Goal: Task Accomplishment & Management: Manage account settings

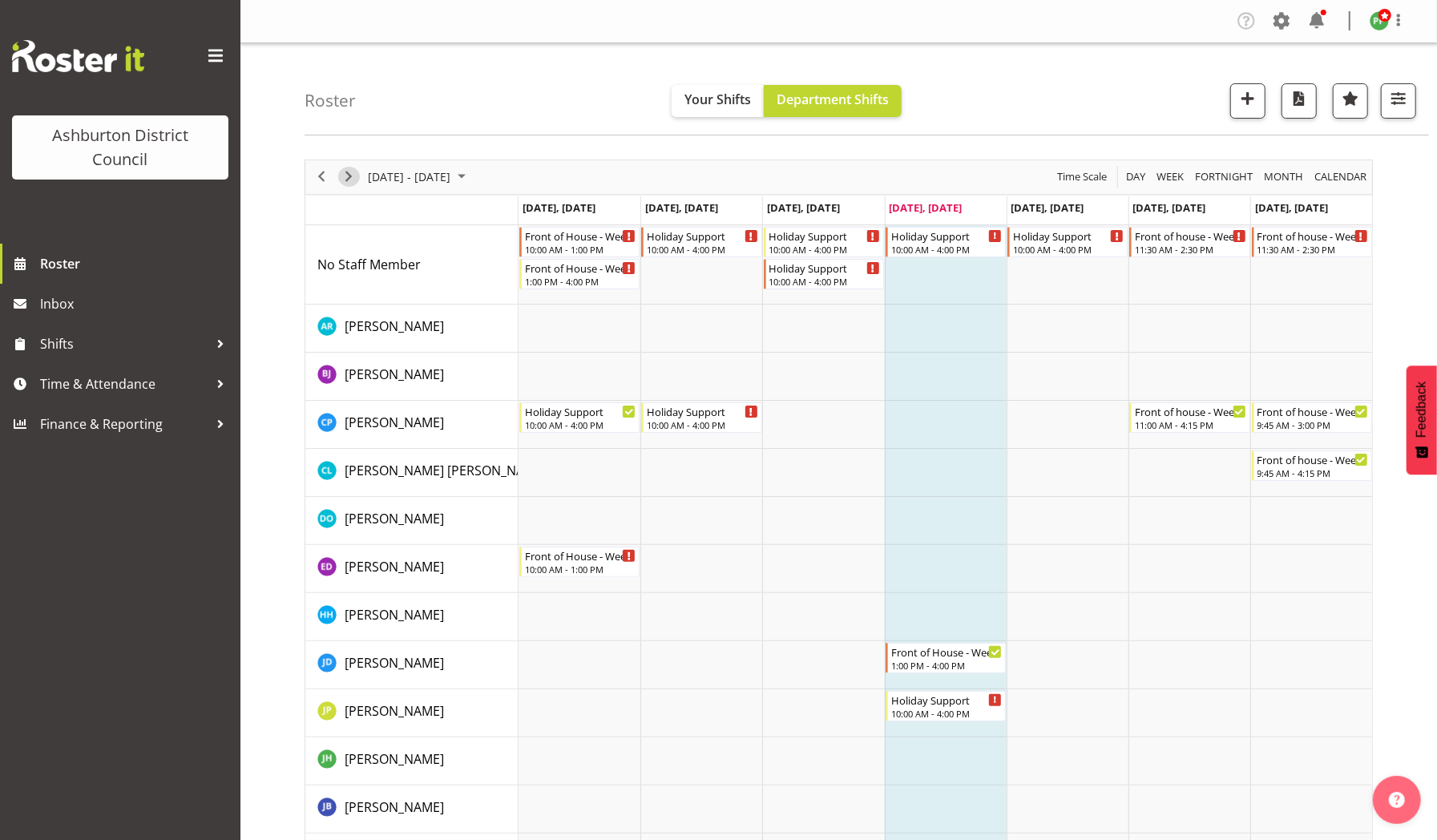
click at [348, 173] on span "Next" at bounding box center [348, 177] width 20 height 20
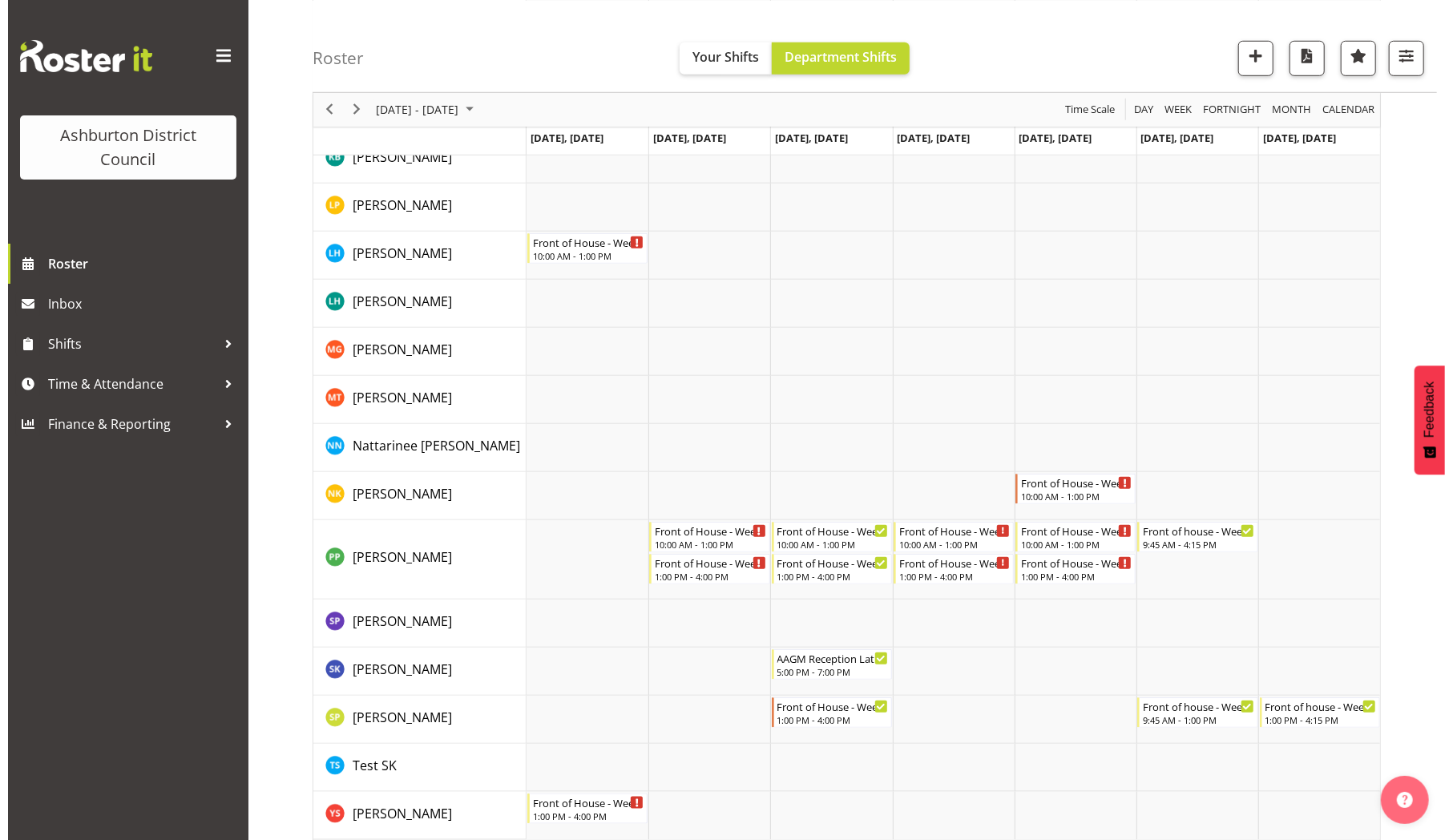
scroll to position [853, 0]
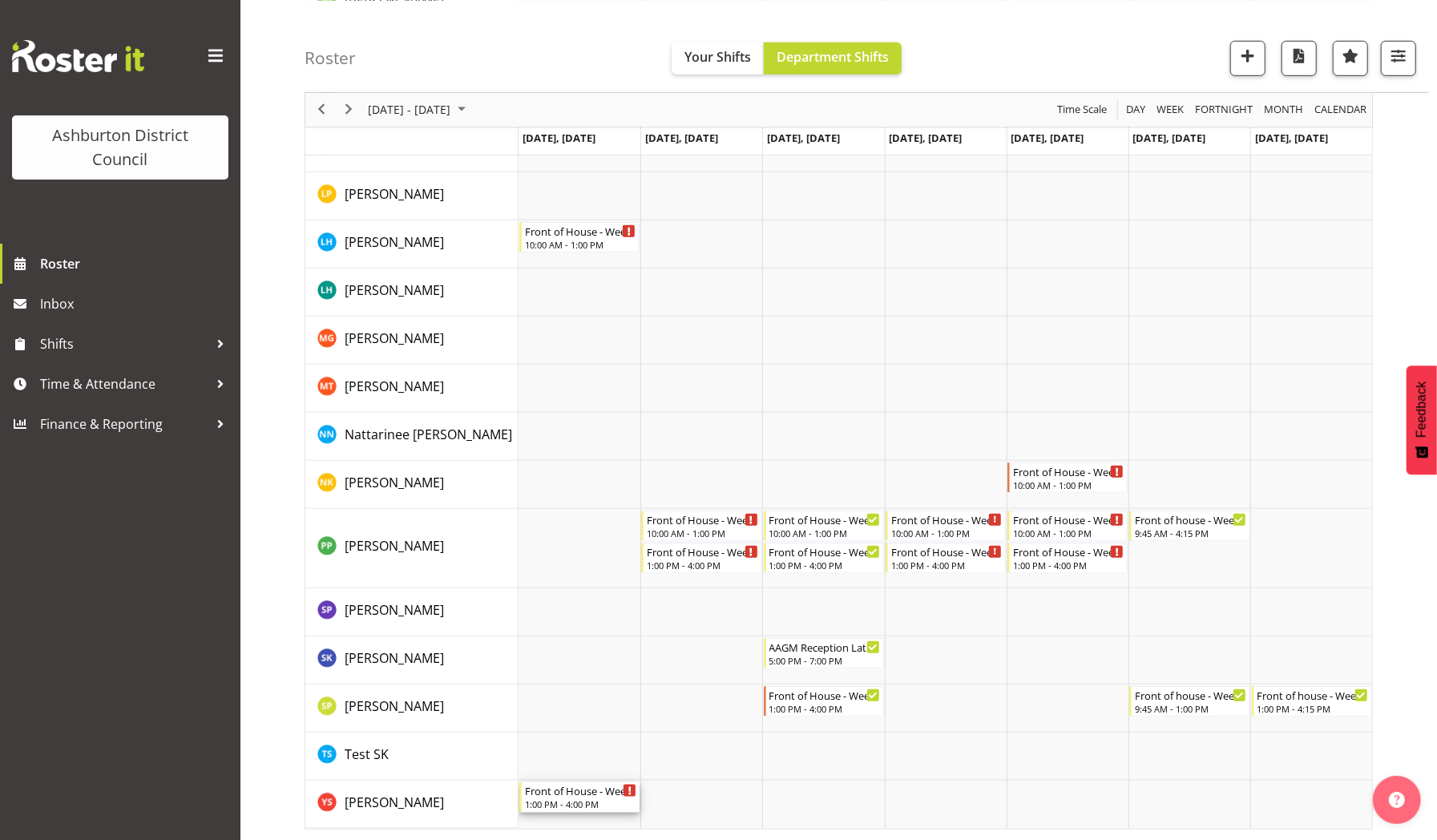
click at [564, 795] on div "Front of House - Weekday" at bounding box center [581, 790] width 111 height 16
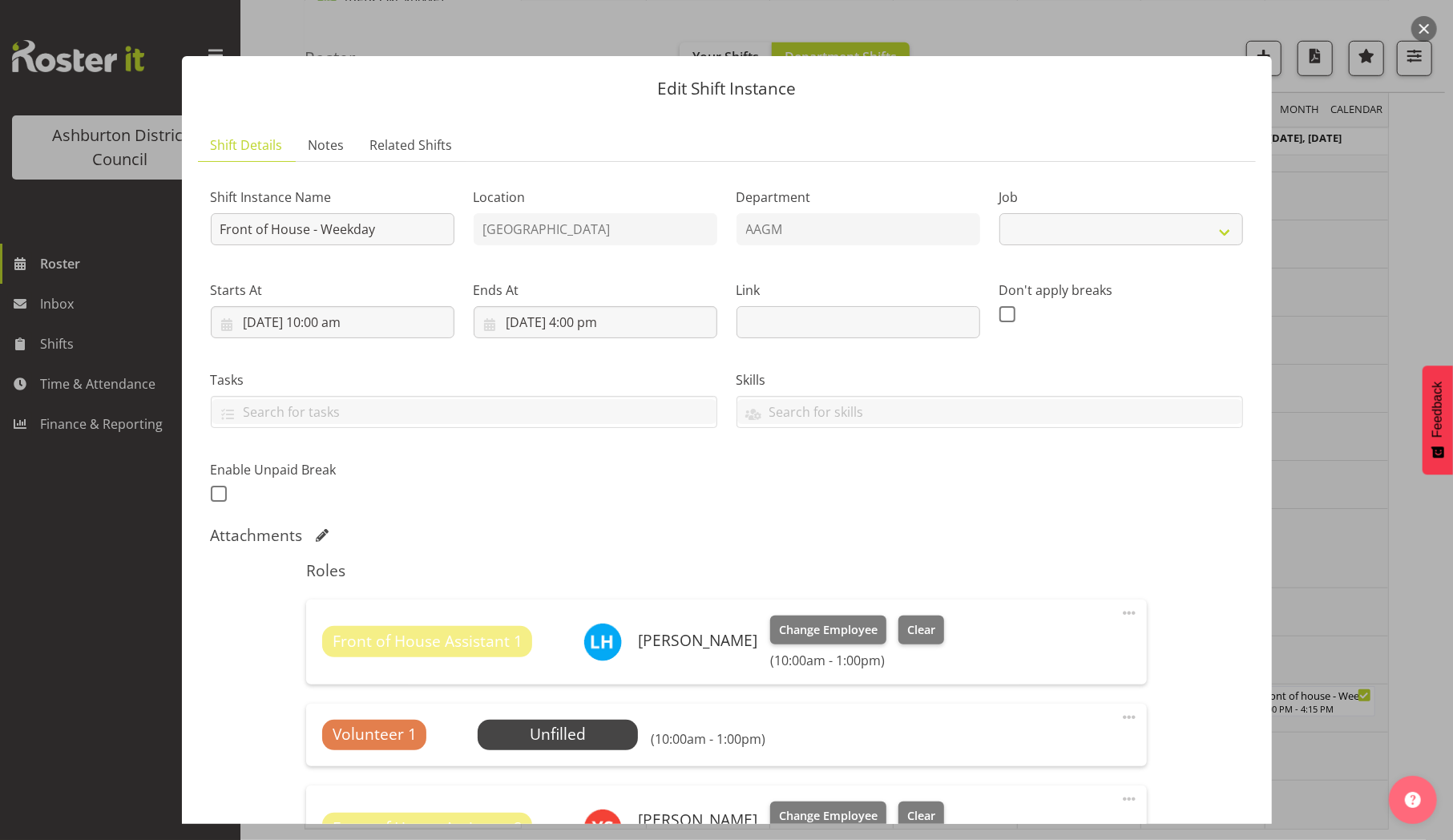
select select "10103"
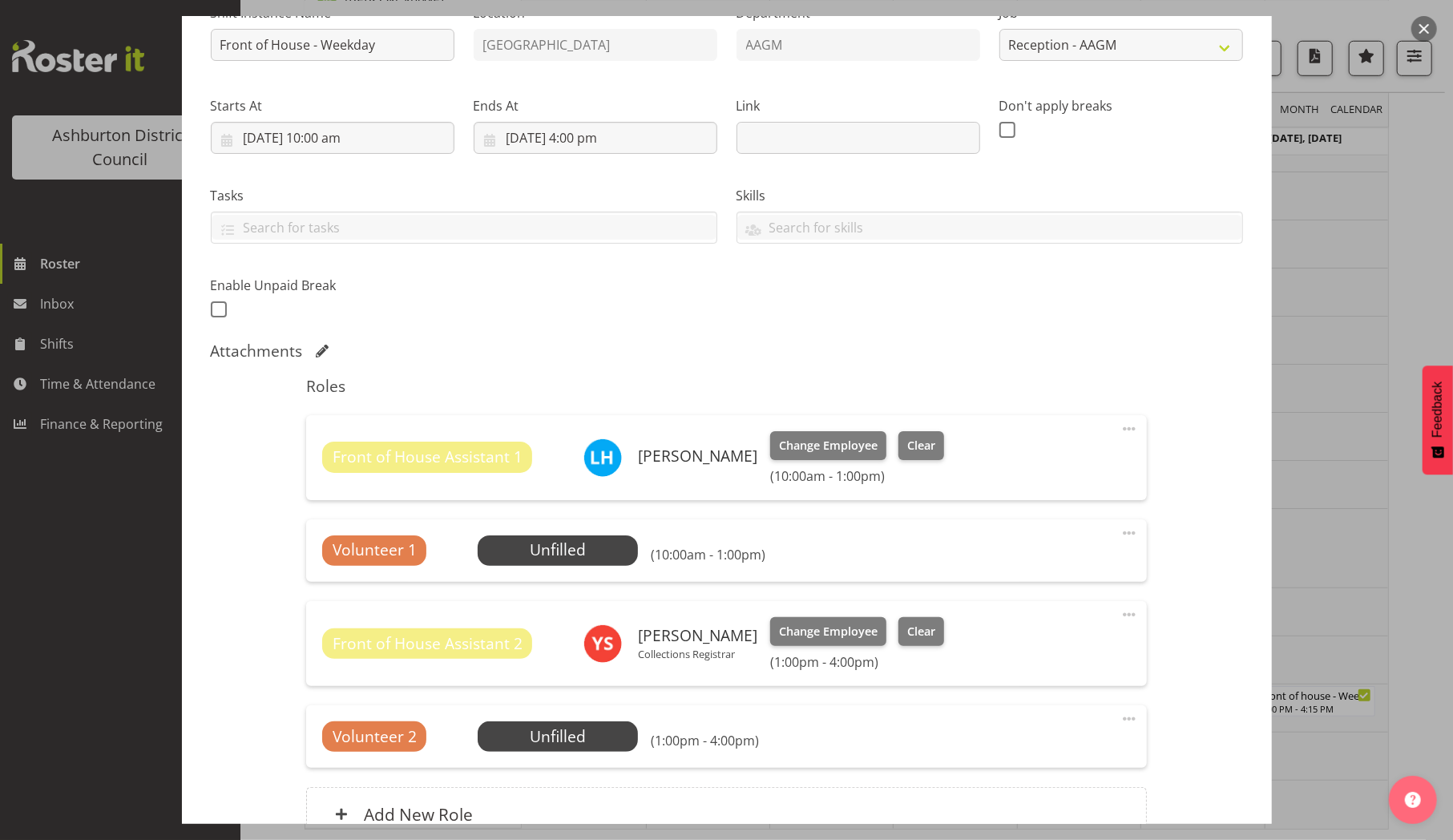
scroll to position [185, 0]
click at [824, 631] on span "Change Employee" at bounding box center [828, 631] width 99 height 18
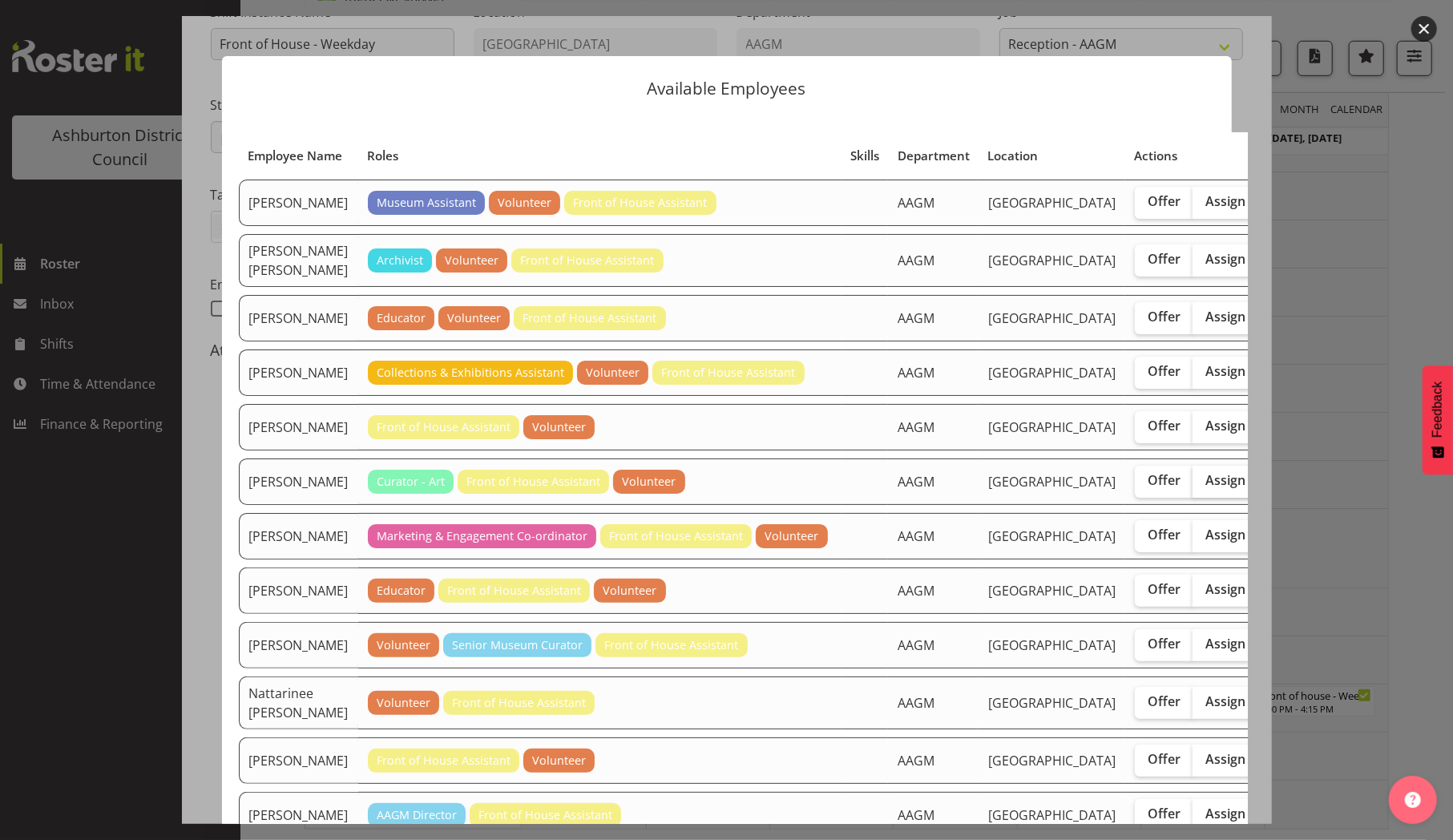
click at [1206, 488] on span "Assign" at bounding box center [1226, 480] width 40 height 16
click at [1193, 486] on input "Assign" at bounding box center [1198, 480] width 11 height 11
checkbox input "true"
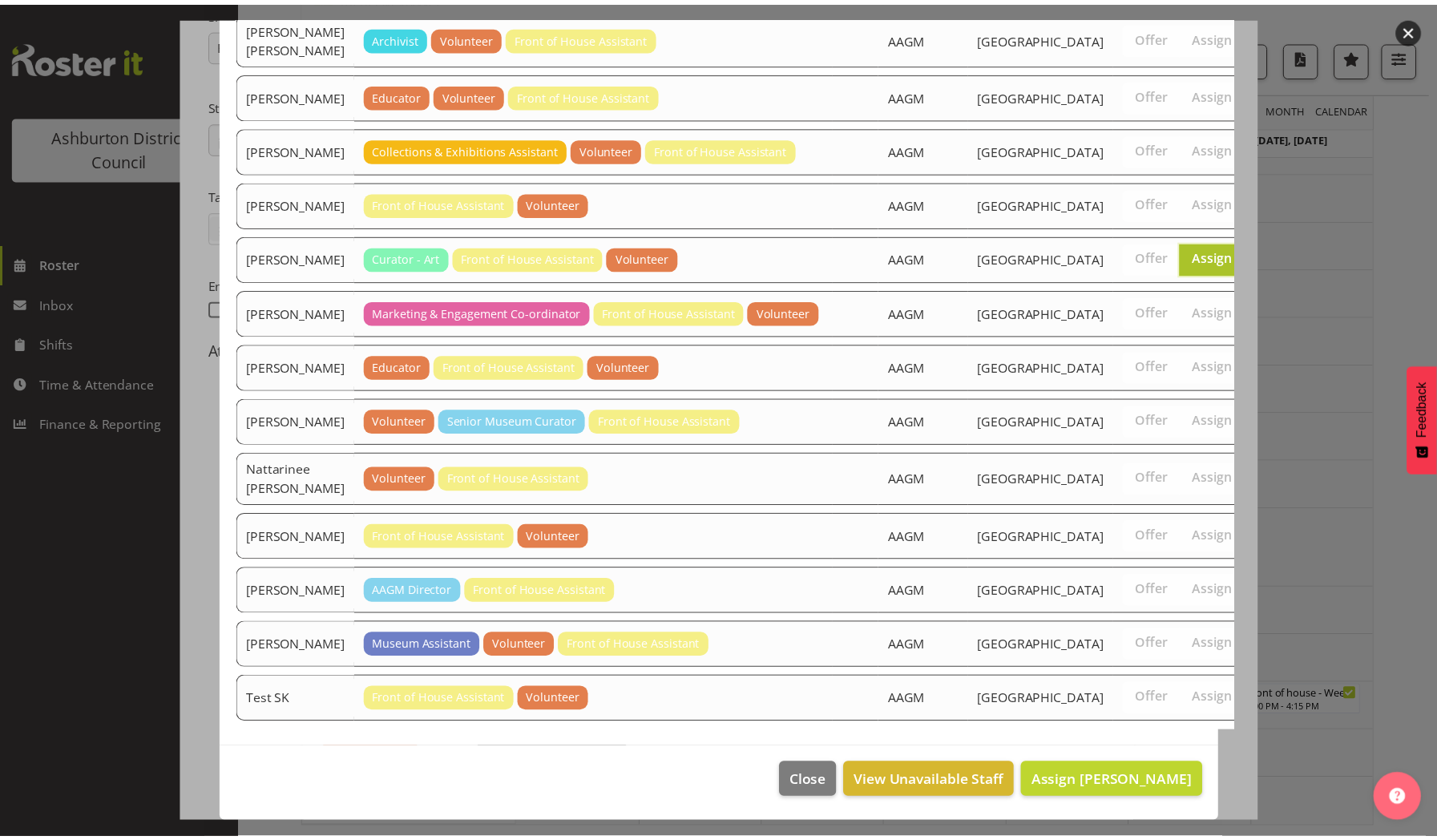
scroll to position [579, 0]
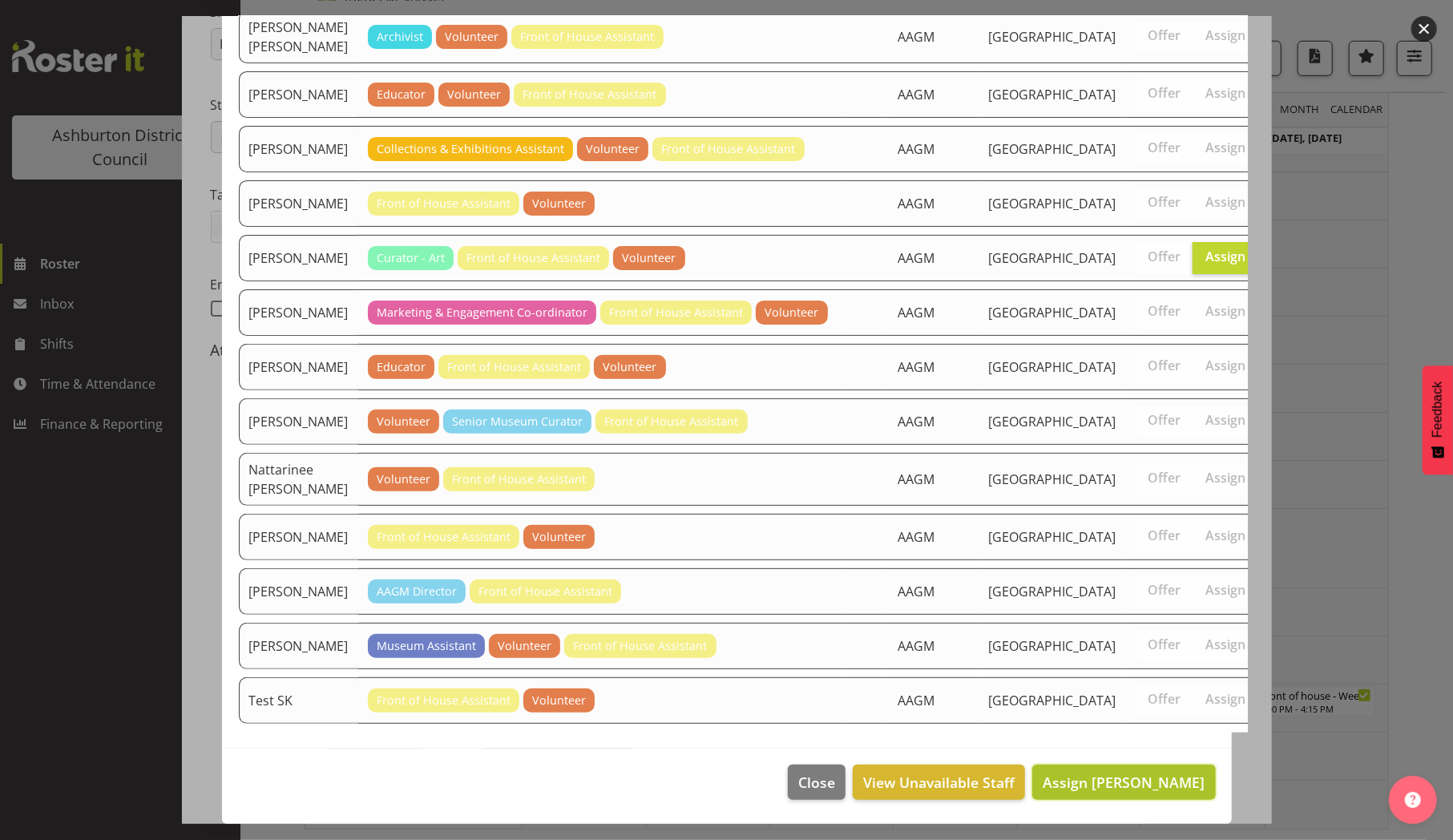
click at [1104, 783] on span "Assign [PERSON_NAME]" at bounding box center [1124, 782] width 162 height 20
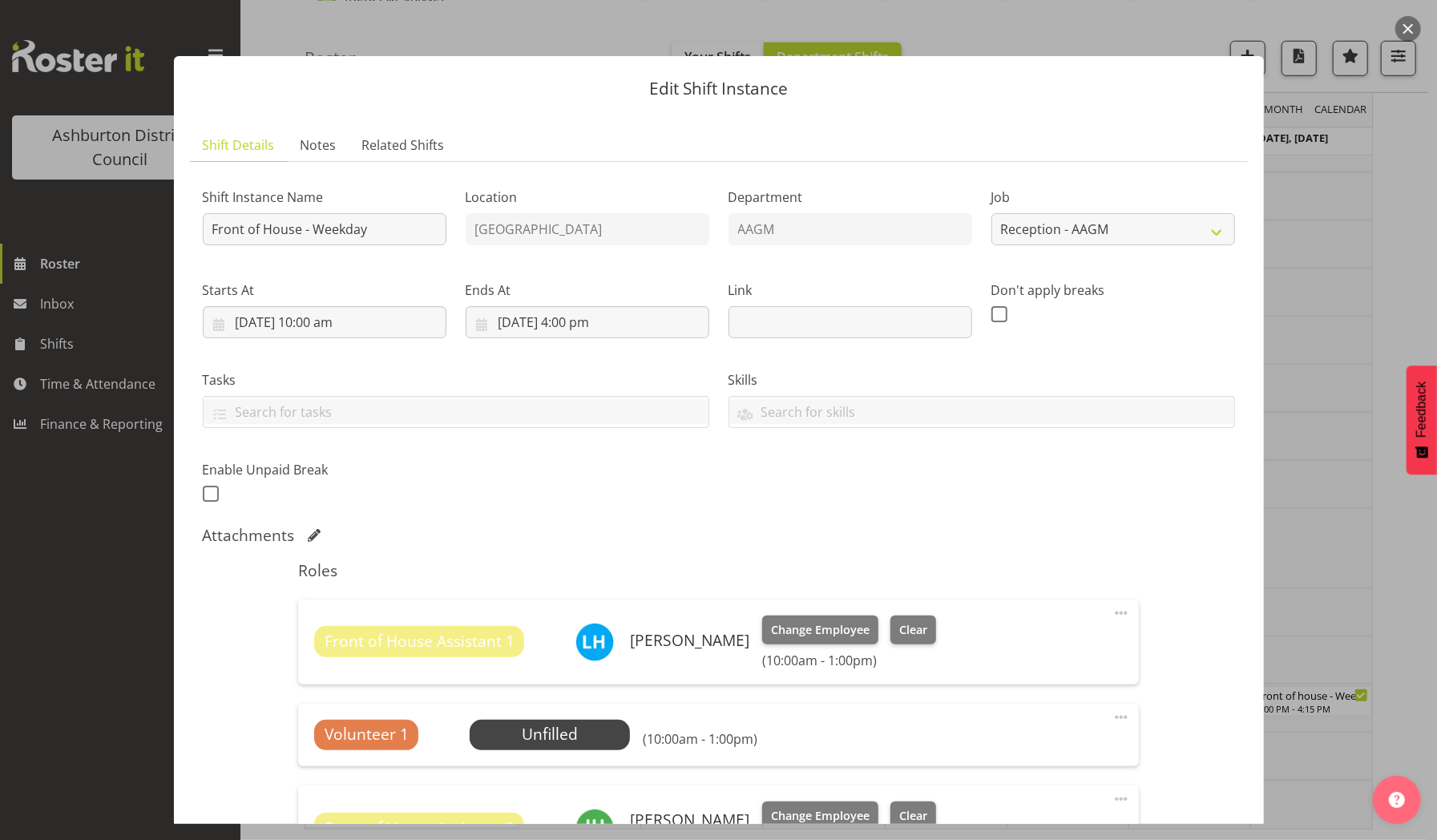
scroll to position [343, 0]
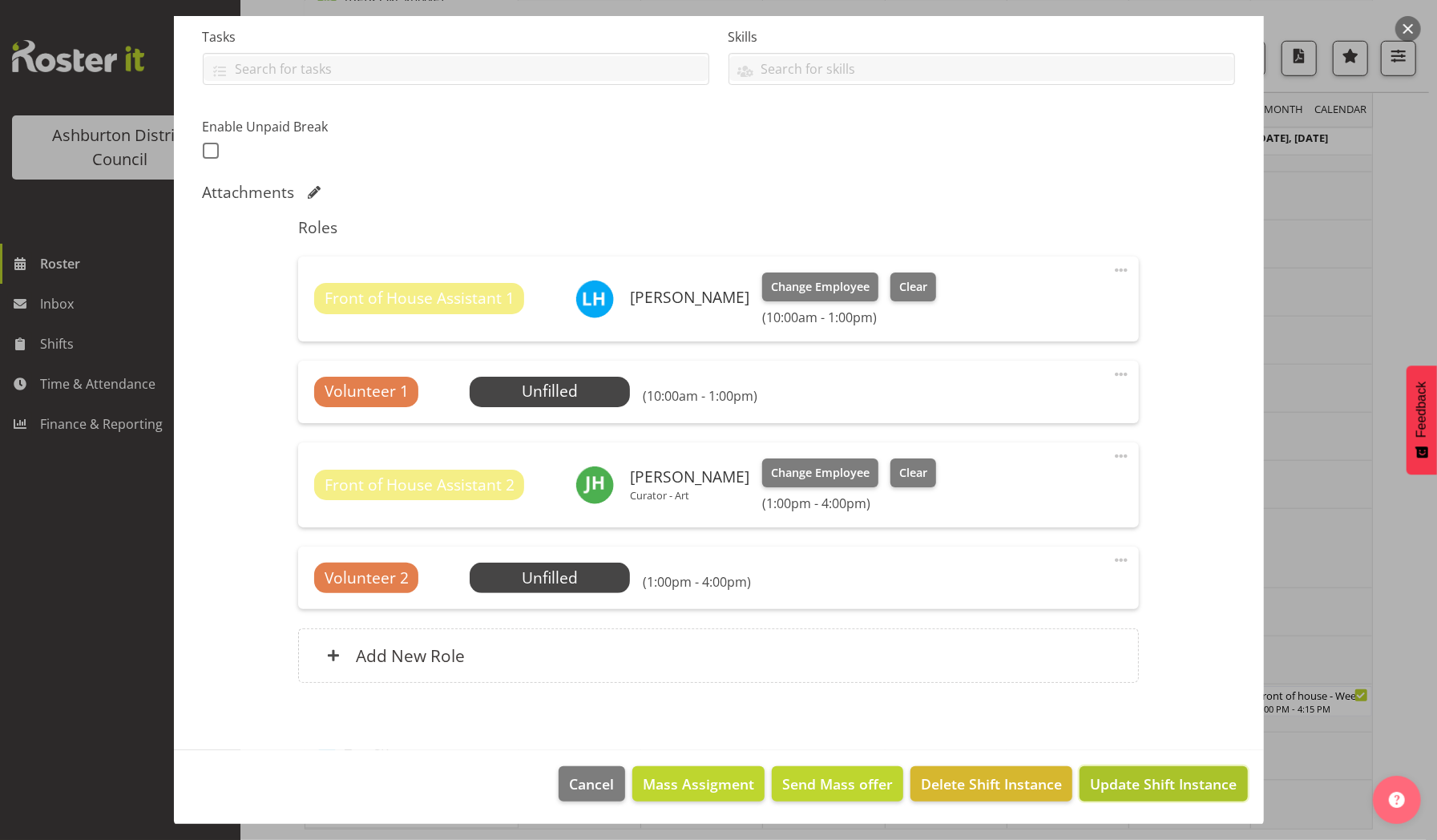
click at [1144, 776] on span "Update Shift Instance" at bounding box center [1162, 783] width 146 height 20
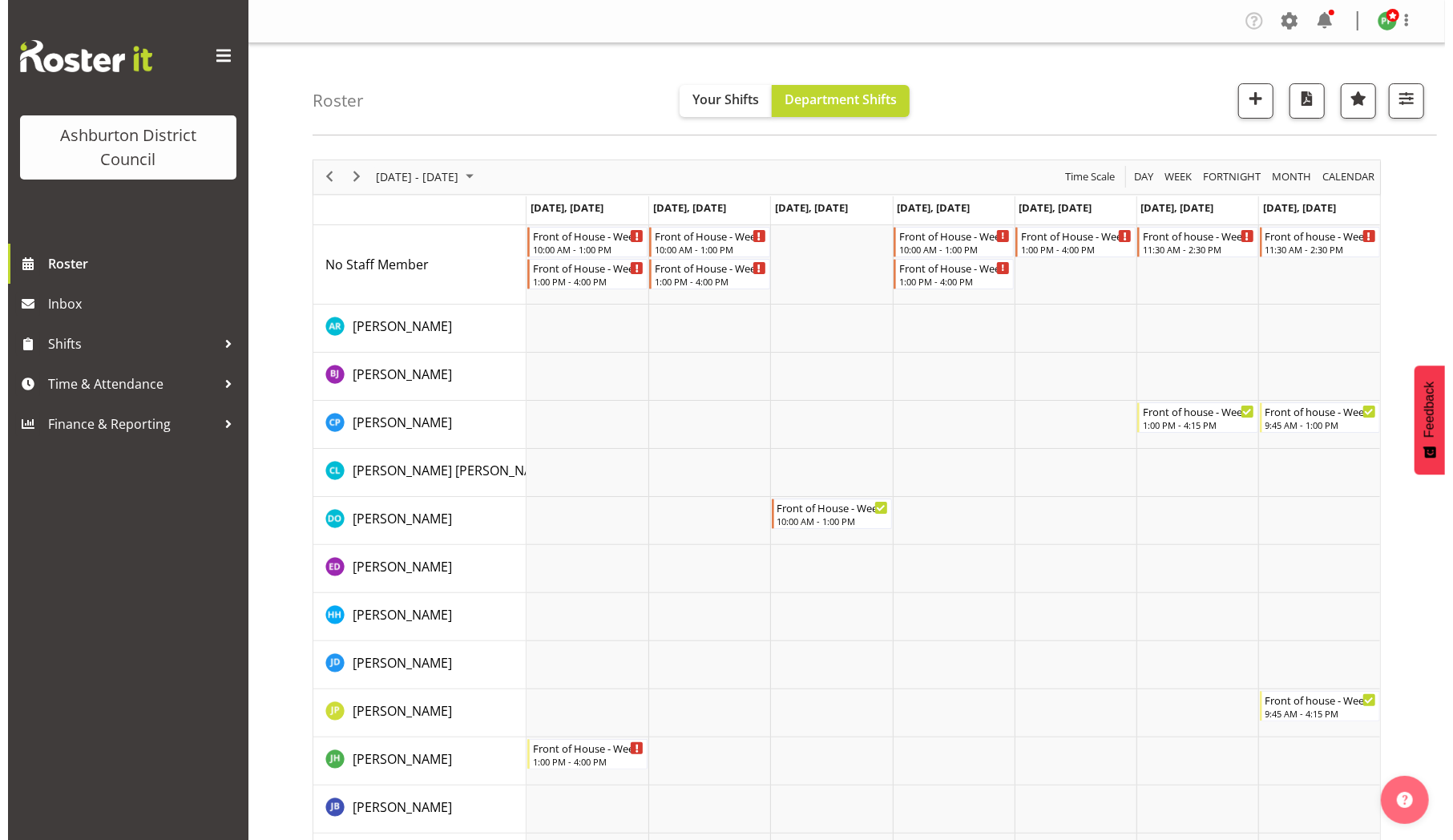
scroll to position [853, 0]
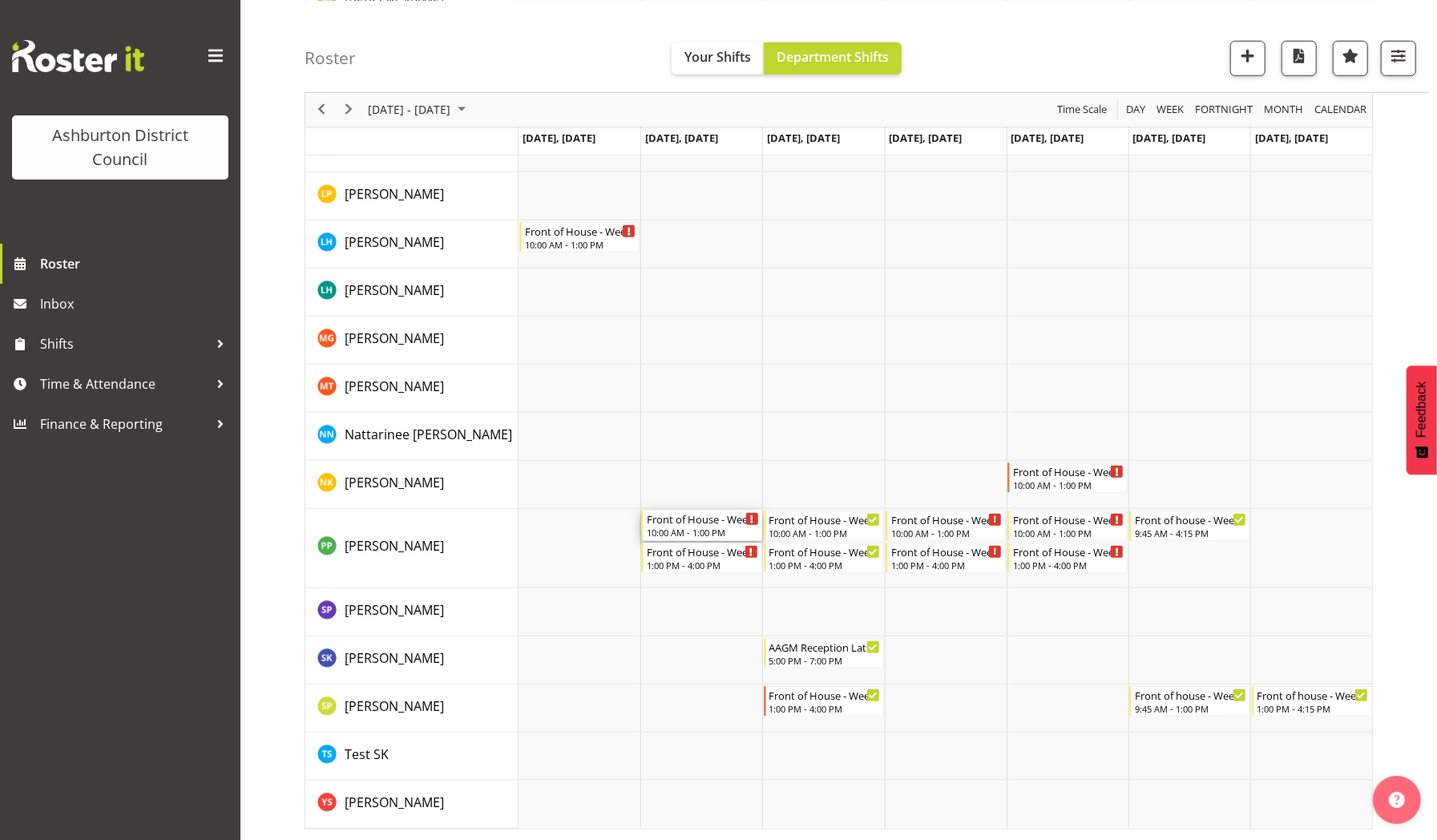
click at [693, 526] on div "10:00 AM - 1:00 PM" at bounding box center [703, 532] width 111 height 13
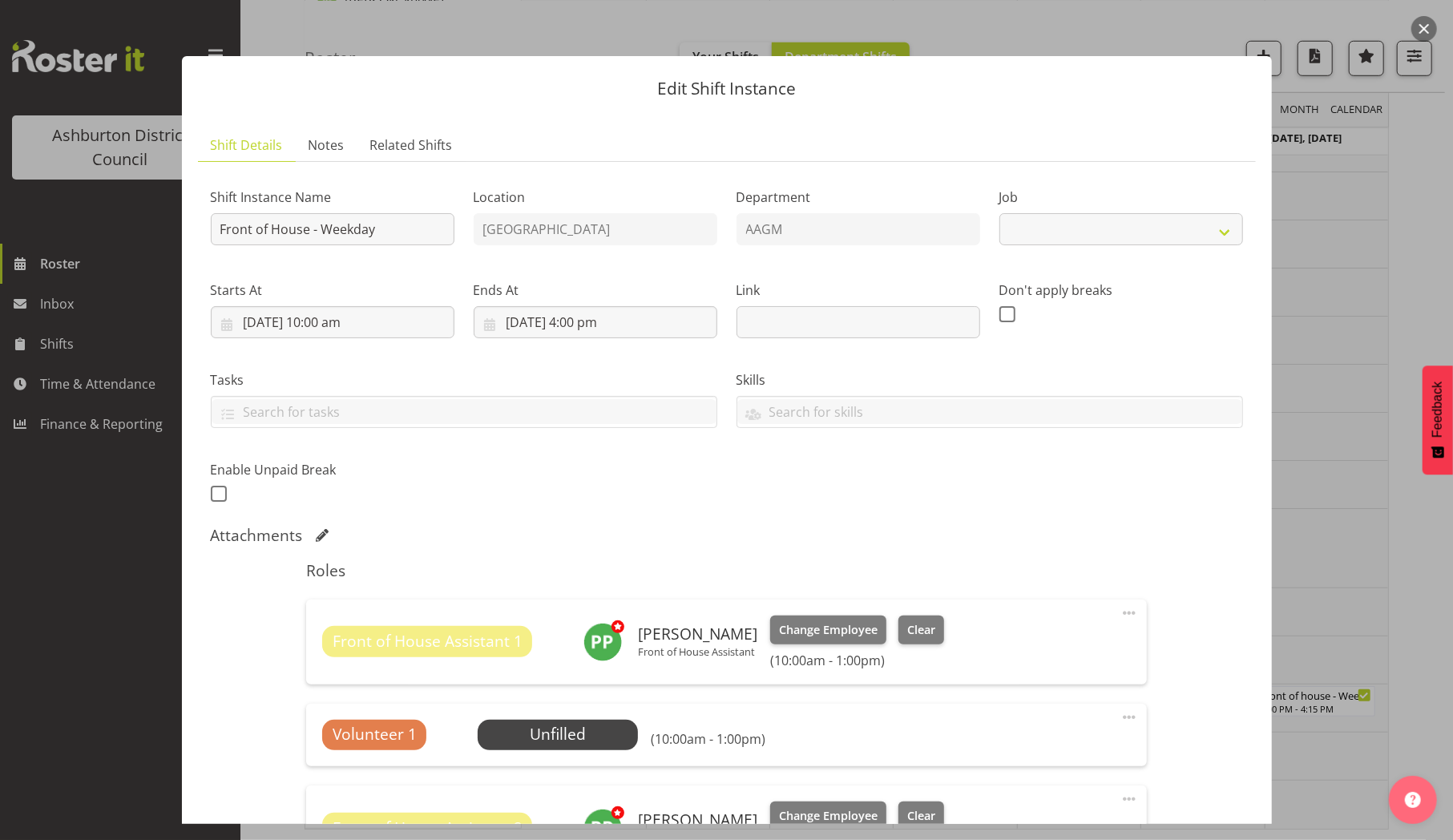
select select "10103"
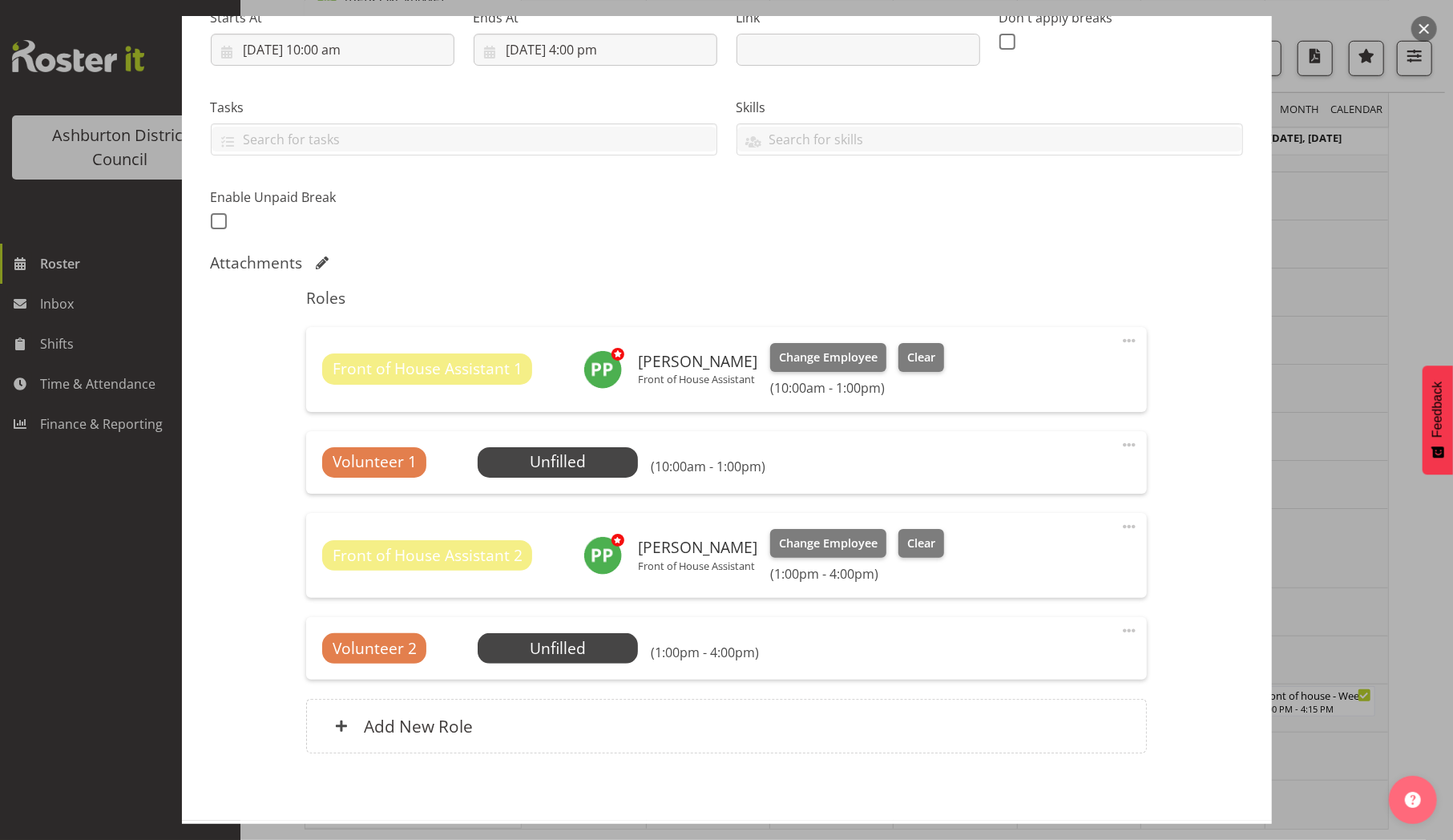
scroll to position [279, 0]
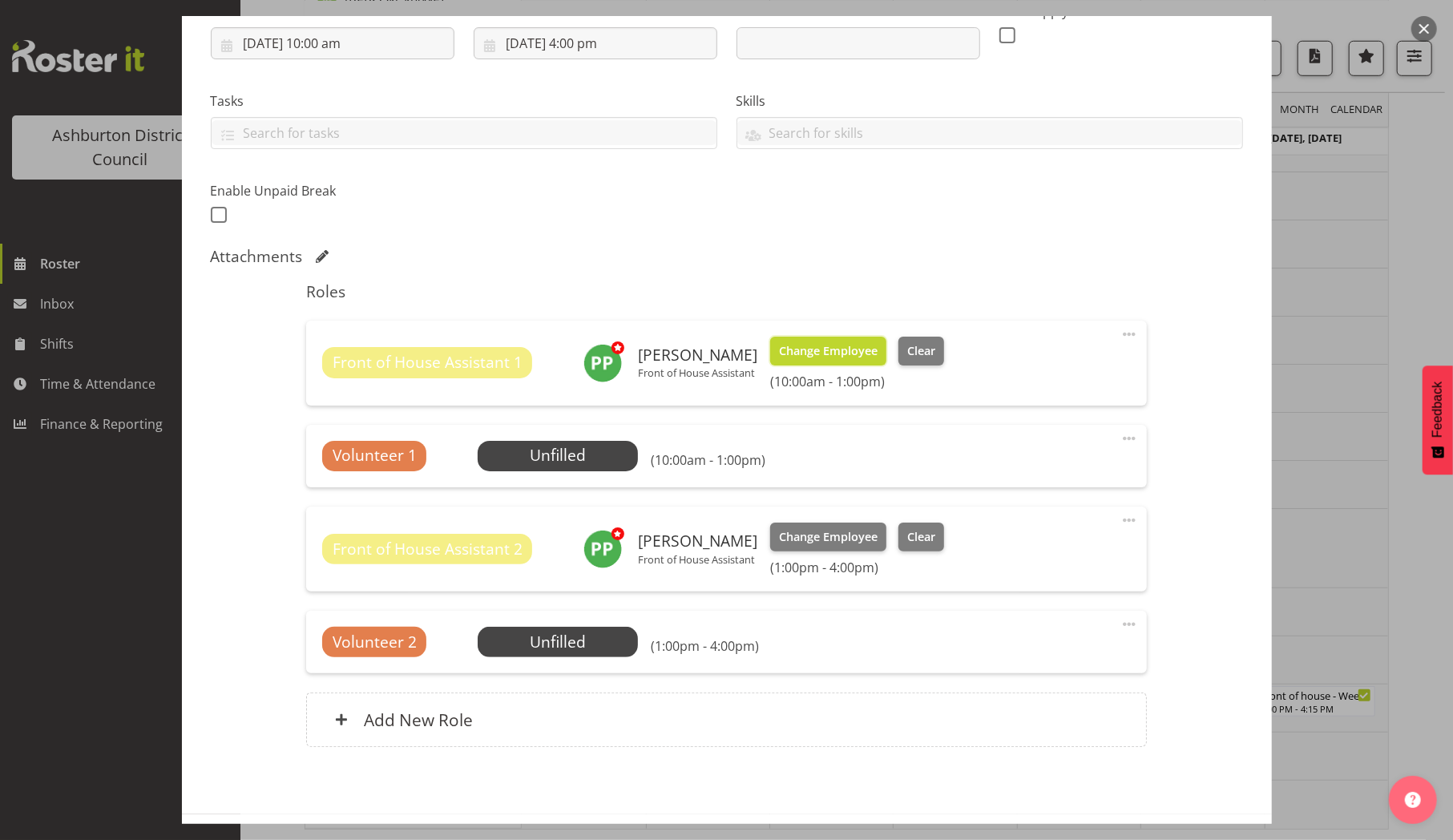
click at [849, 352] on span "Change Employee" at bounding box center [828, 351] width 99 height 18
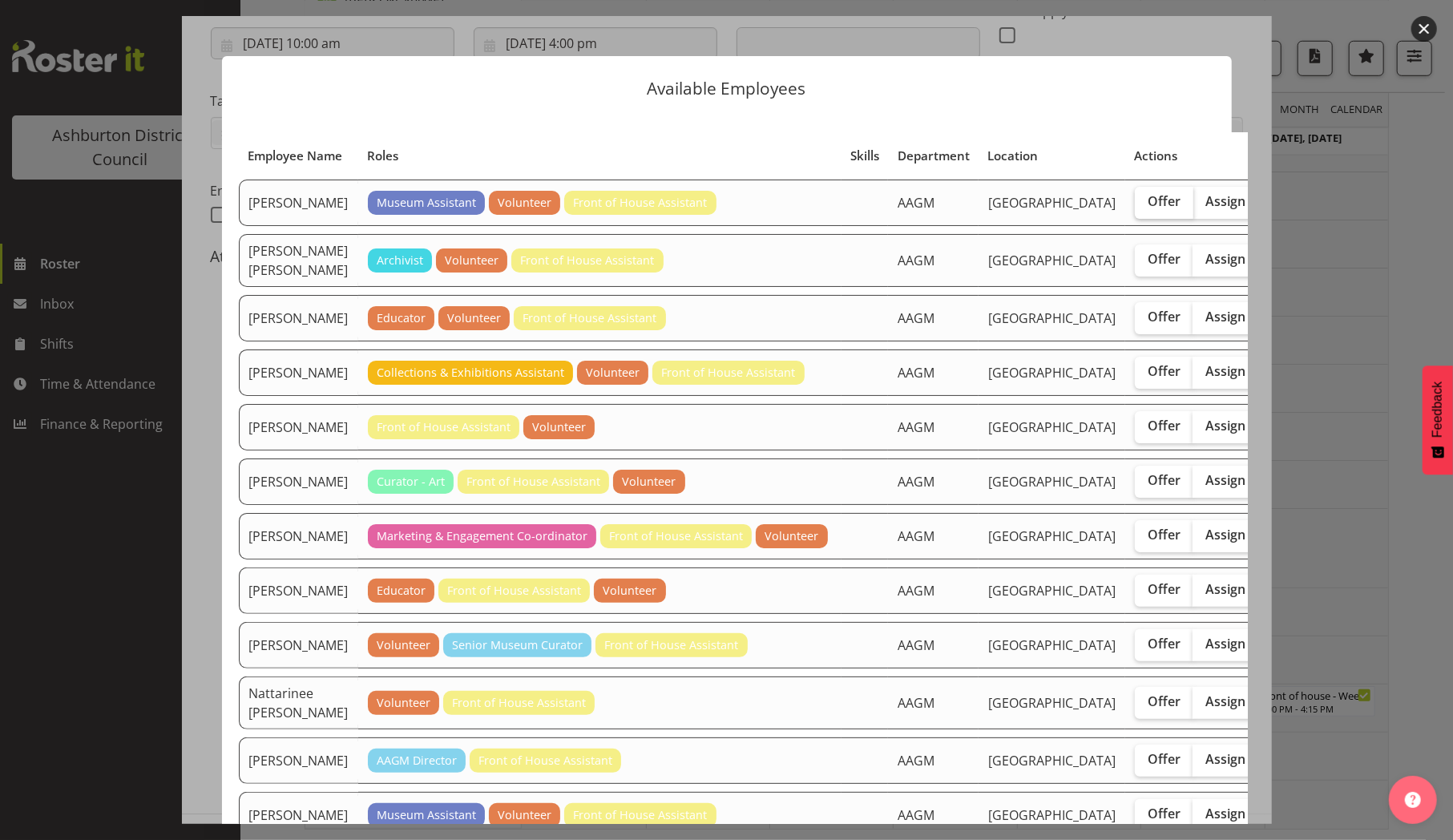
click at [1148, 209] on span "Offer" at bounding box center [1164, 201] width 33 height 16
click at [1135, 207] on input "Offer" at bounding box center [1140, 201] width 11 height 11
checkbox input "true"
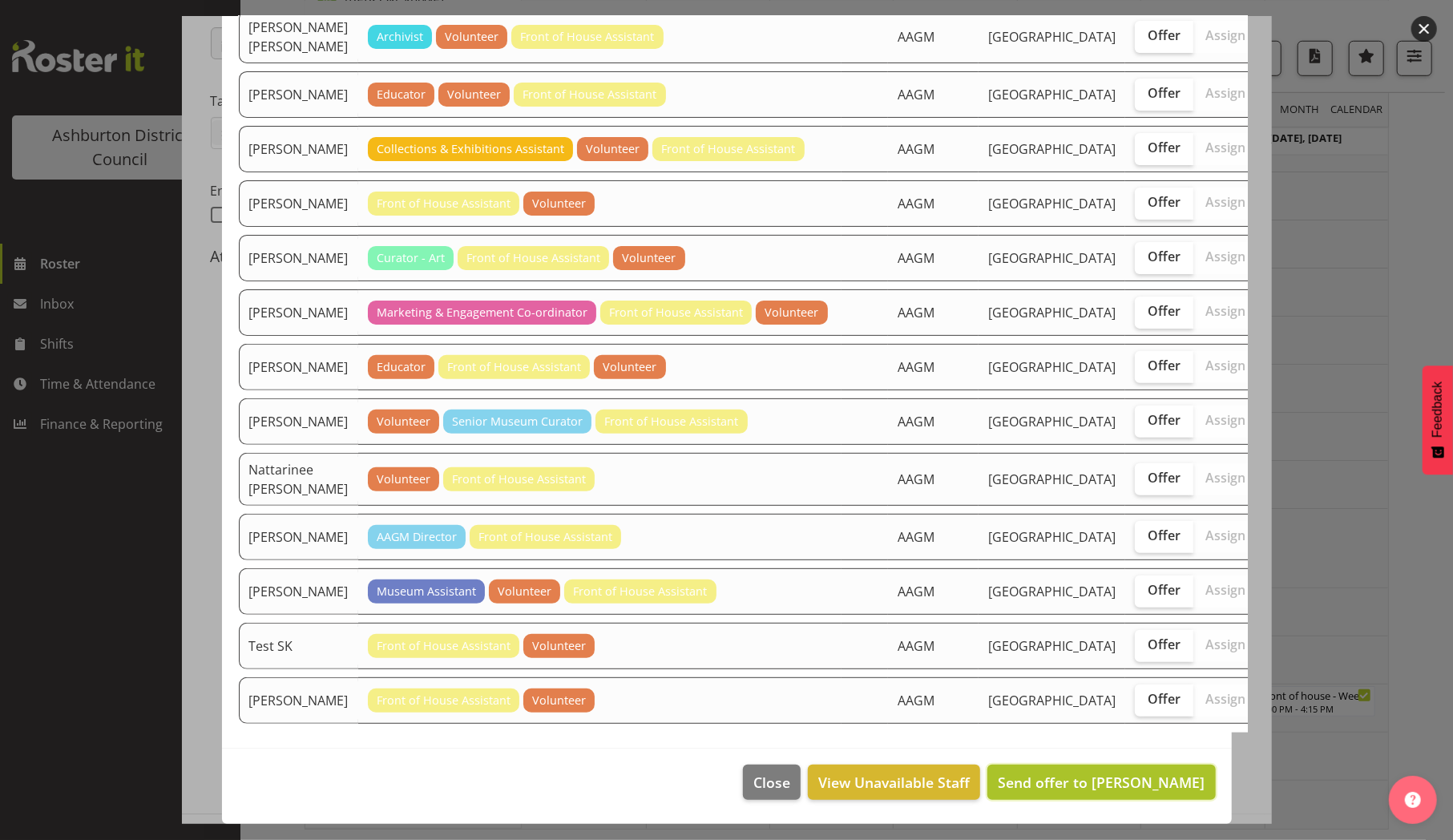
click at [1024, 781] on span "Send offer to [PERSON_NAME]" at bounding box center [1101, 782] width 207 height 20
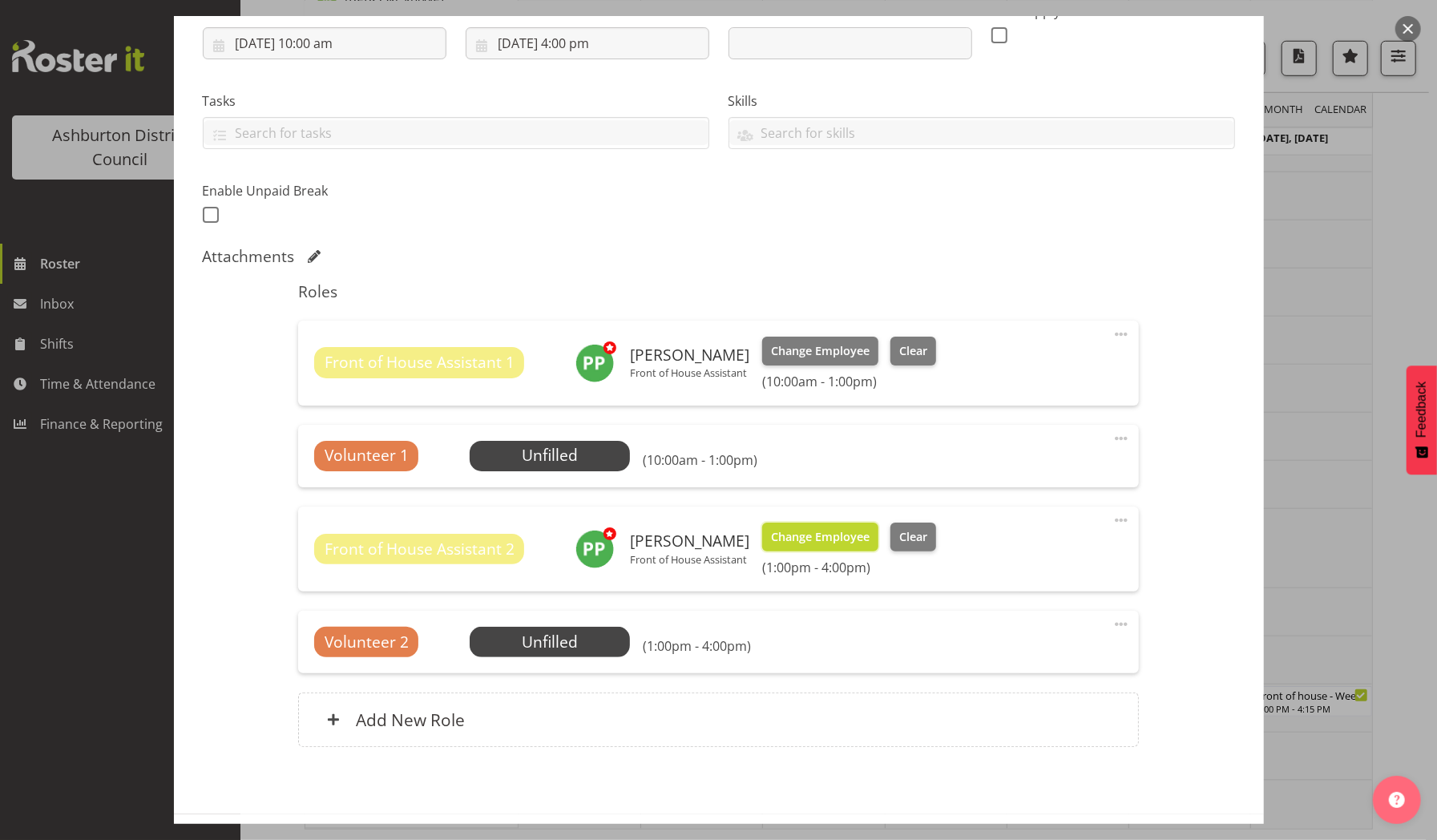
click at [805, 532] on span "Change Employee" at bounding box center [820, 537] width 99 height 18
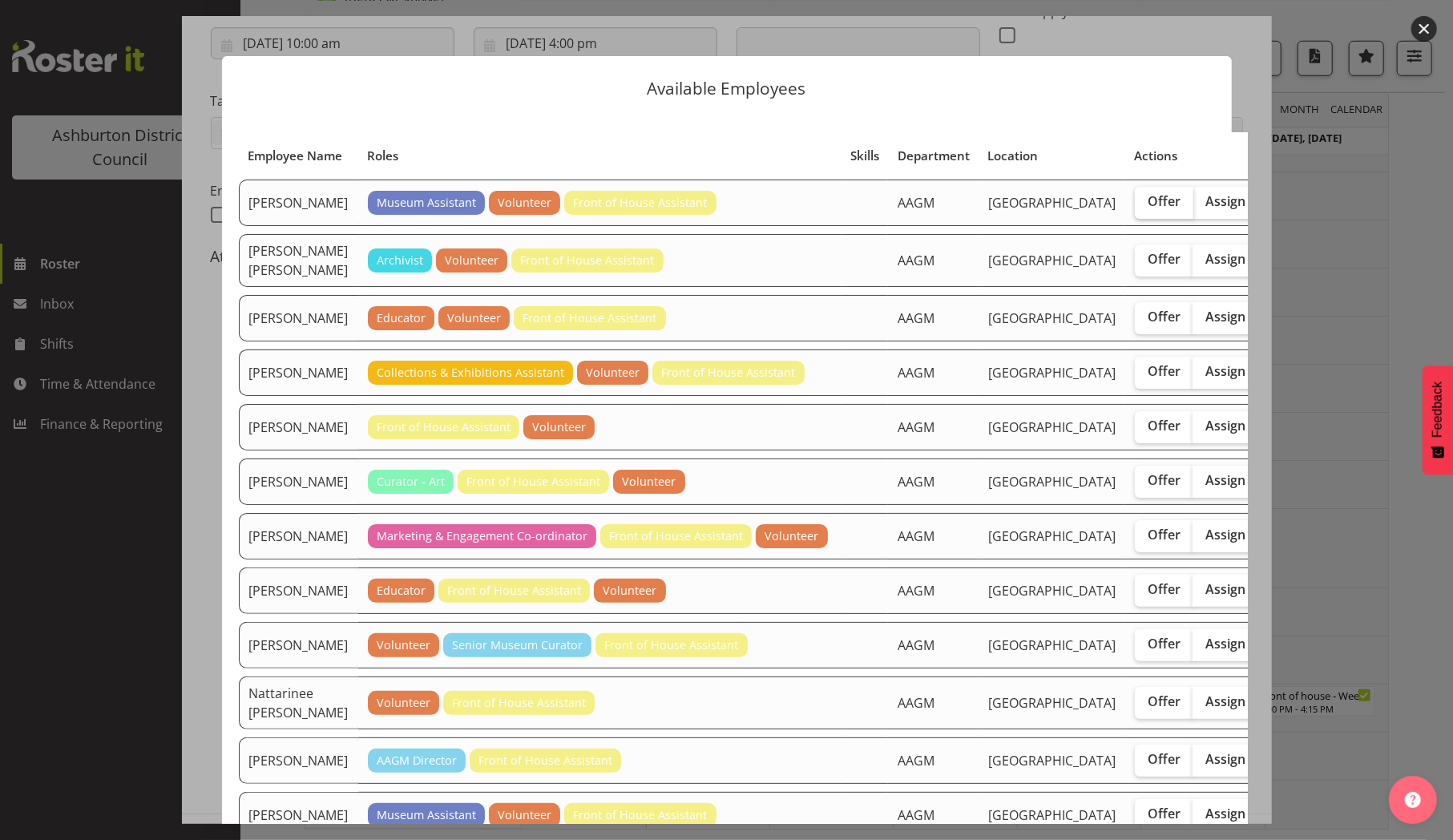
click at [1148, 209] on span "Offer" at bounding box center [1164, 201] width 33 height 16
click at [1135, 207] on input "Offer" at bounding box center [1140, 201] width 11 height 11
checkbox input "true"
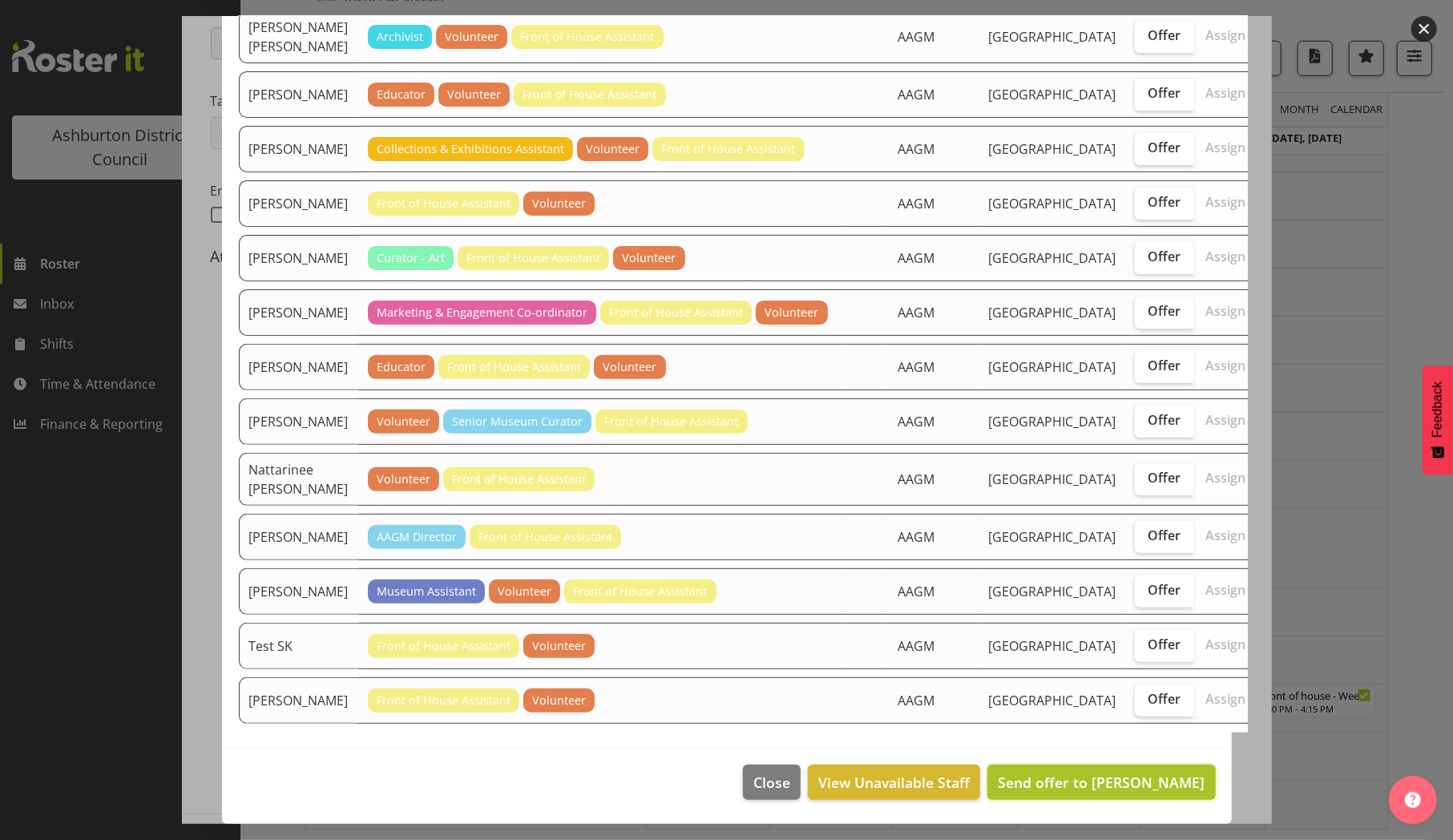
click at [1076, 778] on span "Send offer to [PERSON_NAME]" at bounding box center [1101, 782] width 207 height 20
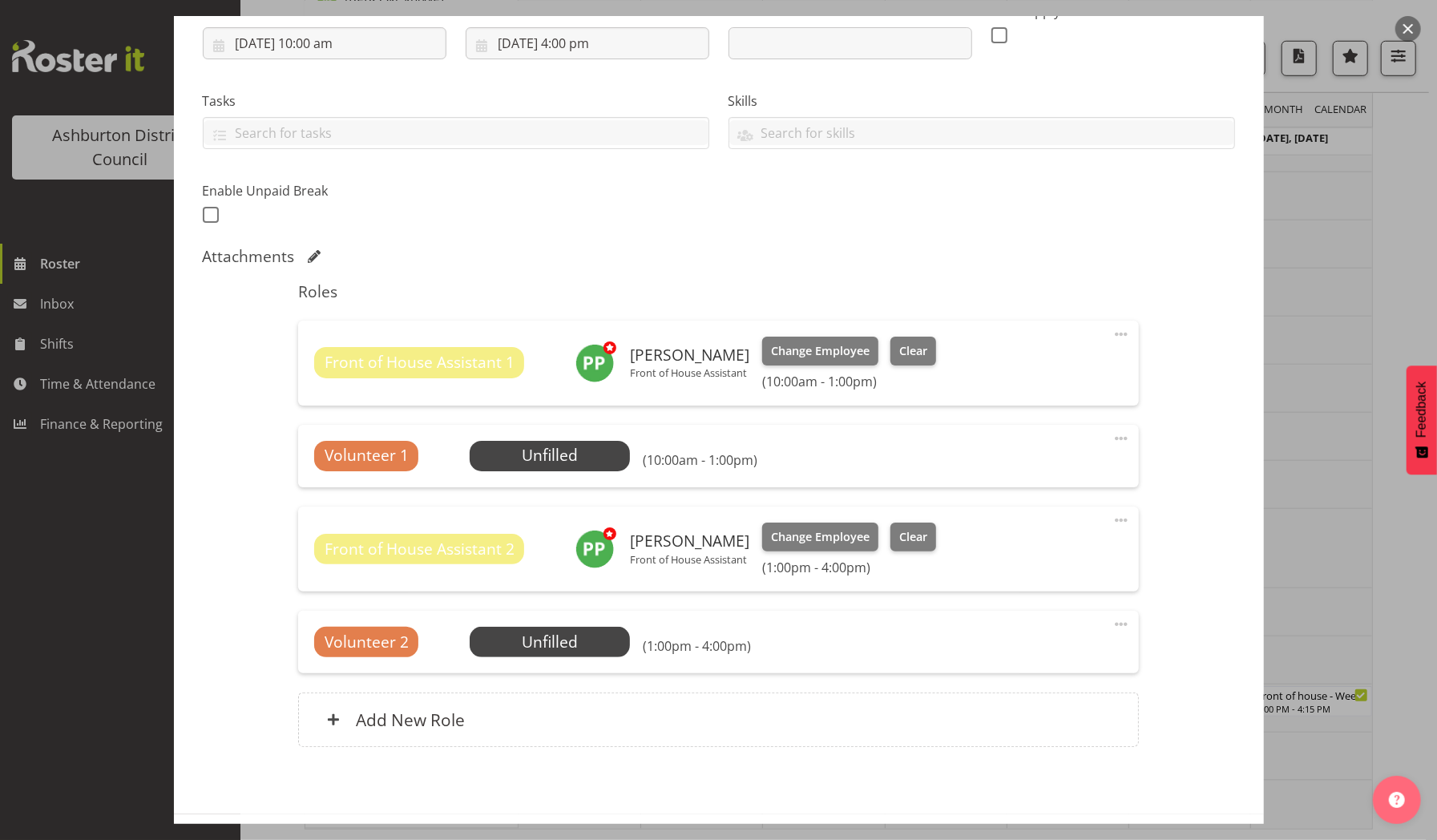
scroll to position [343, 0]
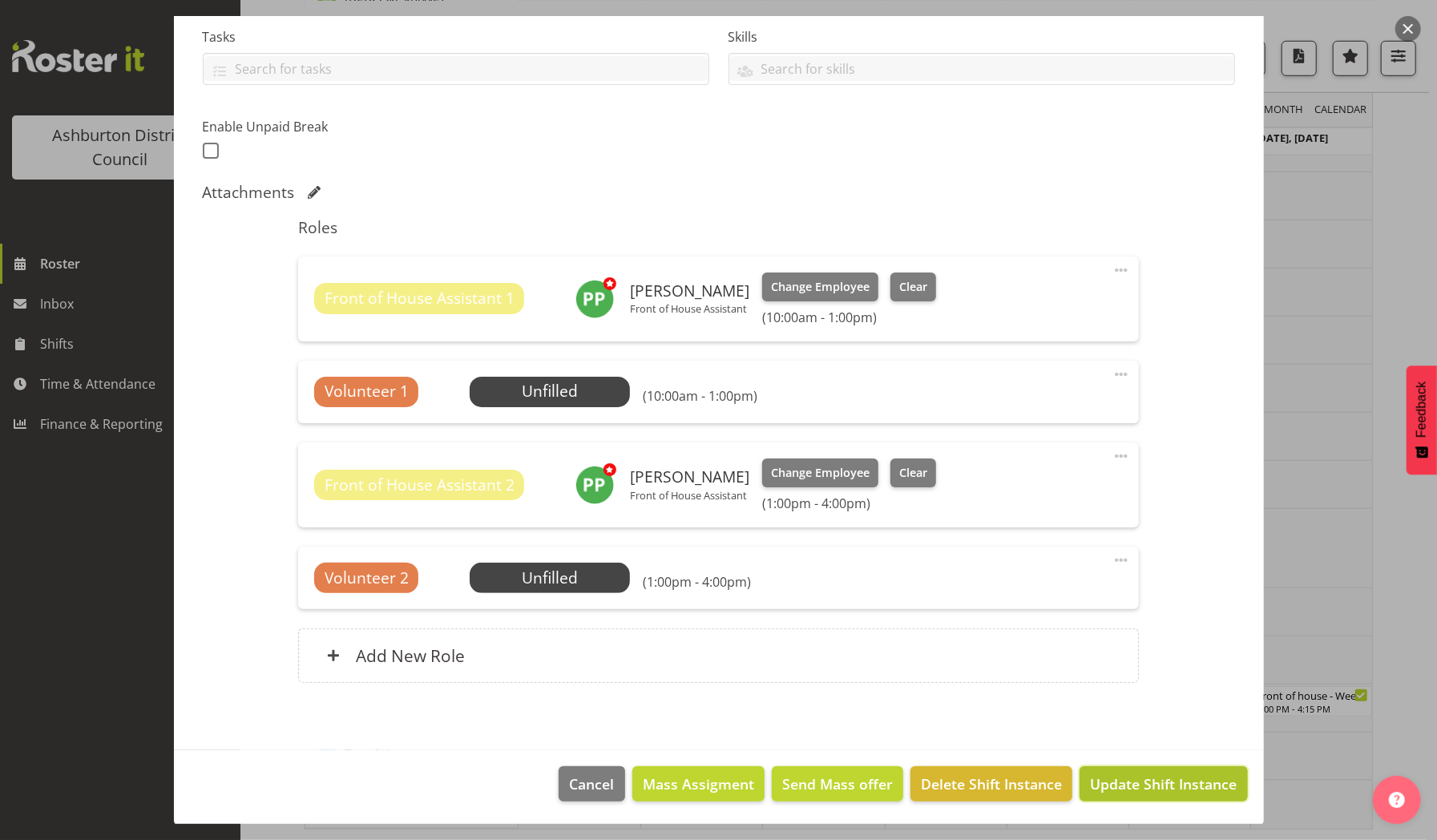
click at [1127, 775] on span "Update Shift Instance" at bounding box center [1162, 783] width 146 height 20
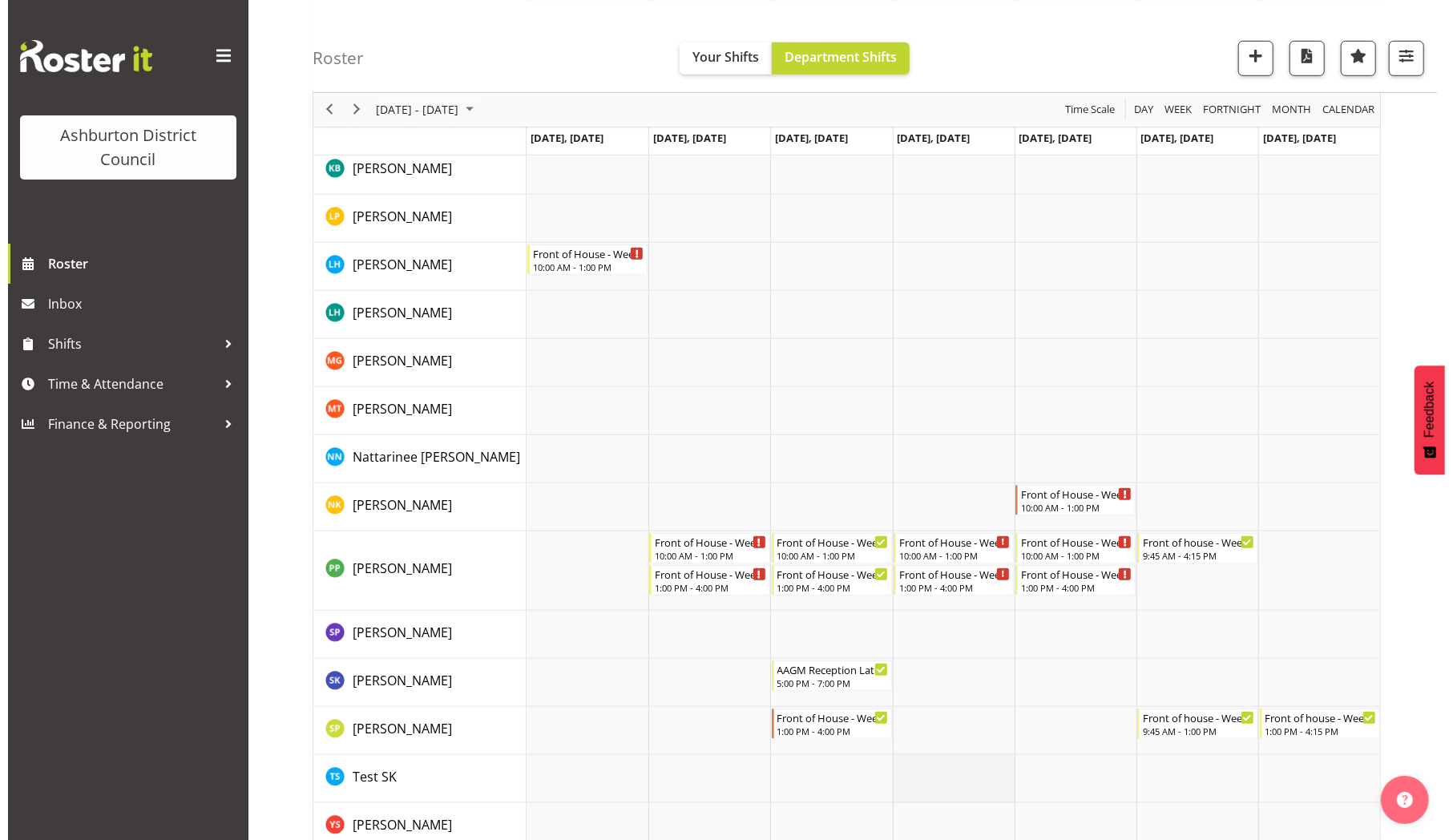
scroll to position [844, 0]
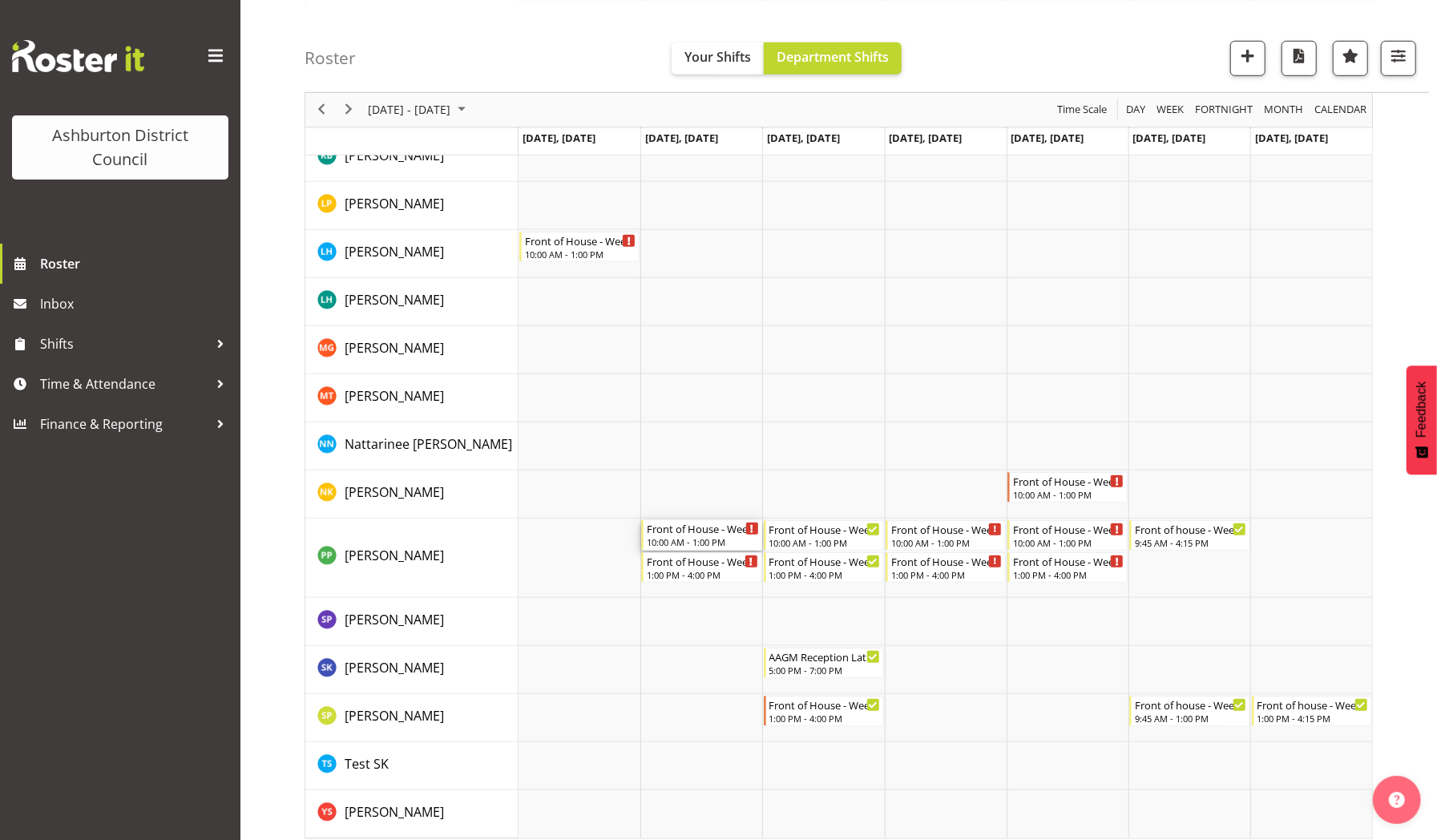
click at [705, 531] on div "Front of House - Weekday" at bounding box center [703, 528] width 111 height 16
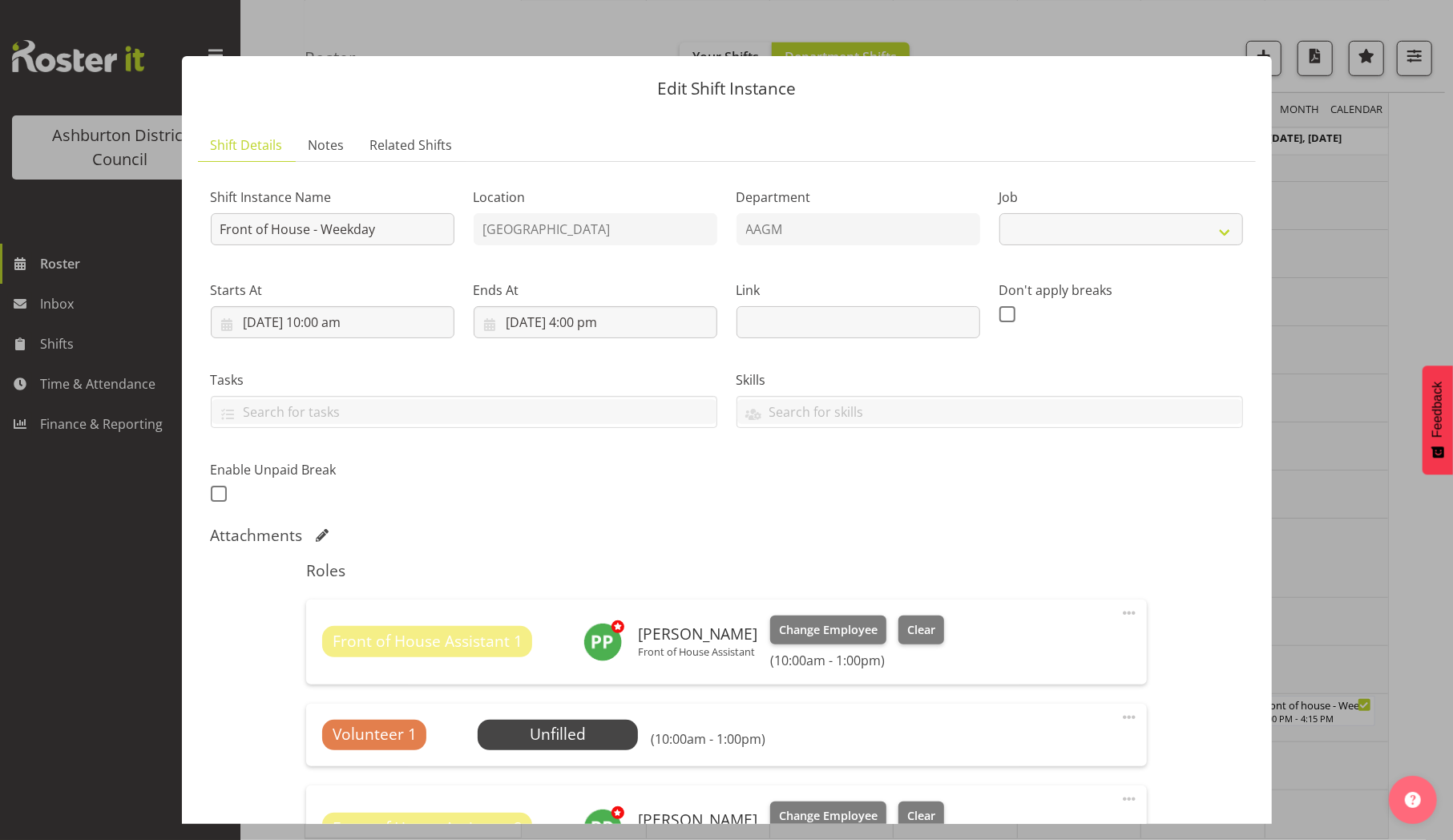
select select "10103"
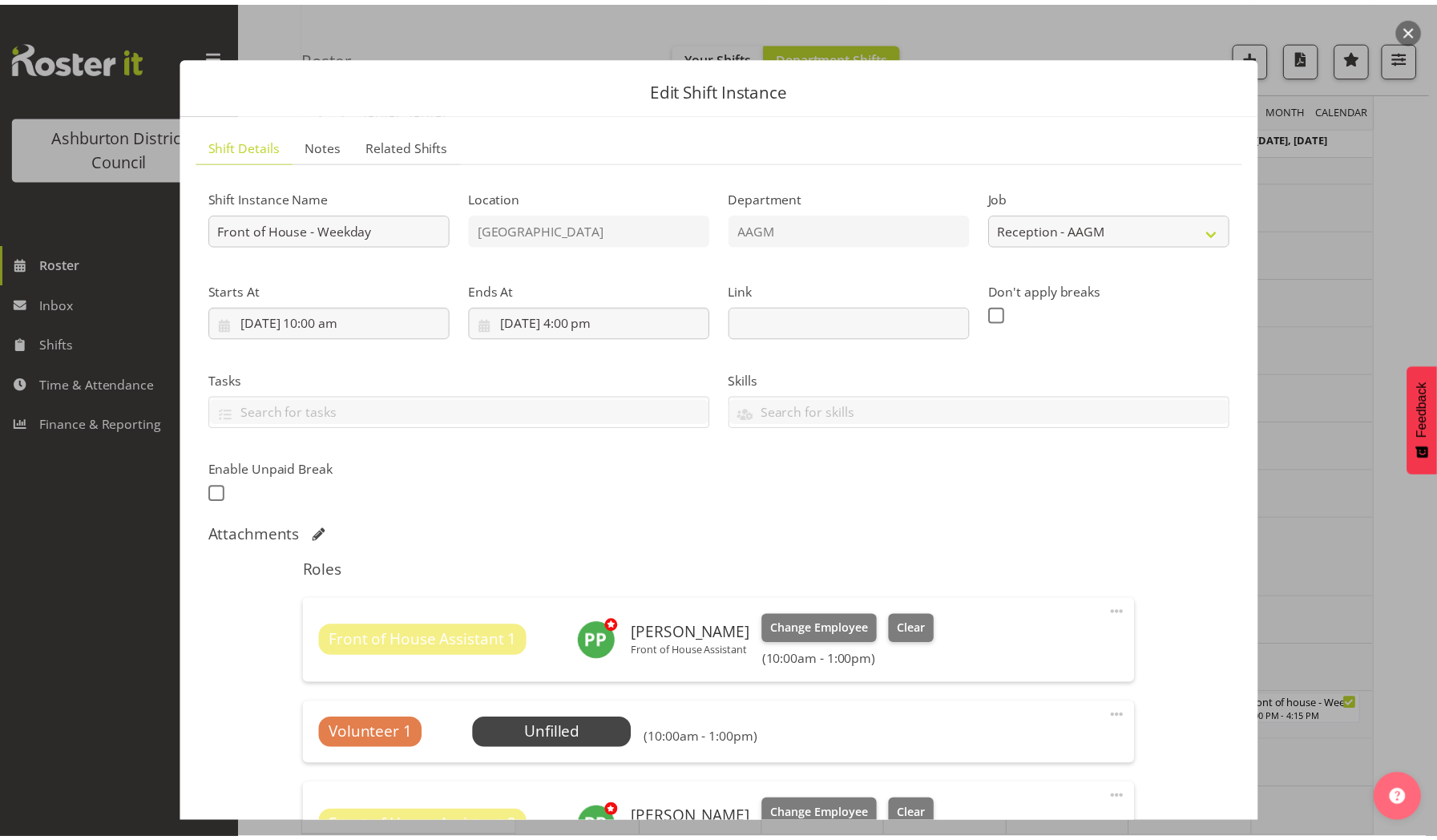
scroll to position [264, 0]
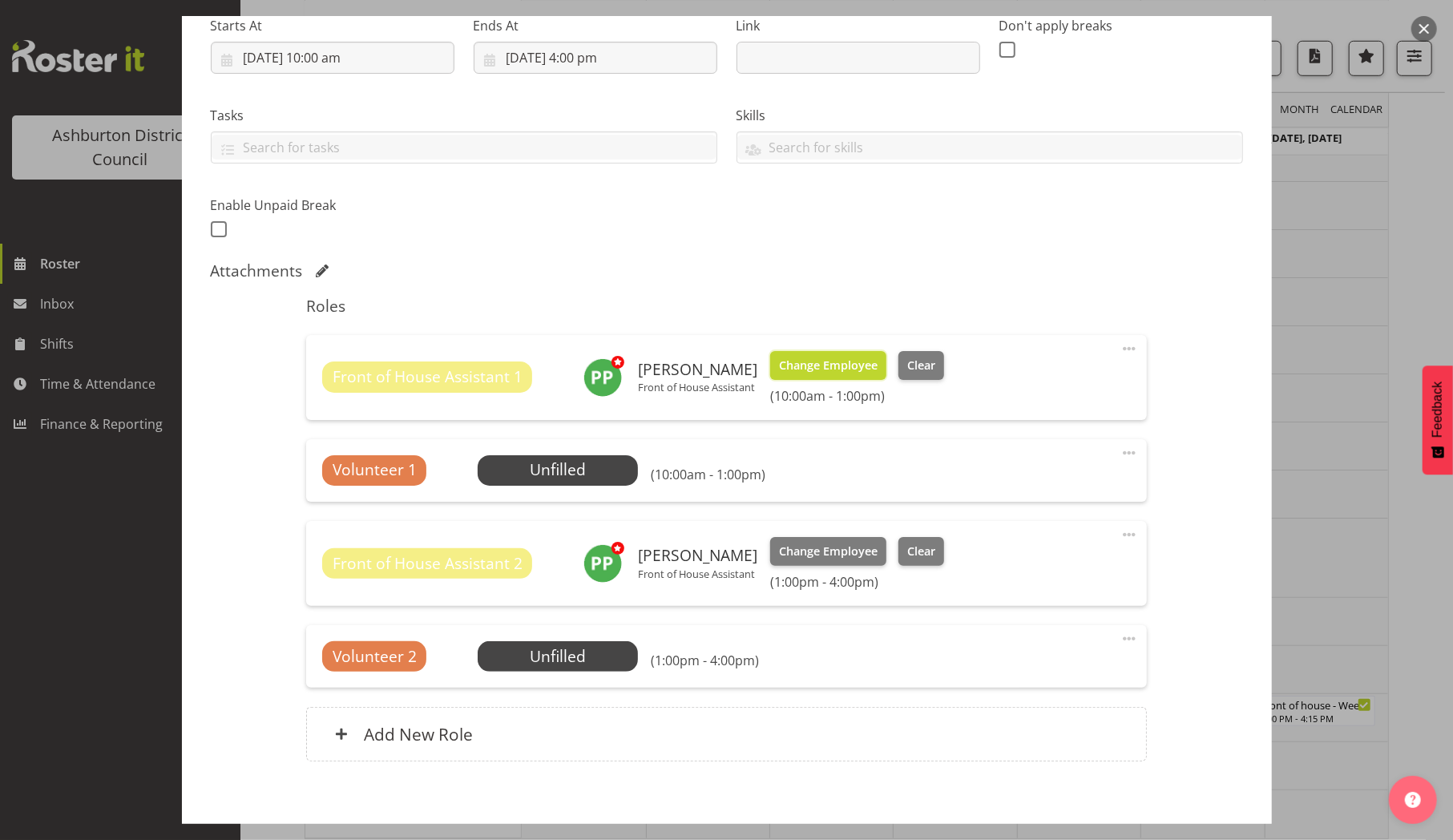
click at [837, 360] on span "Change Employee" at bounding box center [828, 366] width 99 height 18
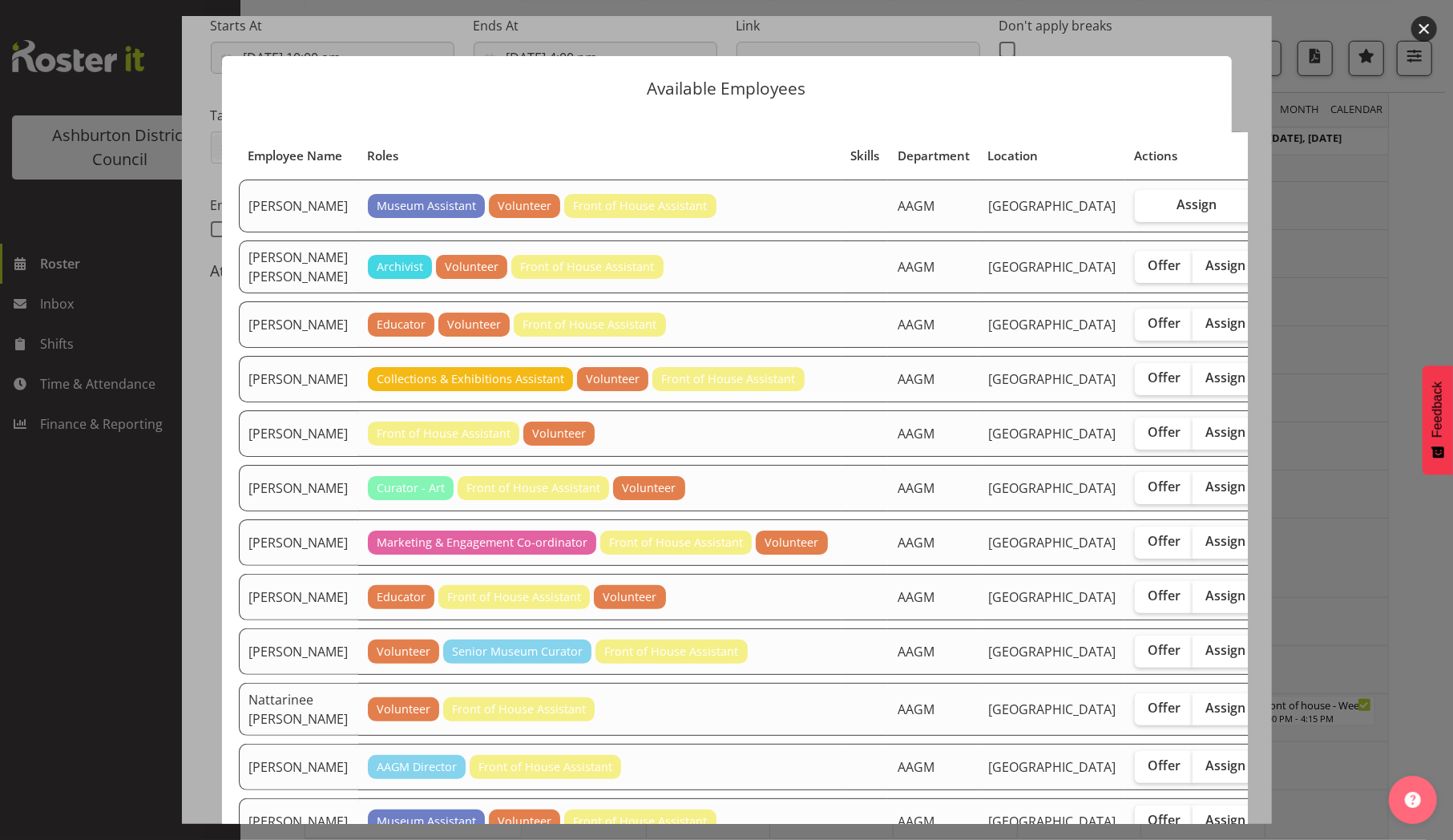
click at [1325, 273] on div at bounding box center [726, 420] width 1453 height 840
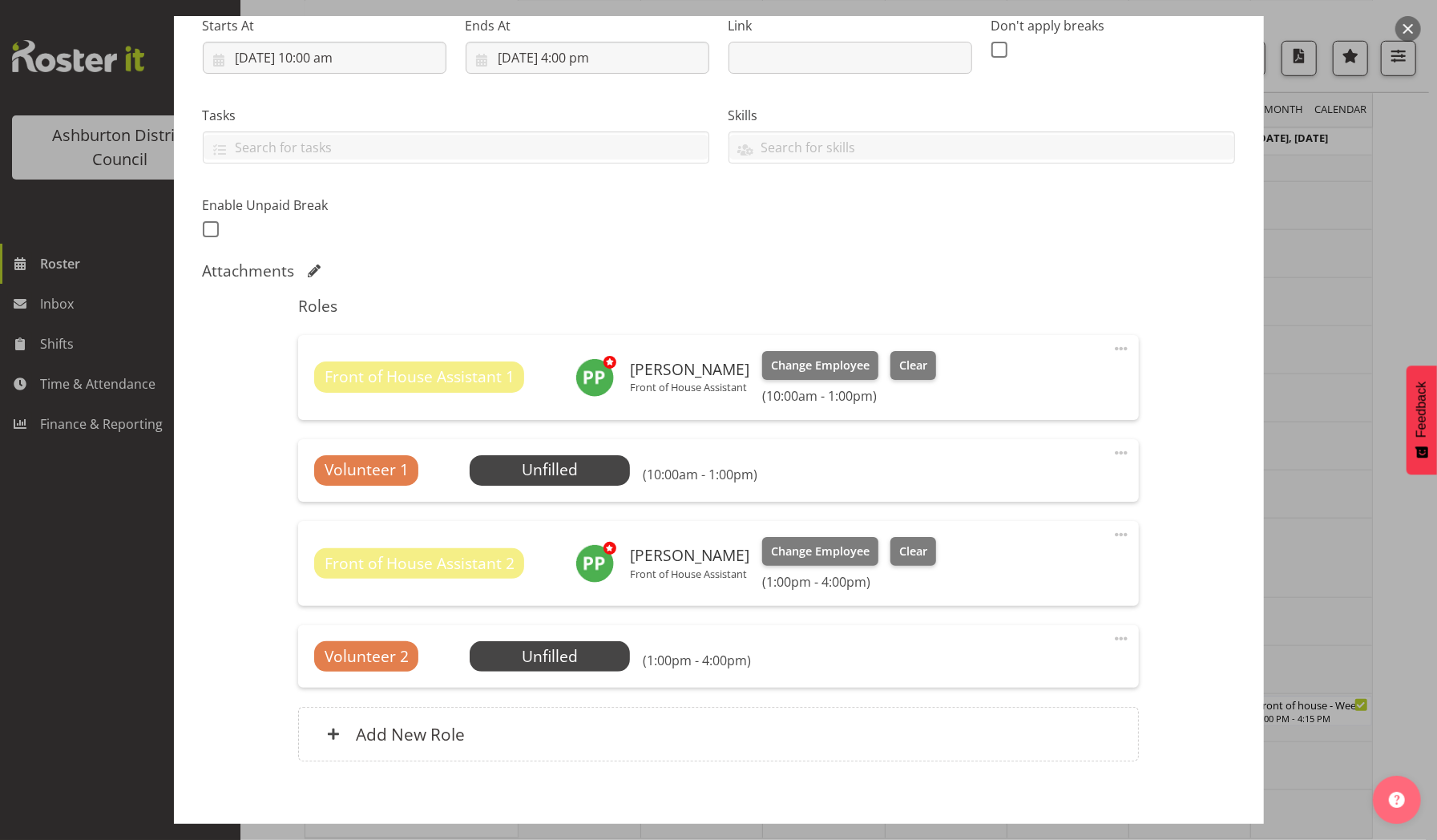
scroll to position [343, 0]
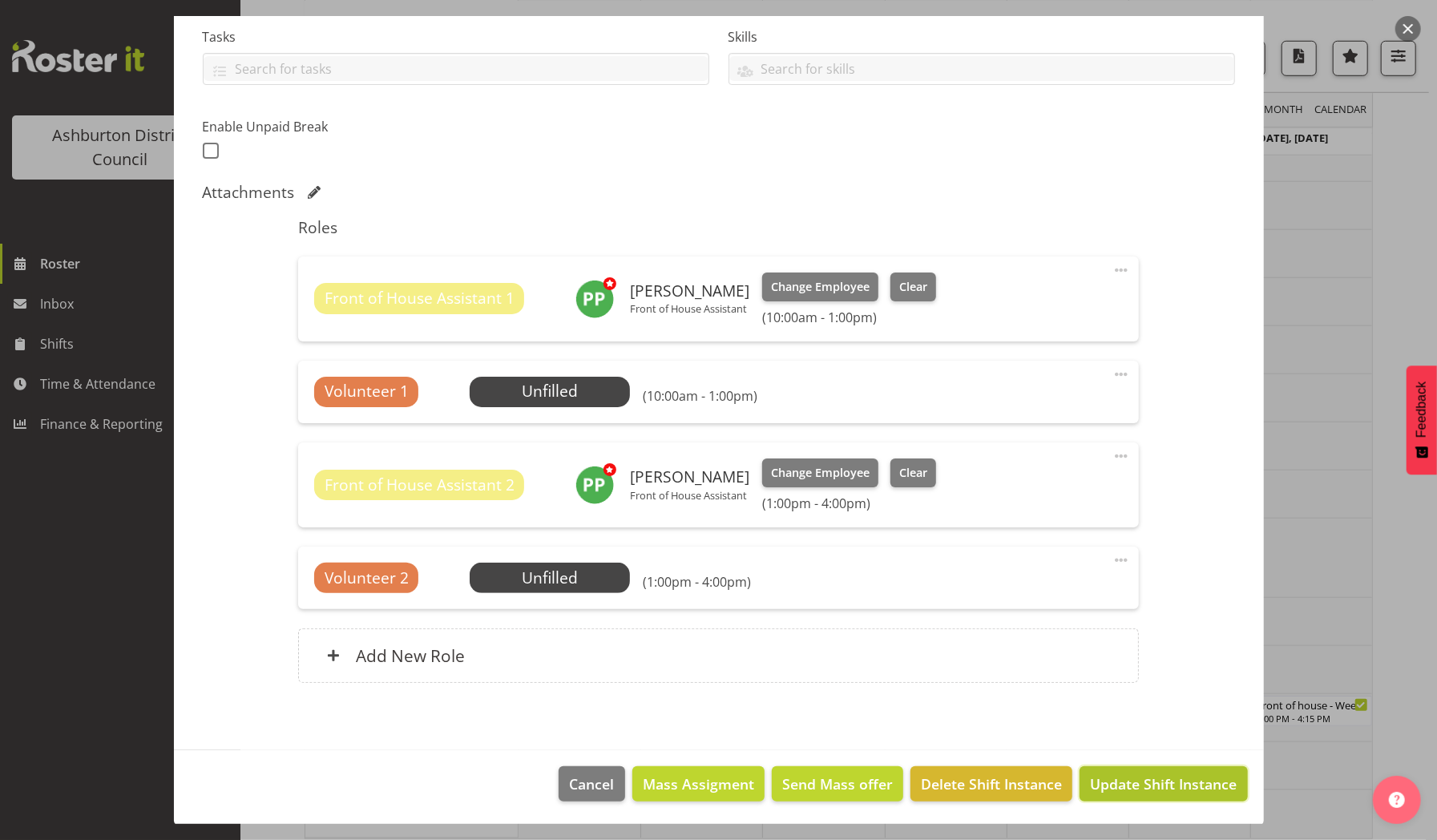
click at [1112, 777] on span "Update Shift Instance" at bounding box center [1162, 783] width 146 height 20
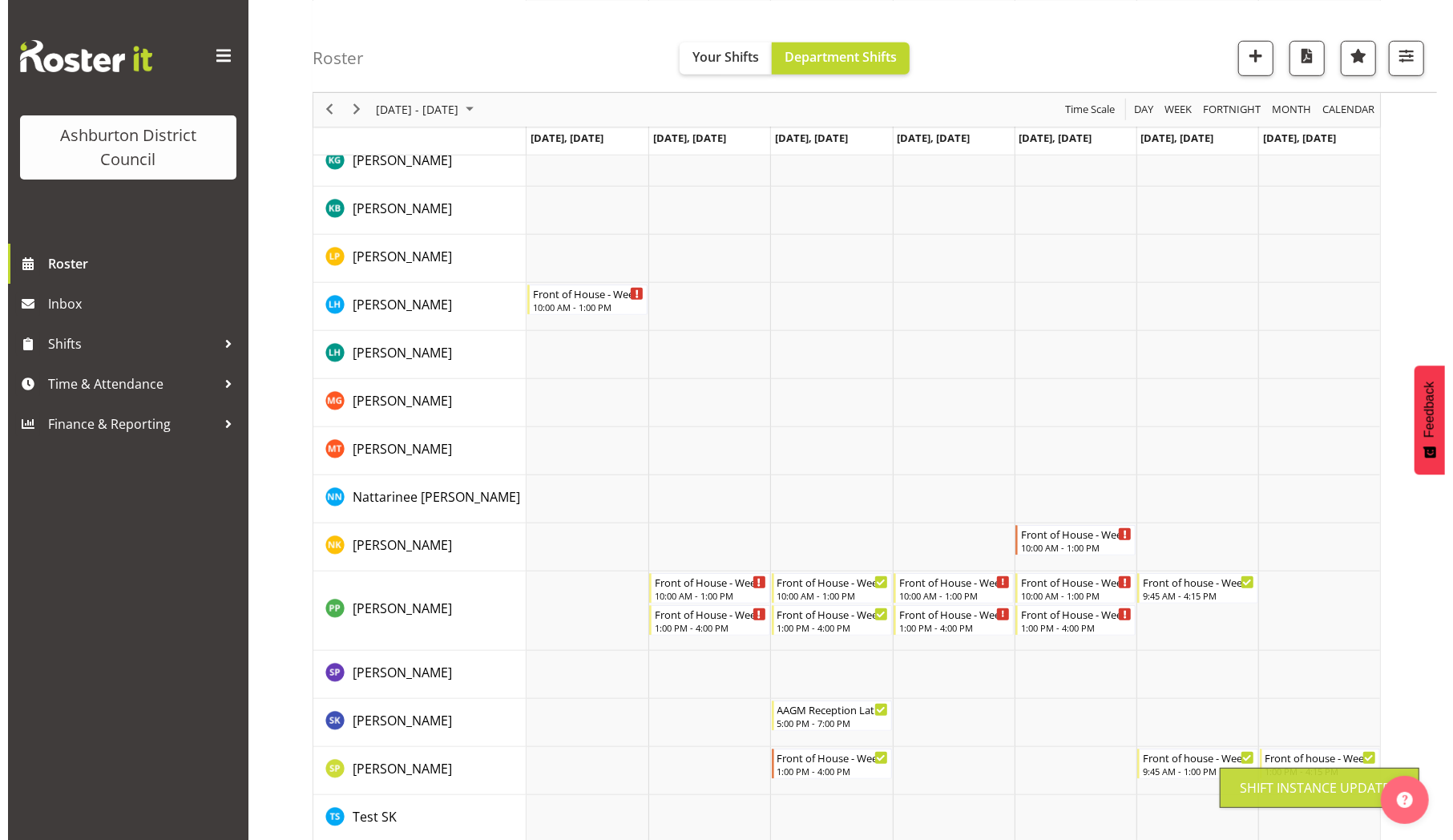
scroll to position [822, 0]
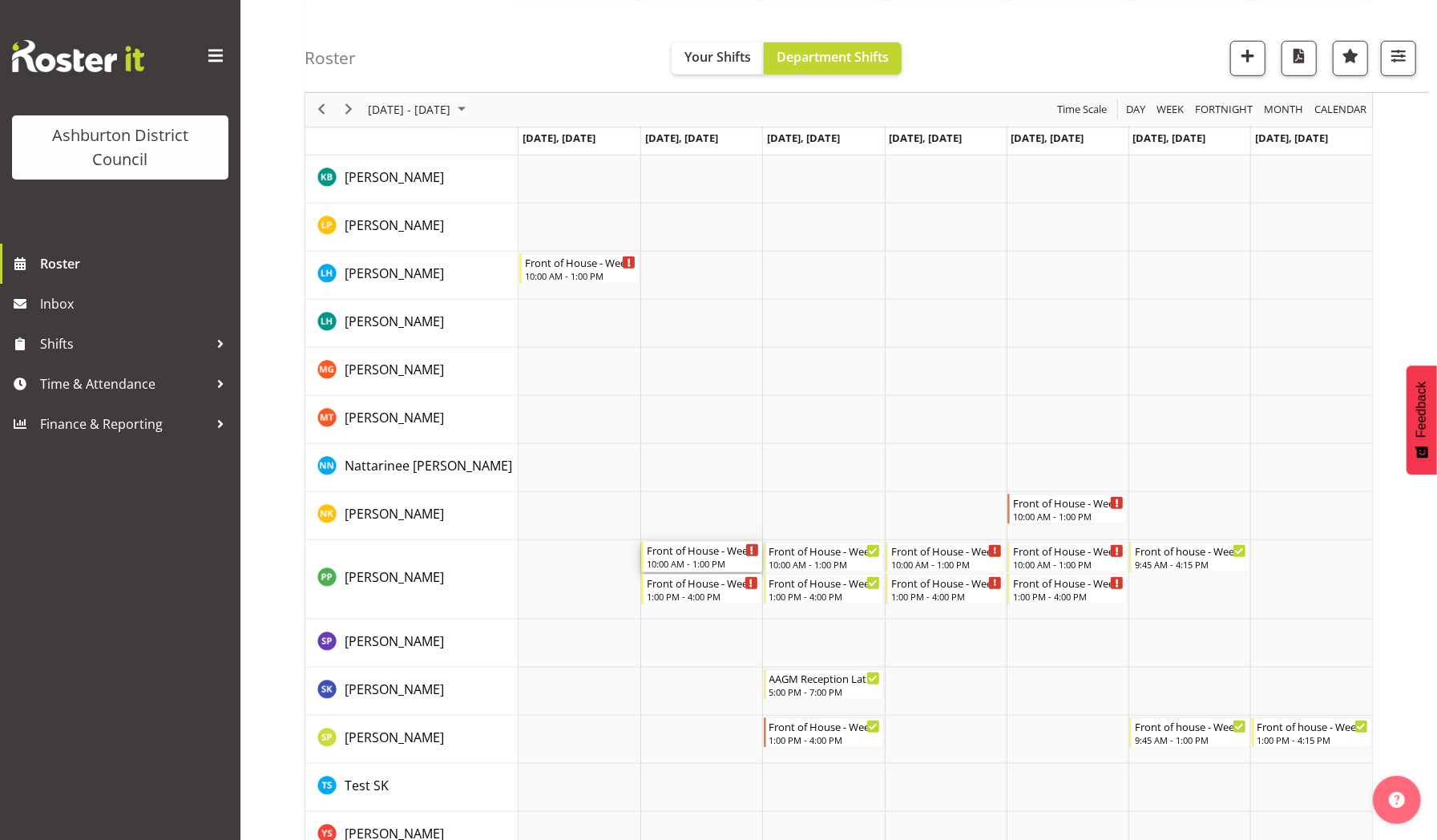
click at [674, 551] on div "Front of House - Weekday" at bounding box center [703, 550] width 111 height 16
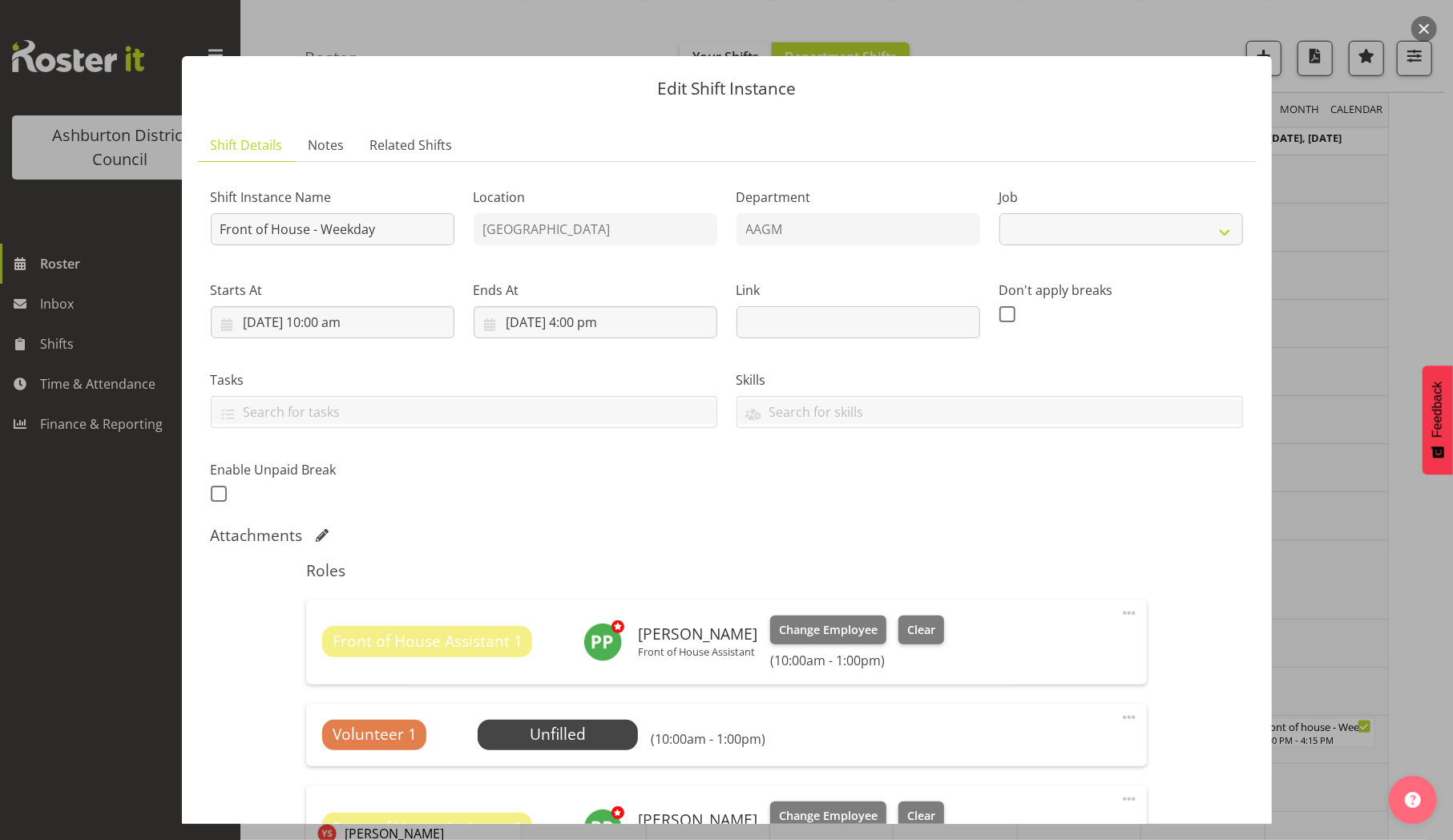
select select "10103"
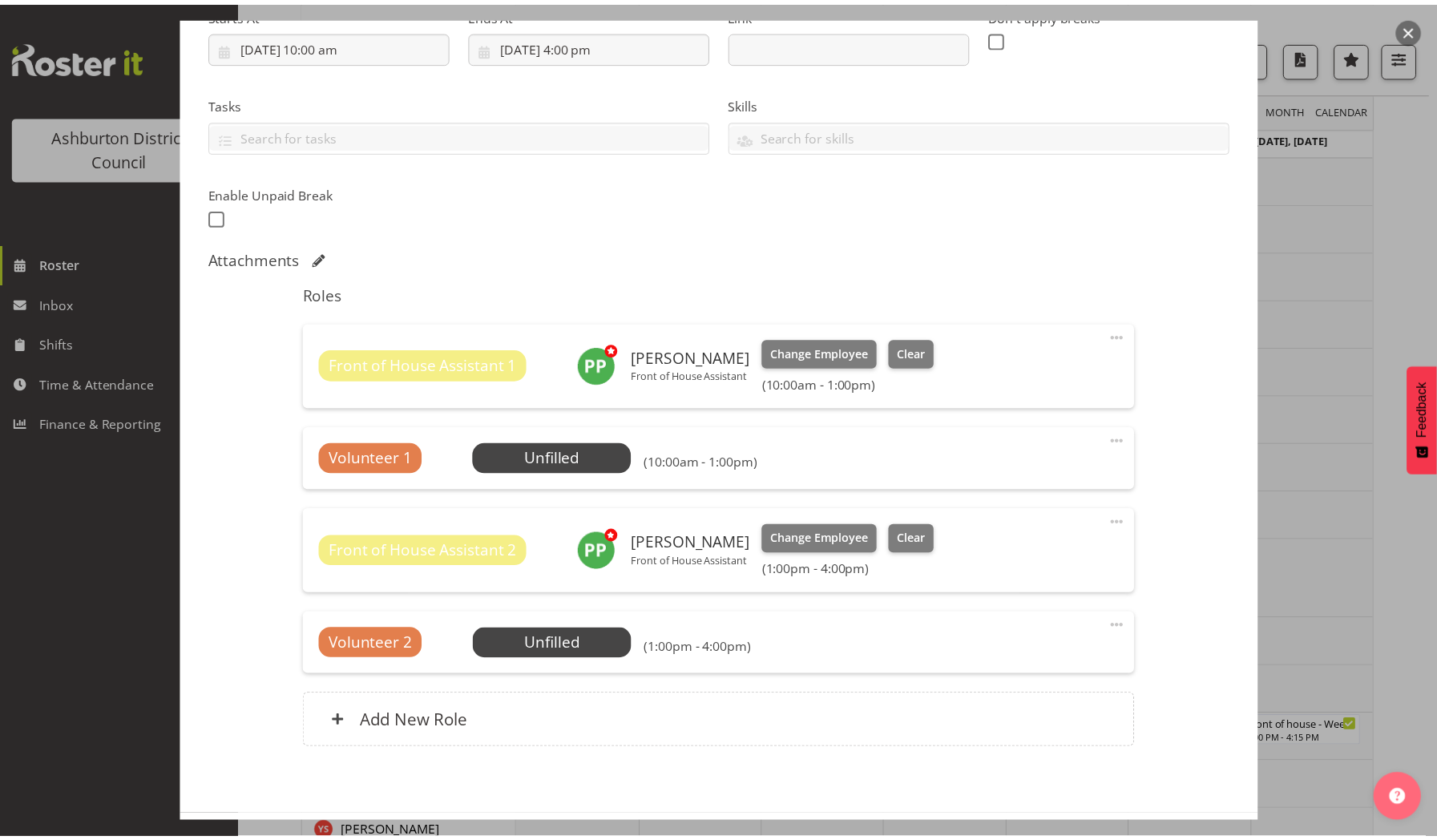
scroll to position [284, 0]
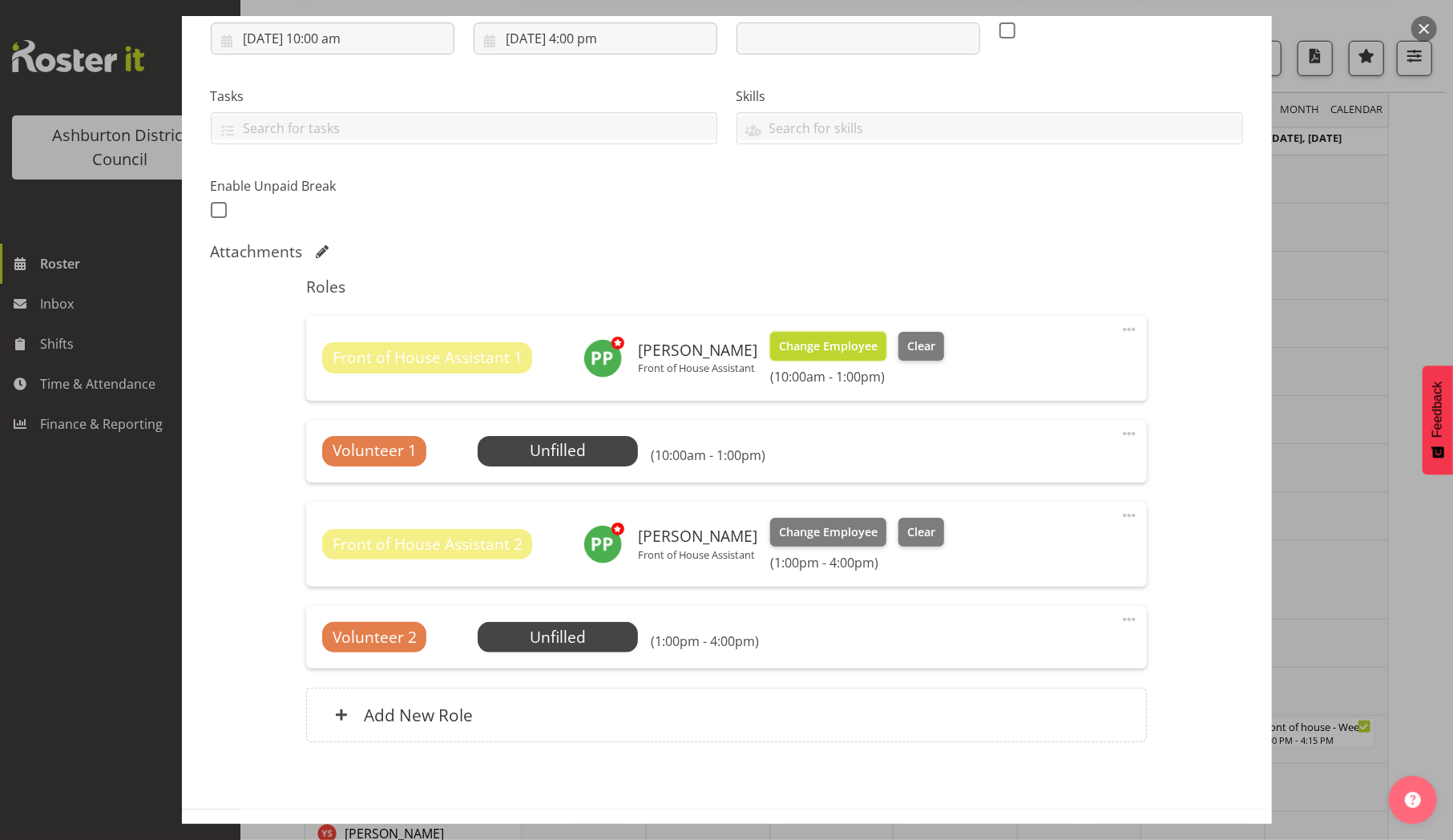
click at [815, 344] on span "Change Employee" at bounding box center [828, 346] width 99 height 18
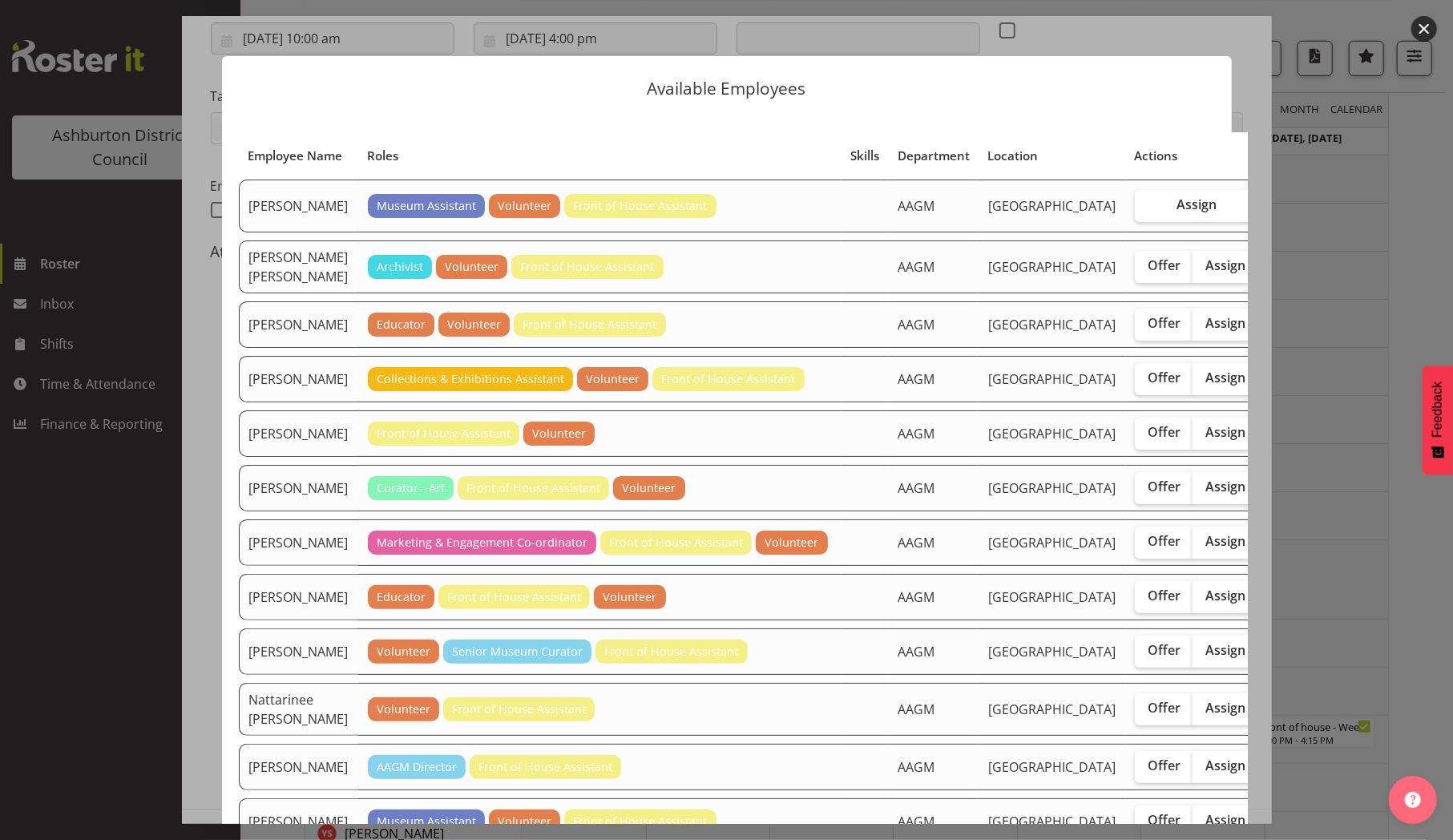
click at [1420, 29] on button "button" at bounding box center [1424, 29] width 25 height 25
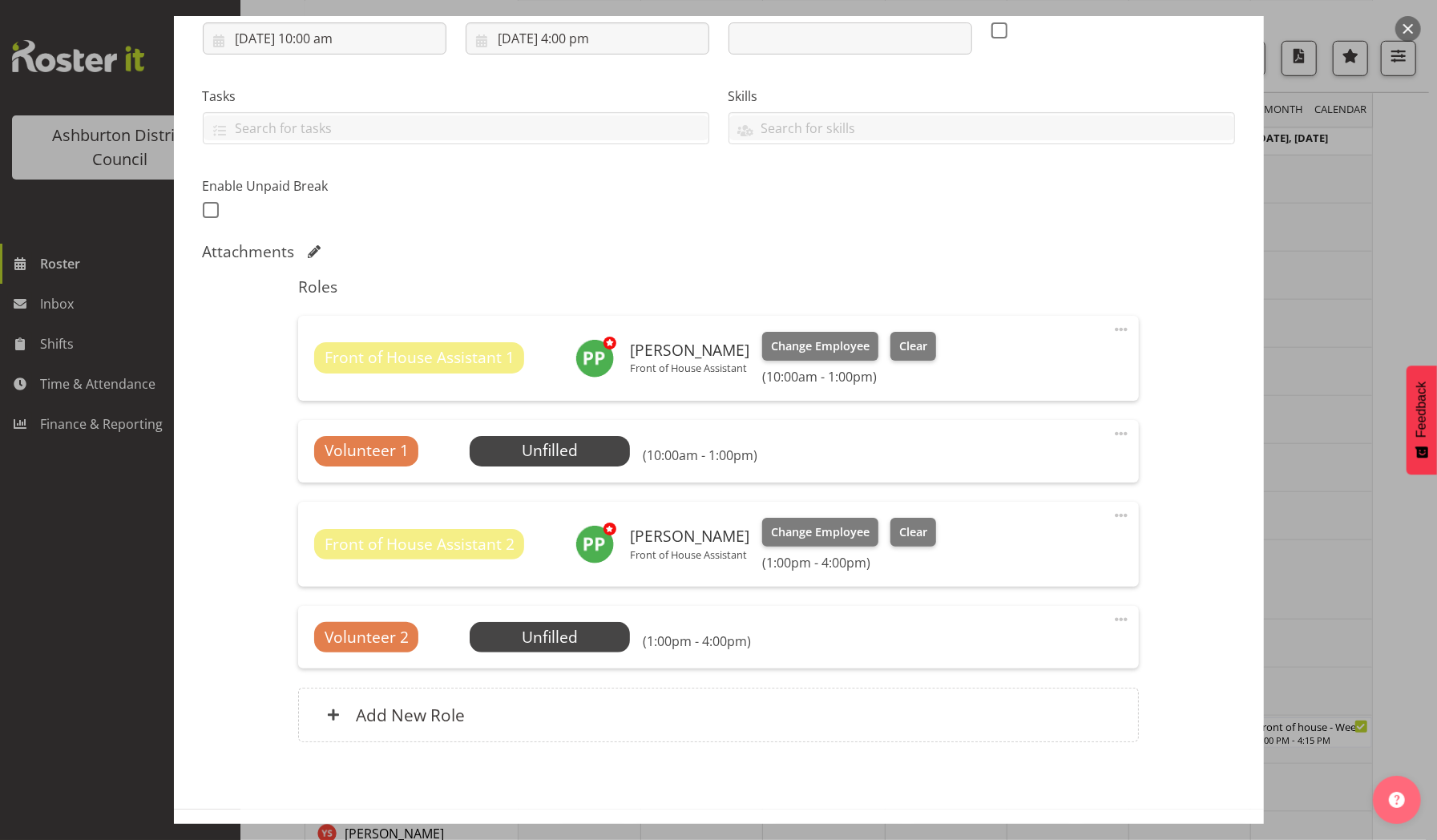
click at [1420, 29] on button "button" at bounding box center [1408, 29] width 25 height 25
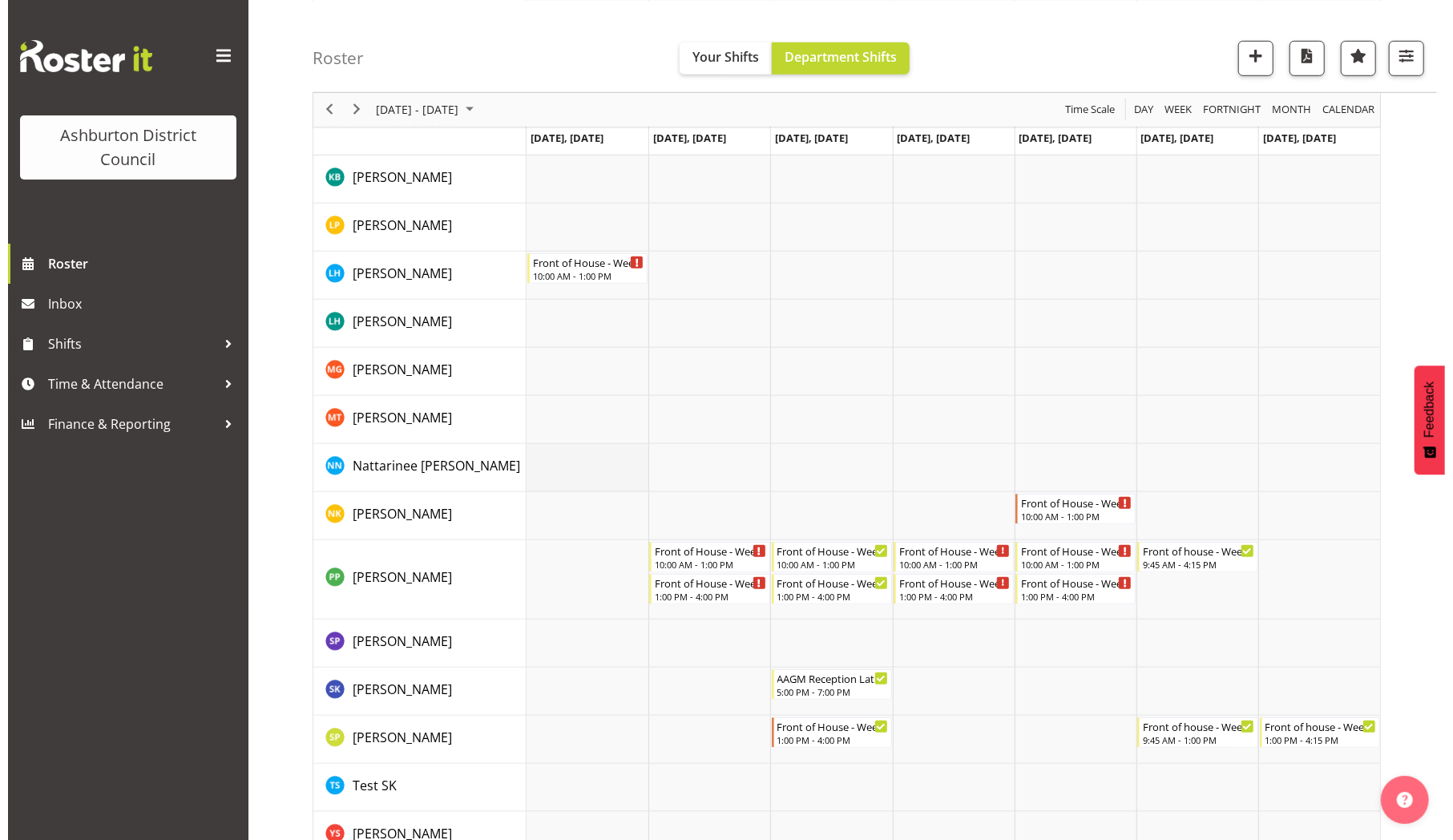
scroll to position [853, 0]
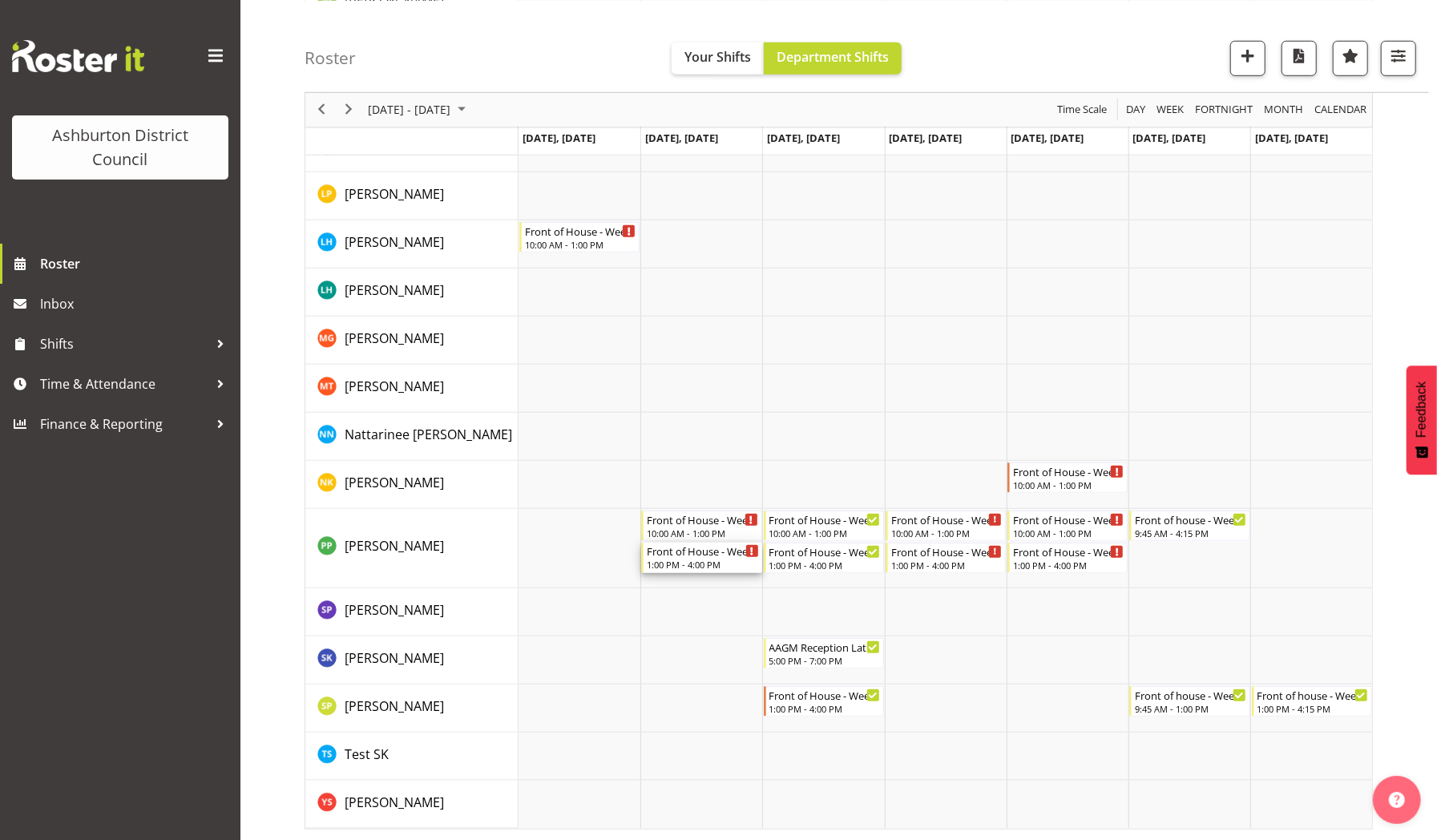
click at [683, 554] on div "Front of House - Weekday" at bounding box center [703, 550] width 111 height 16
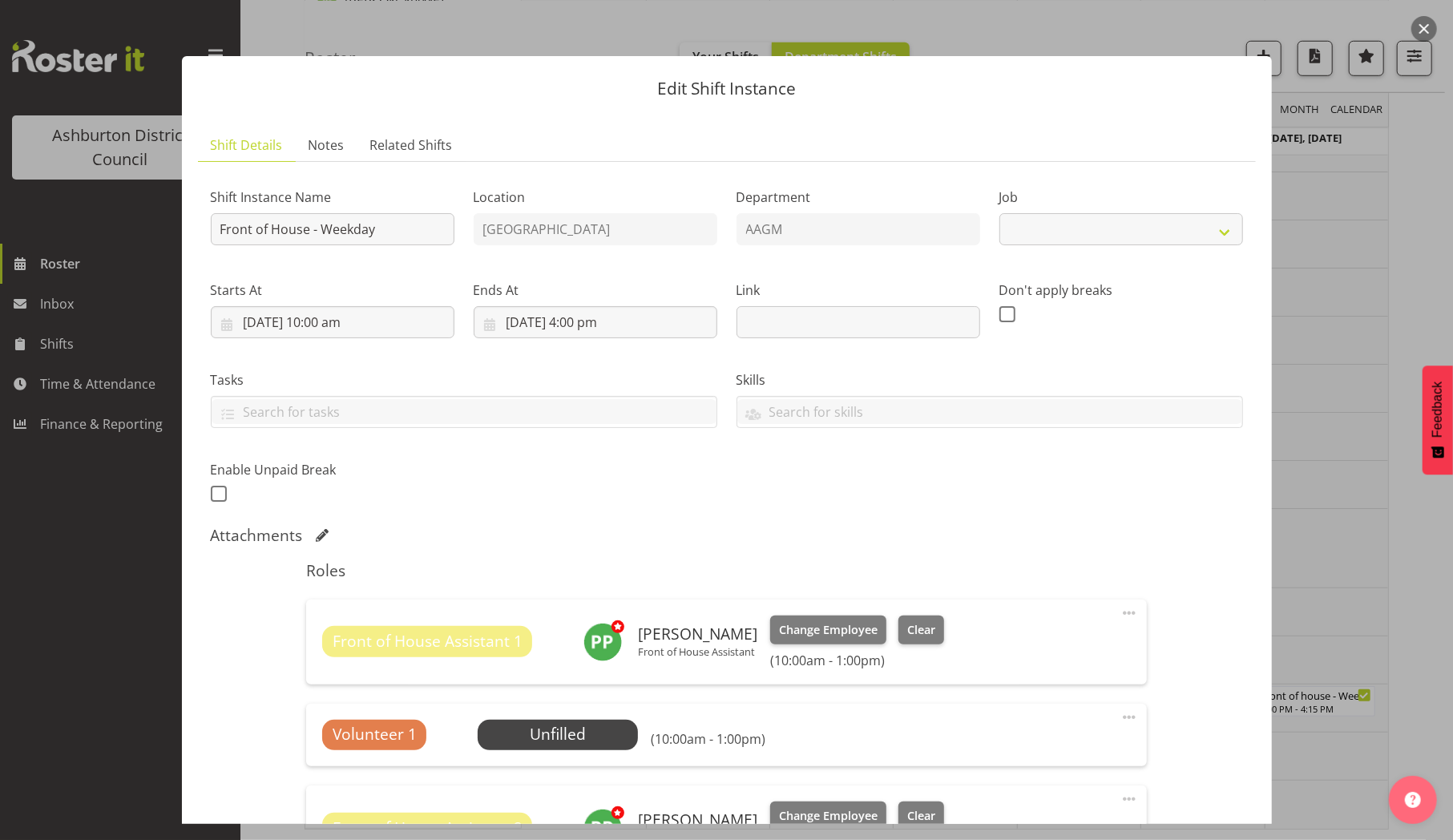
select select "10103"
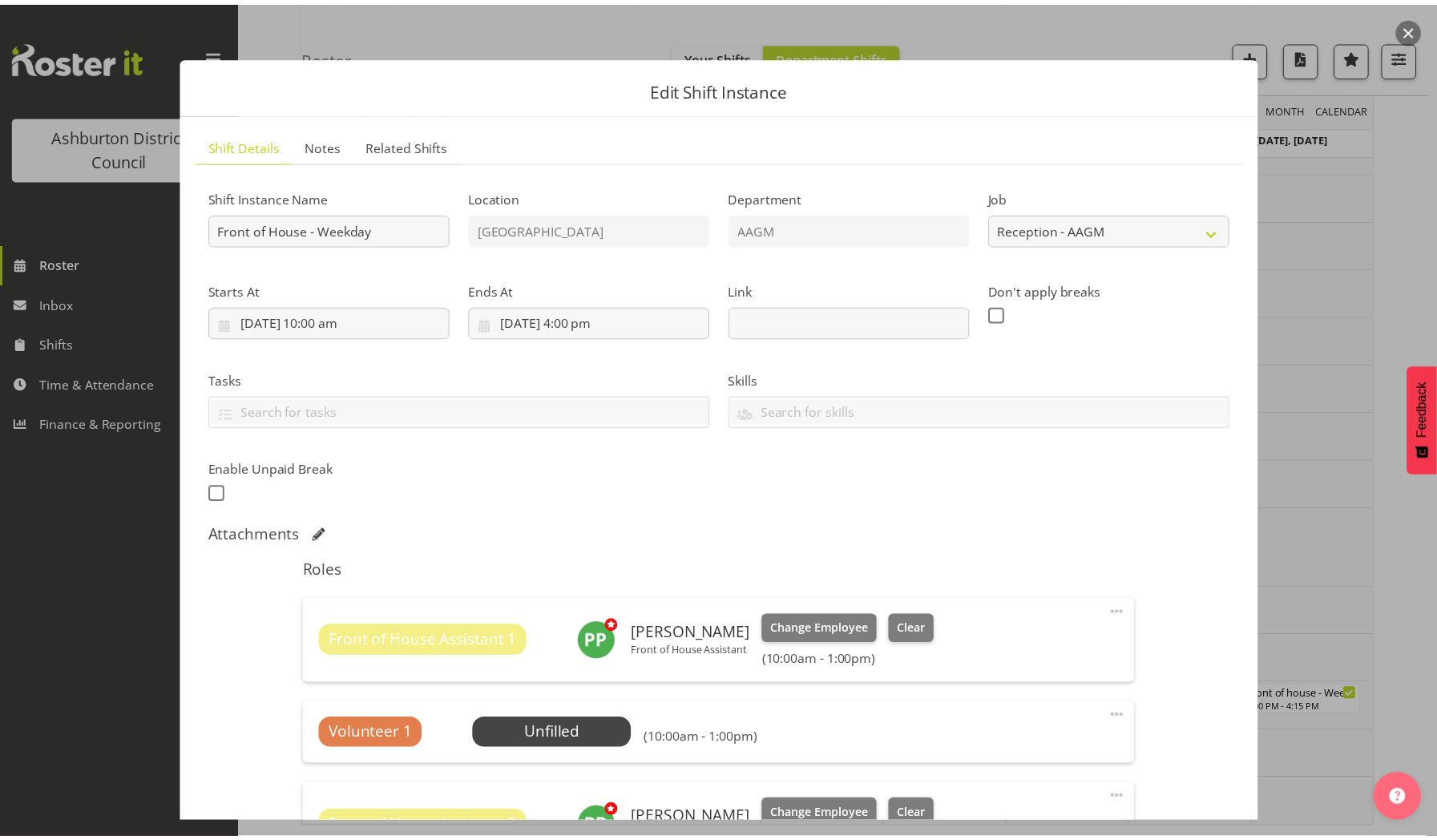
scroll to position [282, 0]
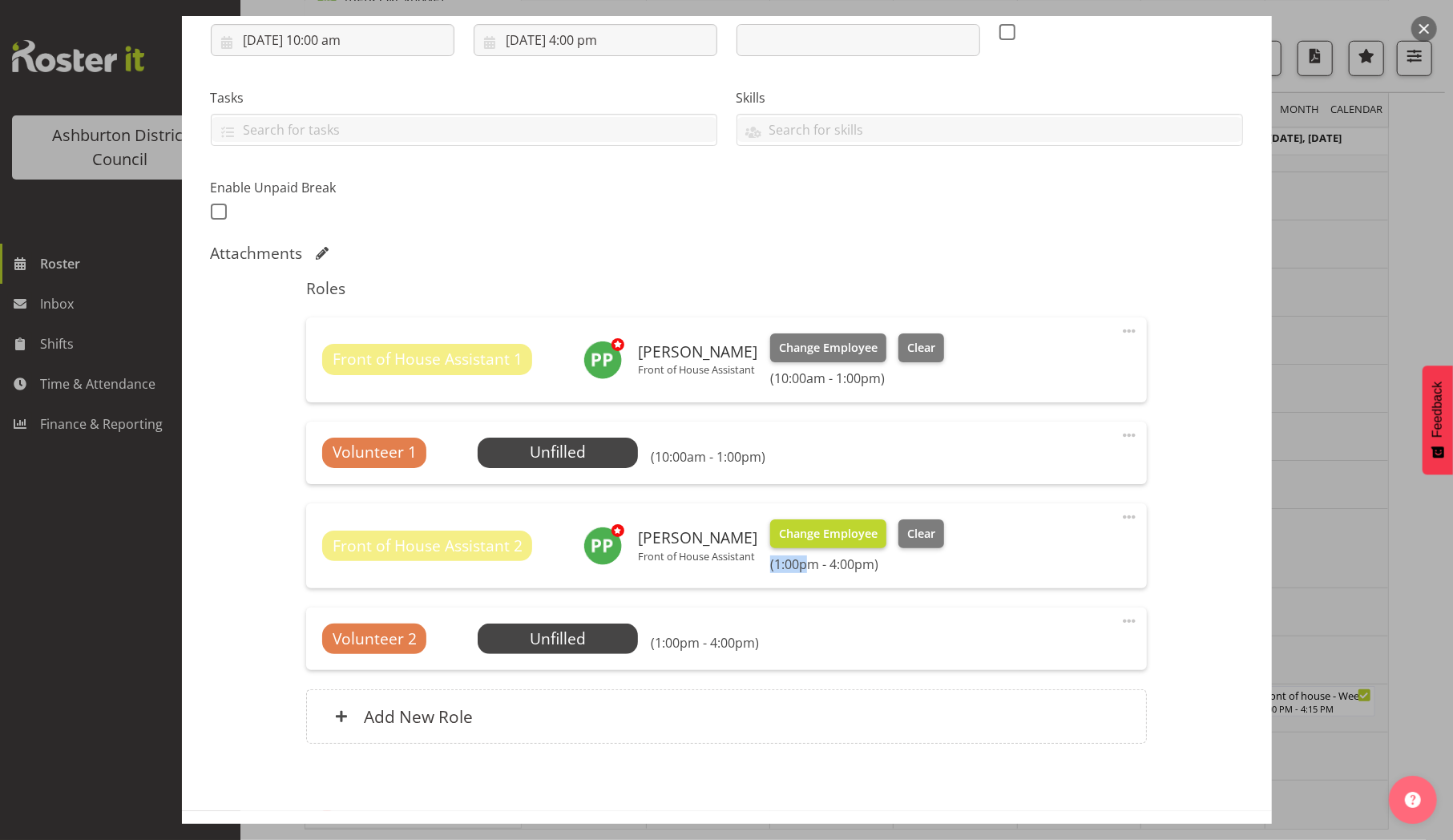
drag, startPoint x: 799, startPoint y: 567, endPoint x: 802, endPoint y: 531, distance: 36.1
click at [802, 531] on div "Change Employee Clear (1:00pm - 4:00pm)" at bounding box center [857, 546] width 173 height 53
click at [802, 531] on span "Change Employee" at bounding box center [828, 534] width 99 height 18
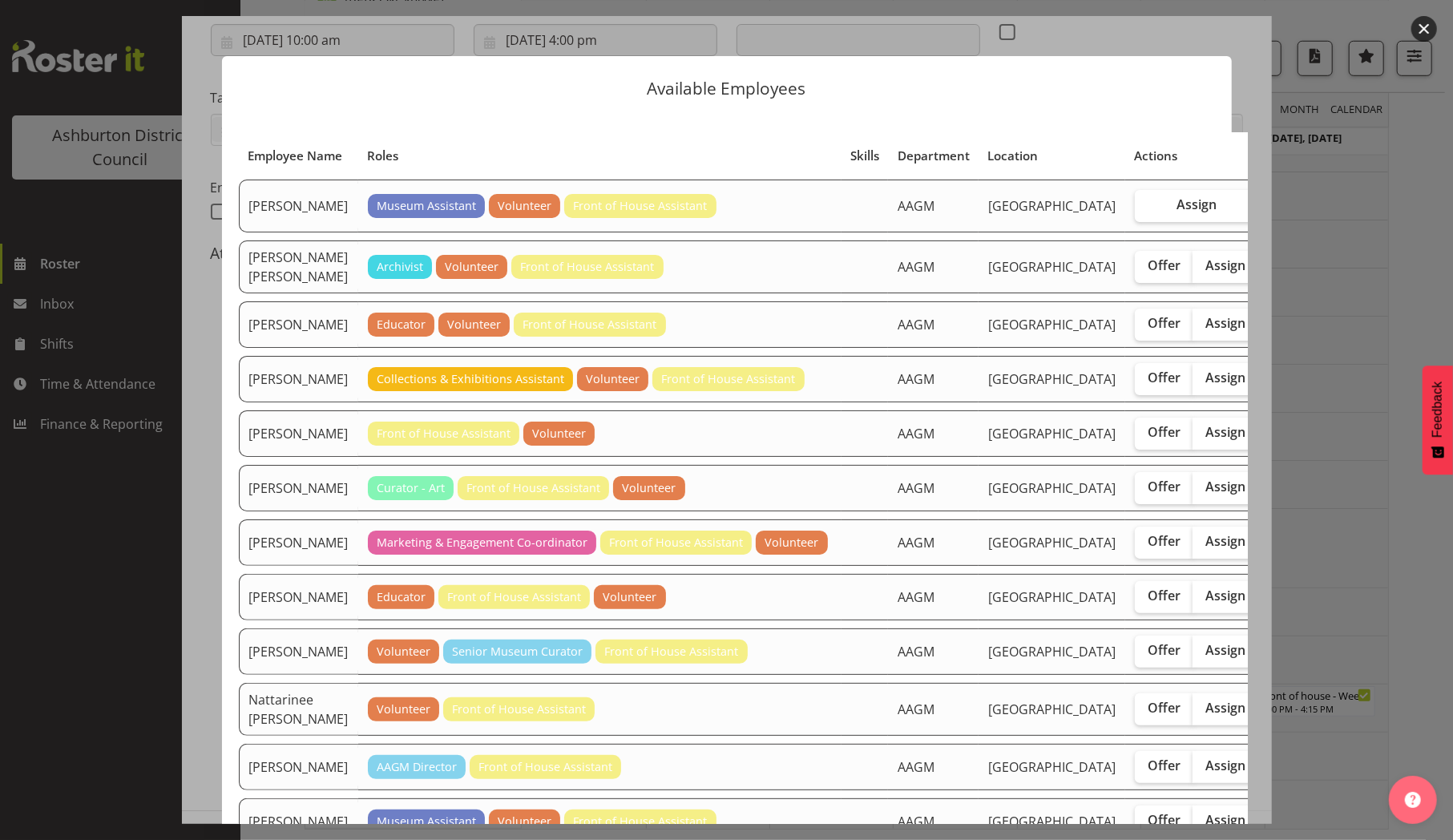
click at [1392, 434] on div at bounding box center [726, 420] width 1453 height 840
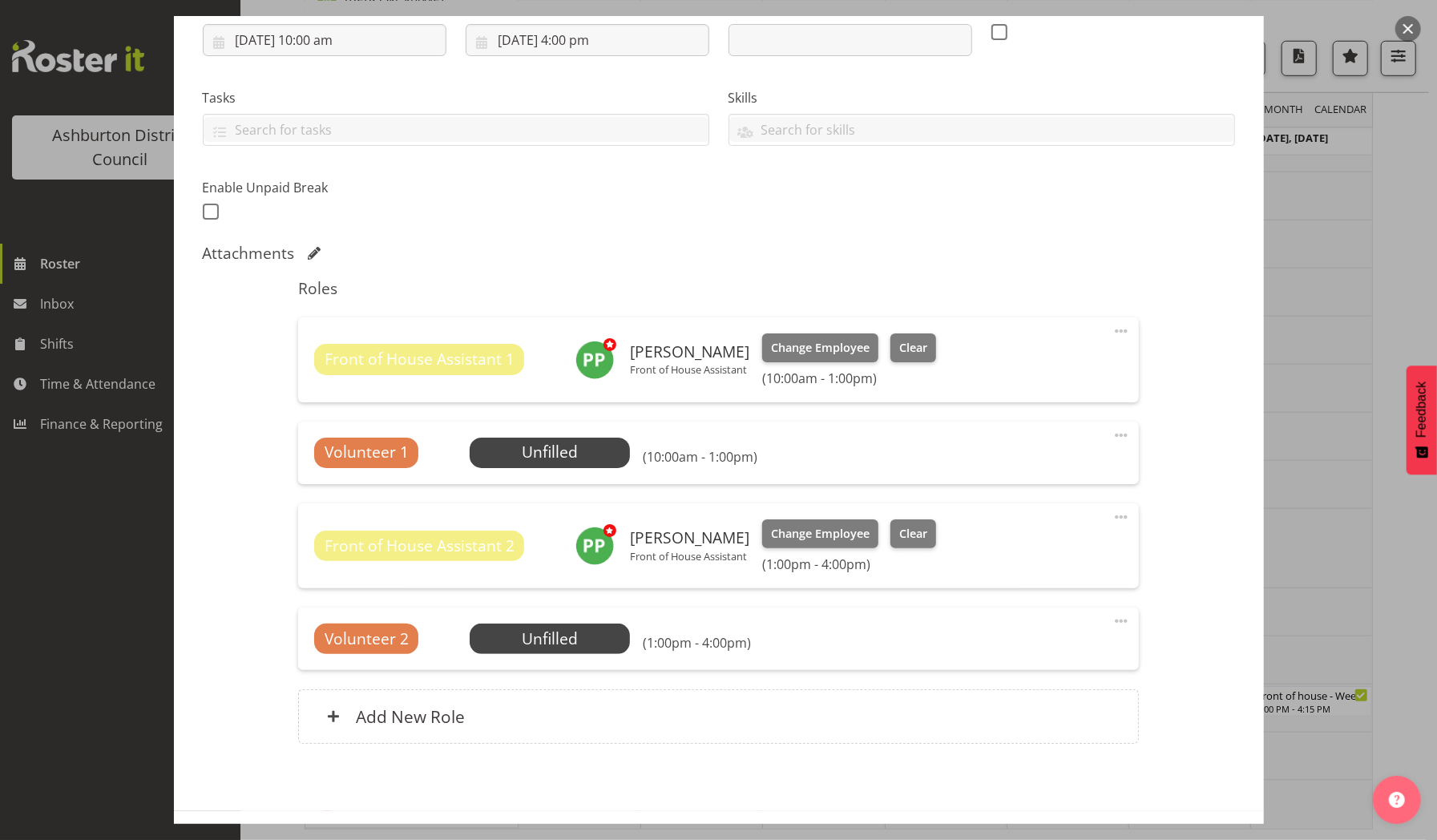
click at [1410, 24] on button "button" at bounding box center [1408, 29] width 25 height 25
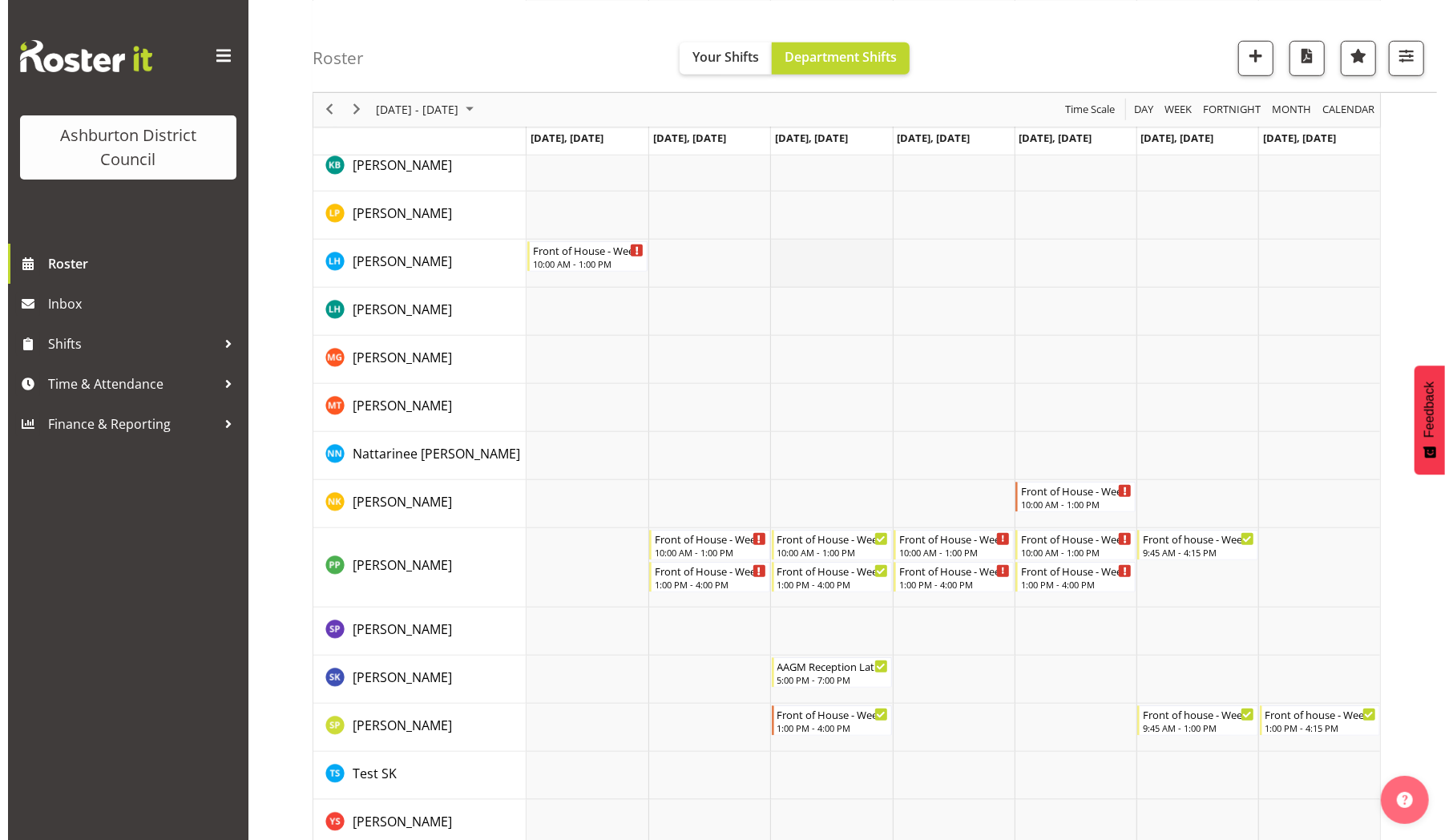
scroll to position [853, 0]
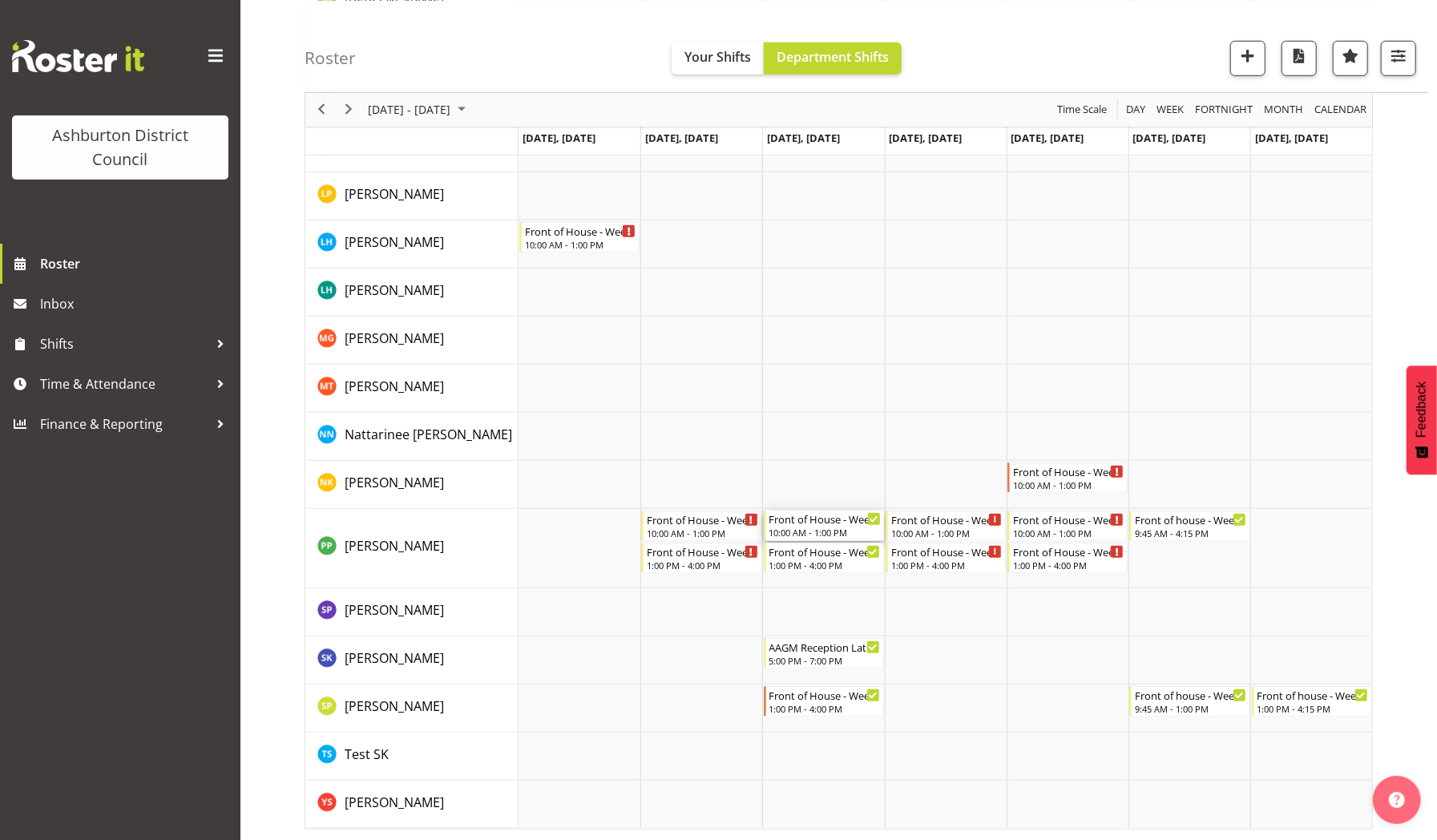
click at [798, 528] on div "10:00 AM - 1:00 PM" at bounding box center [825, 532] width 111 height 13
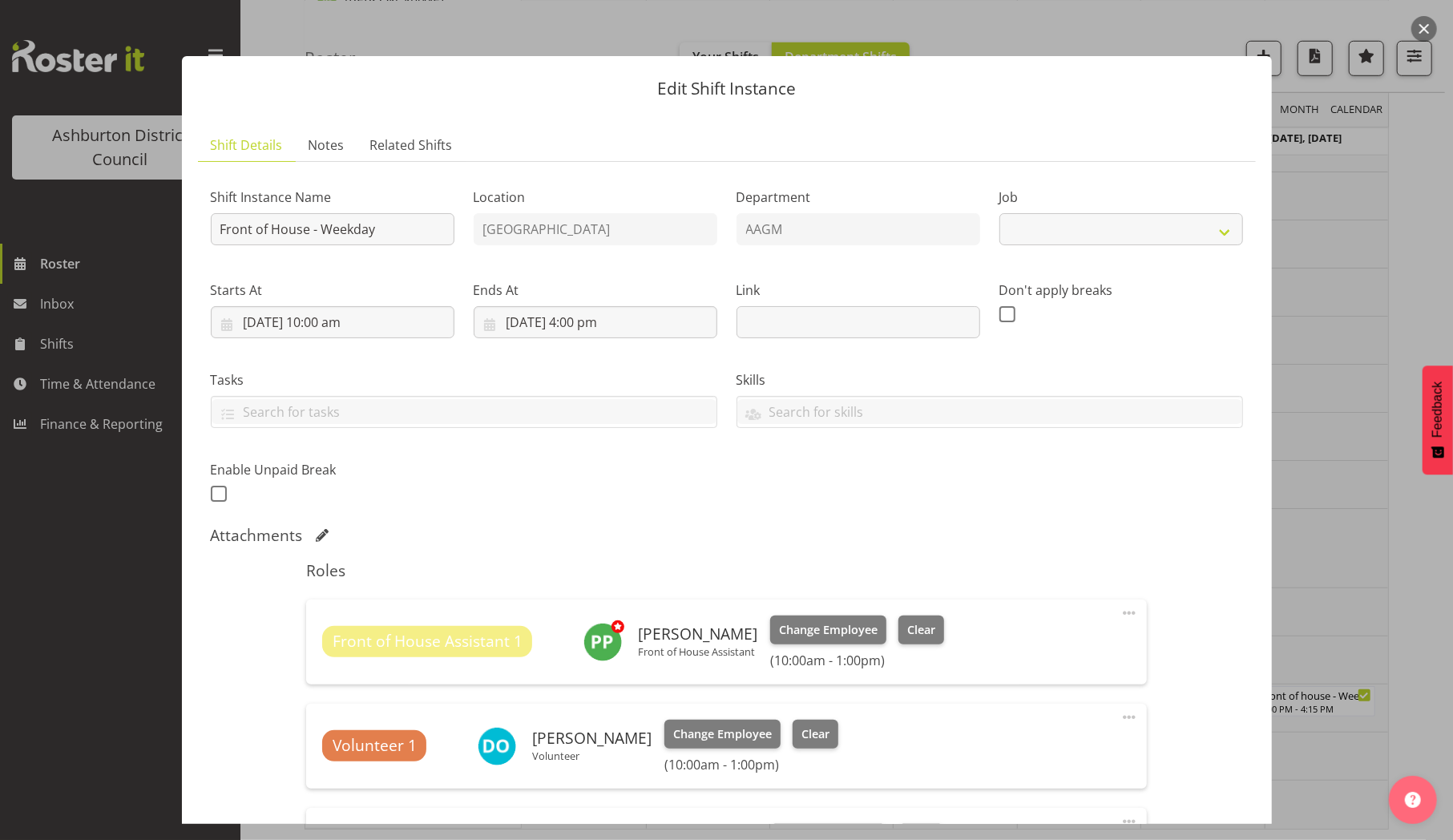
select select "10103"
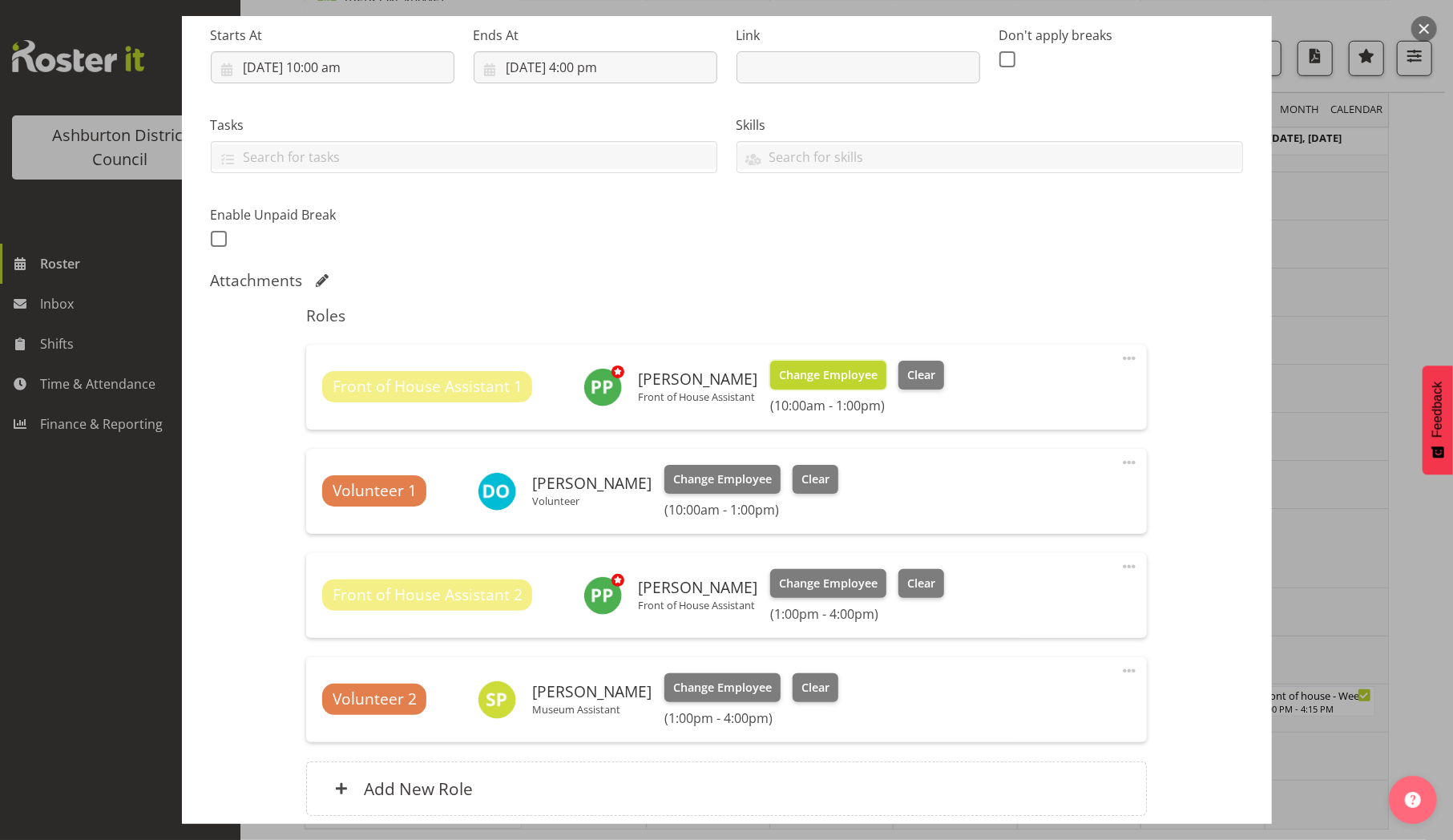
click at [835, 376] on span "Change Employee" at bounding box center [828, 375] width 99 height 18
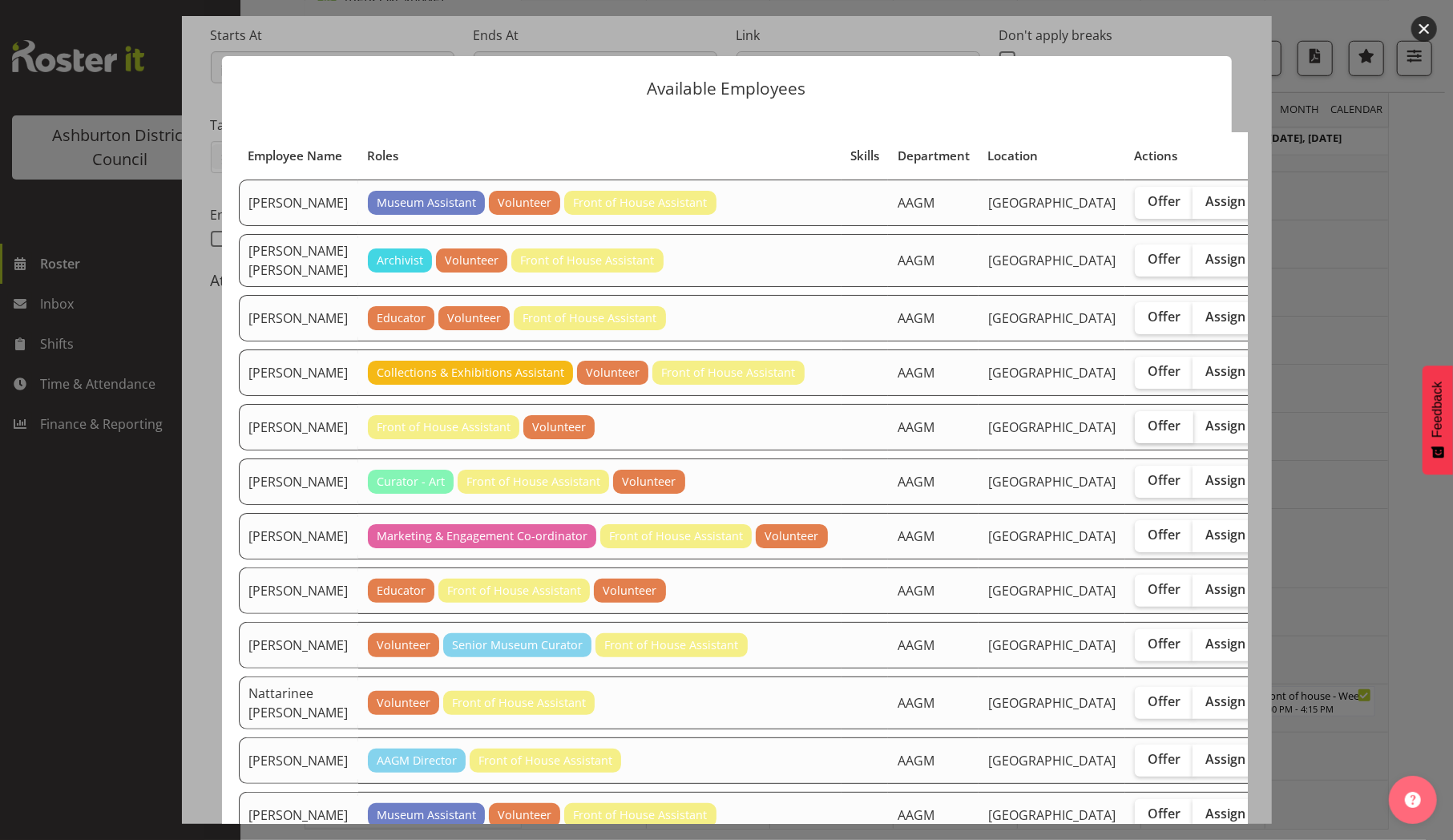
click at [1148, 433] on span "Offer" at bounding box center [1164, 425] width 33 height 16
click at [1135, 431] on input "Offer" at bounding box center [1140, 425] width 11 height 11
checkbox input "true"
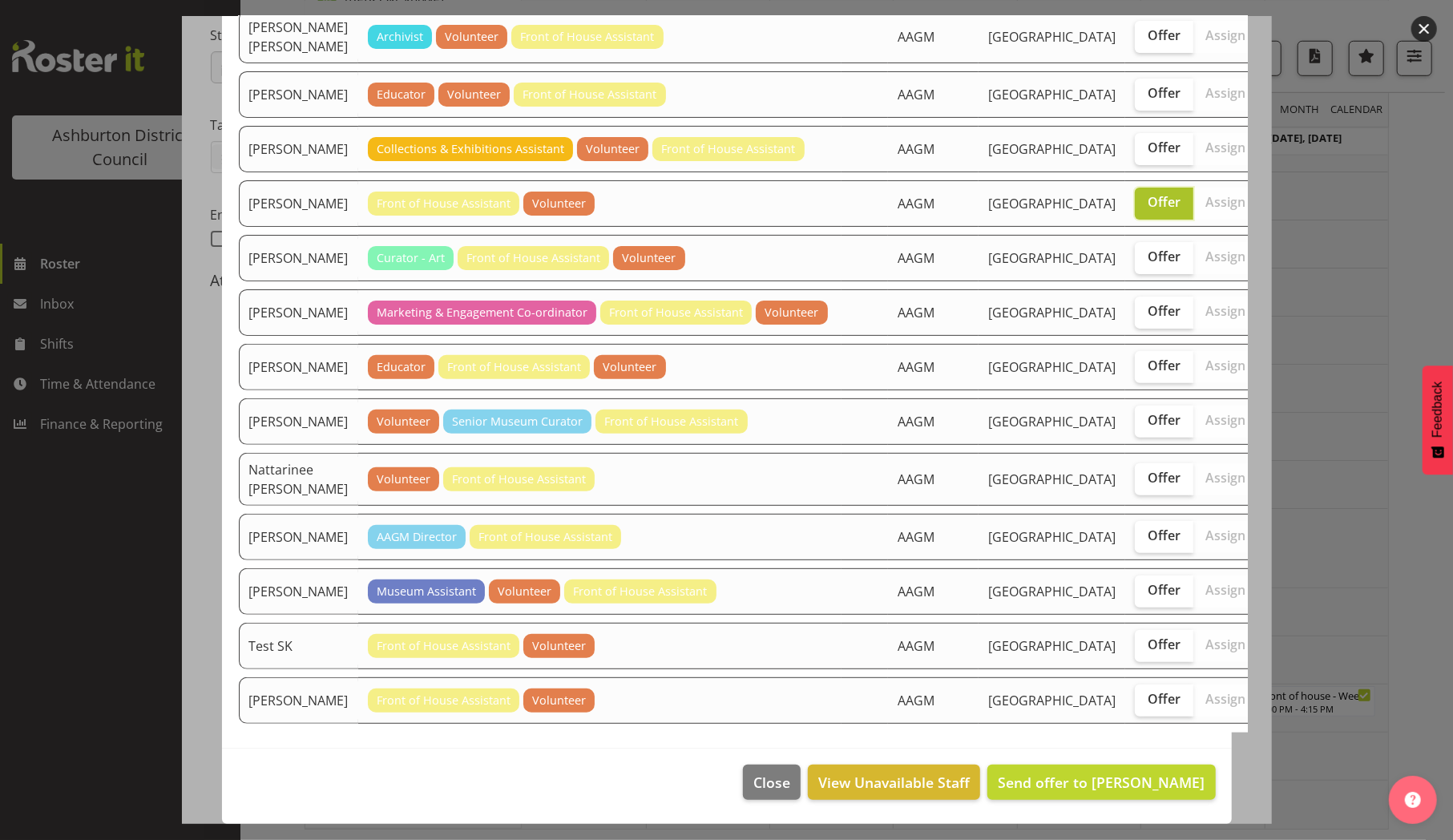
scroll to position [579, 0]
click at [1021, 780] on span "Send offer to [PERSON_NAME]" at bounding box center [1101, 782] width 207 height 20
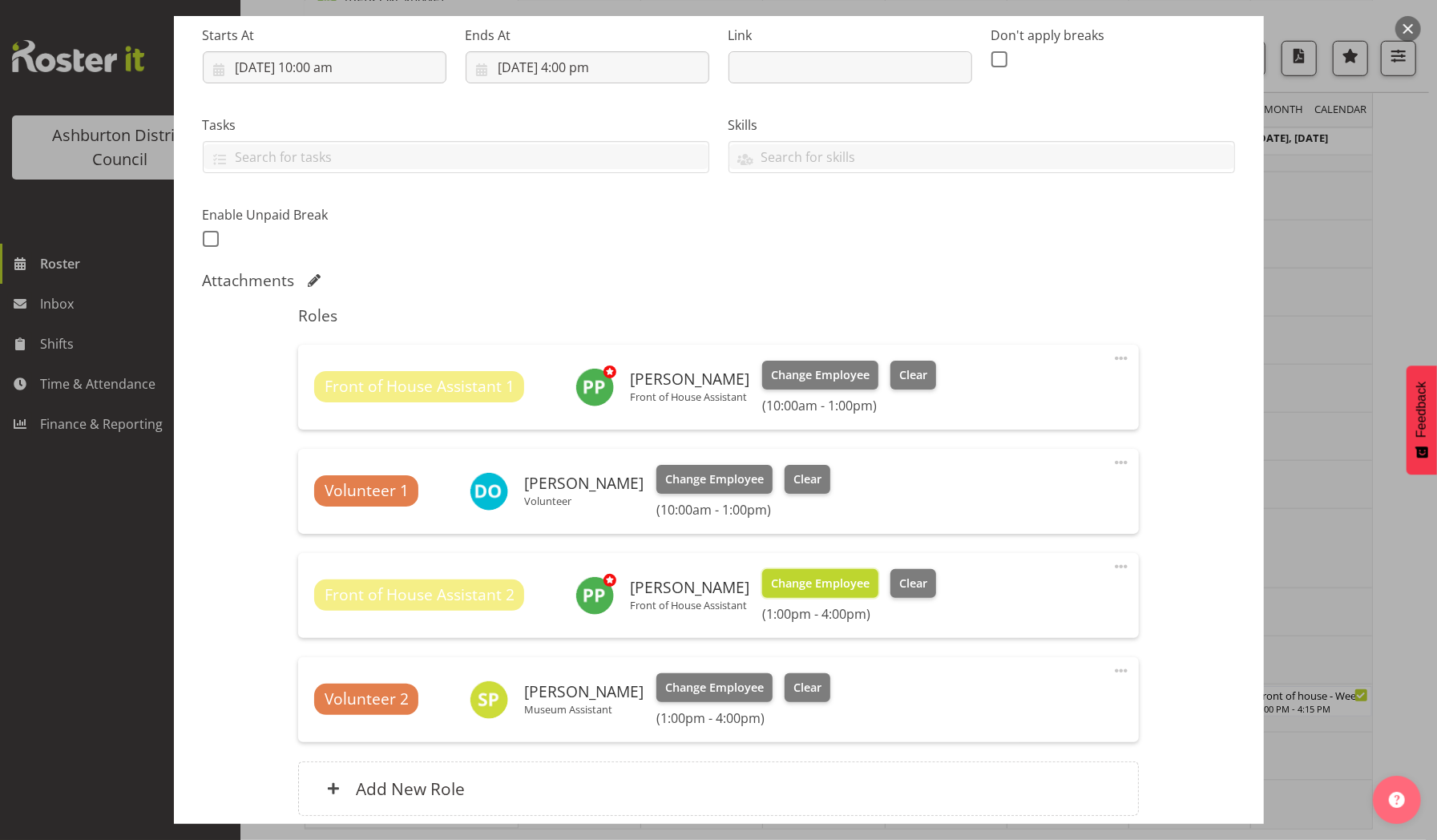
click at [803, 583] on span "Change Employee" at bounding box center [820, 583] width 99 height 18
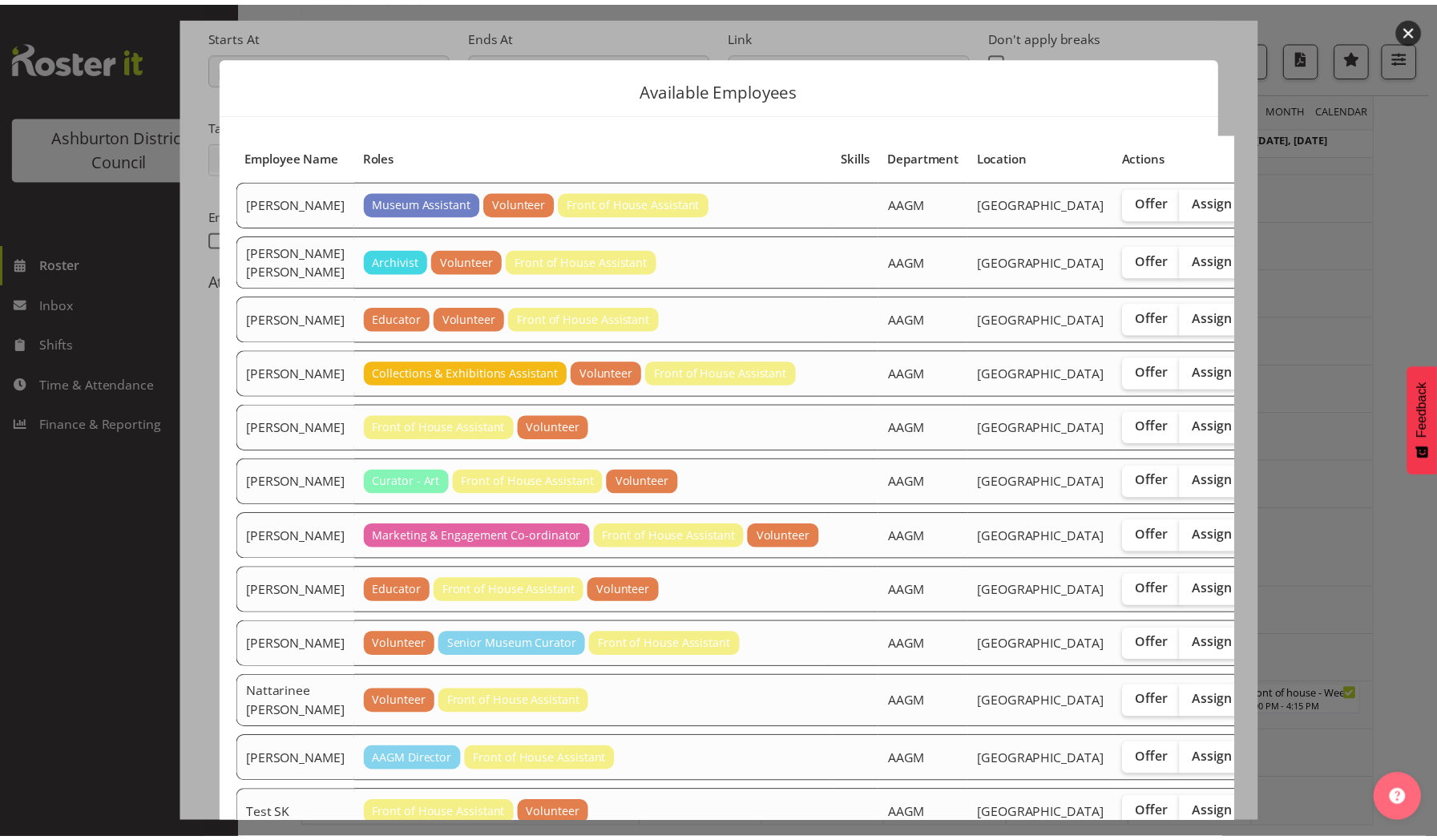
scroll to position [500, 0]
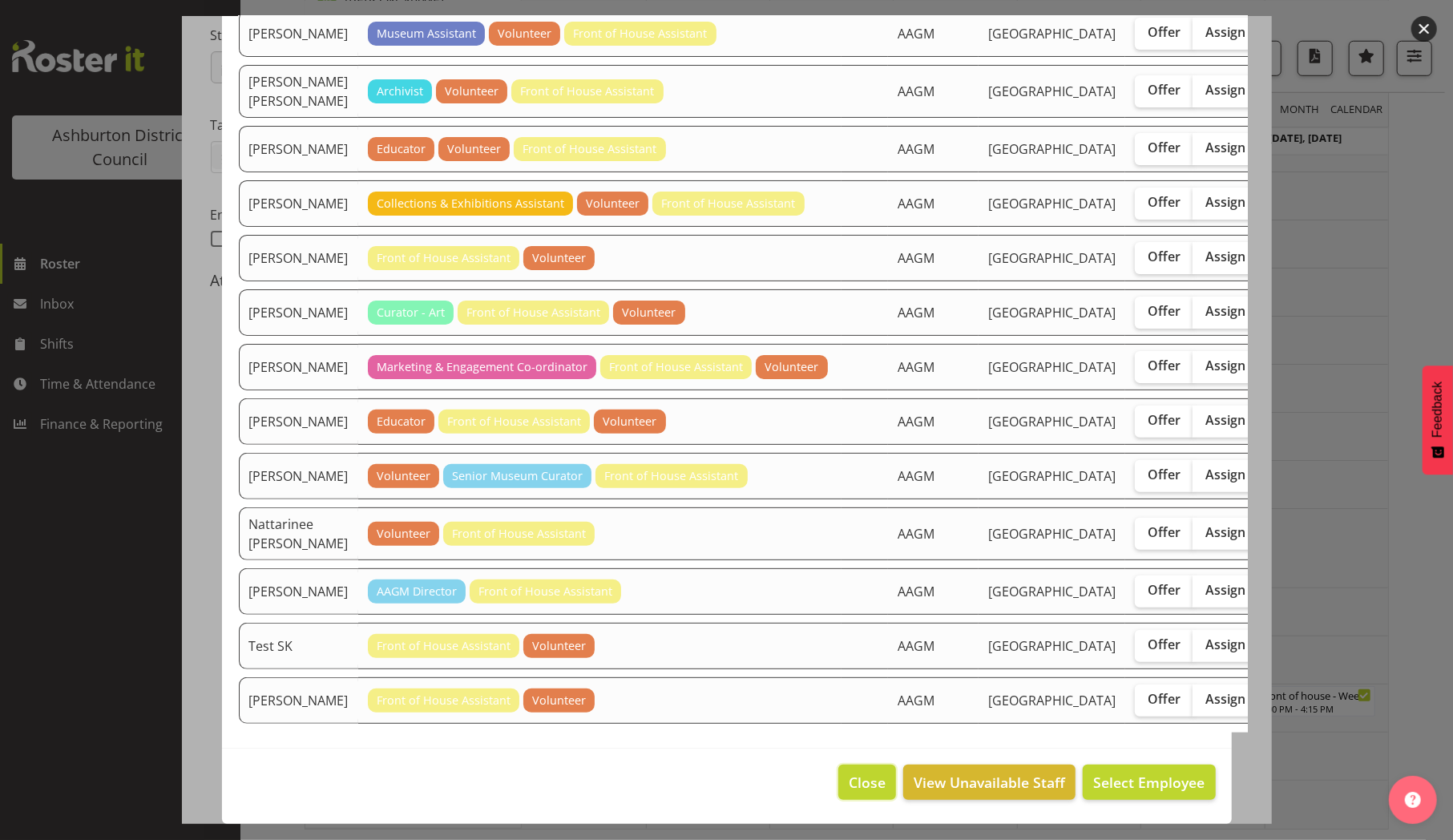
click at [849, 784] on span "Close" at bounding box center [867, 781] width 37 height 20
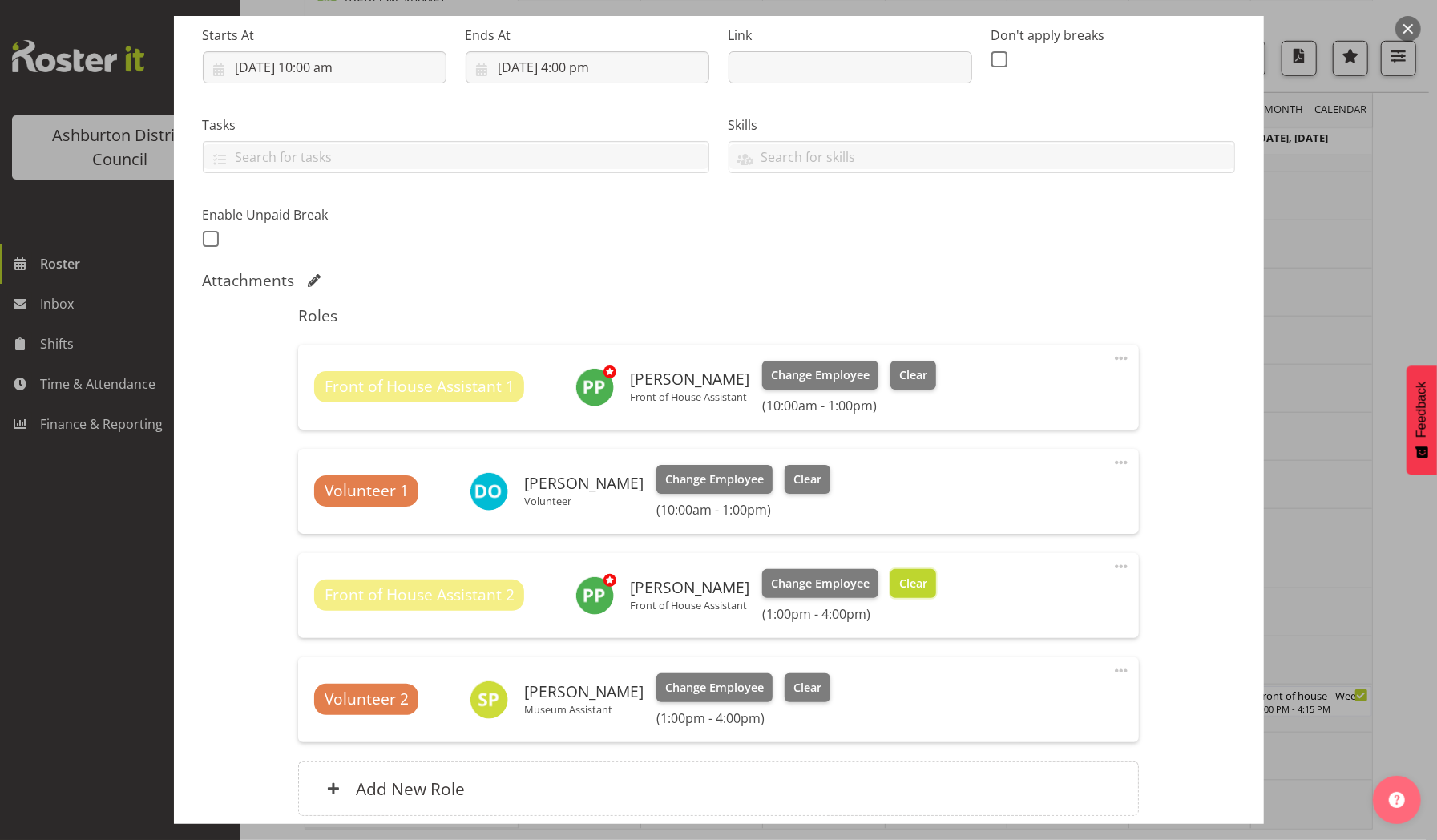
click at [901, 576] on span "Clear" at bounding box center [913, 583] width 28 height 18
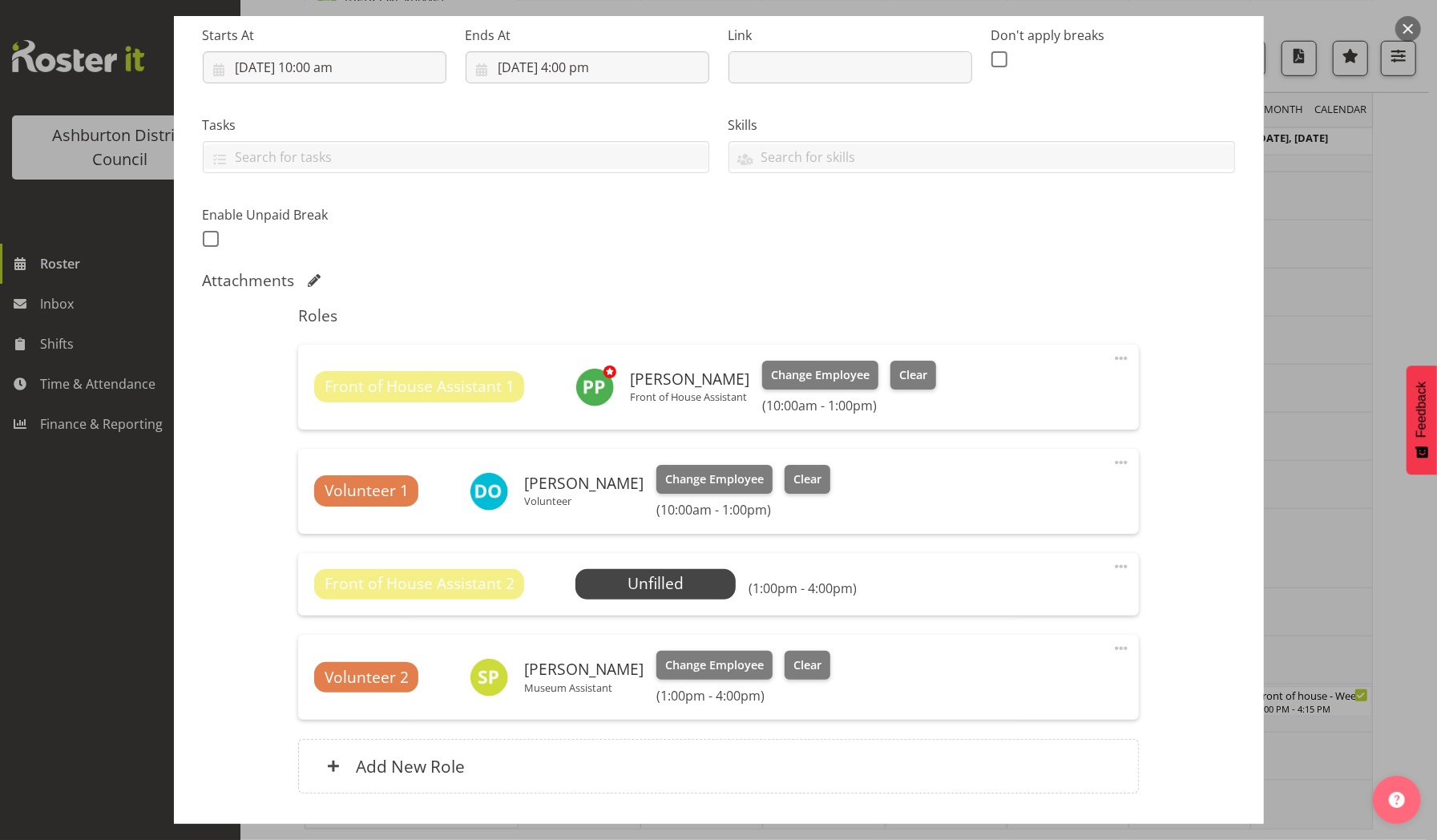
scroll to position [366, 0]
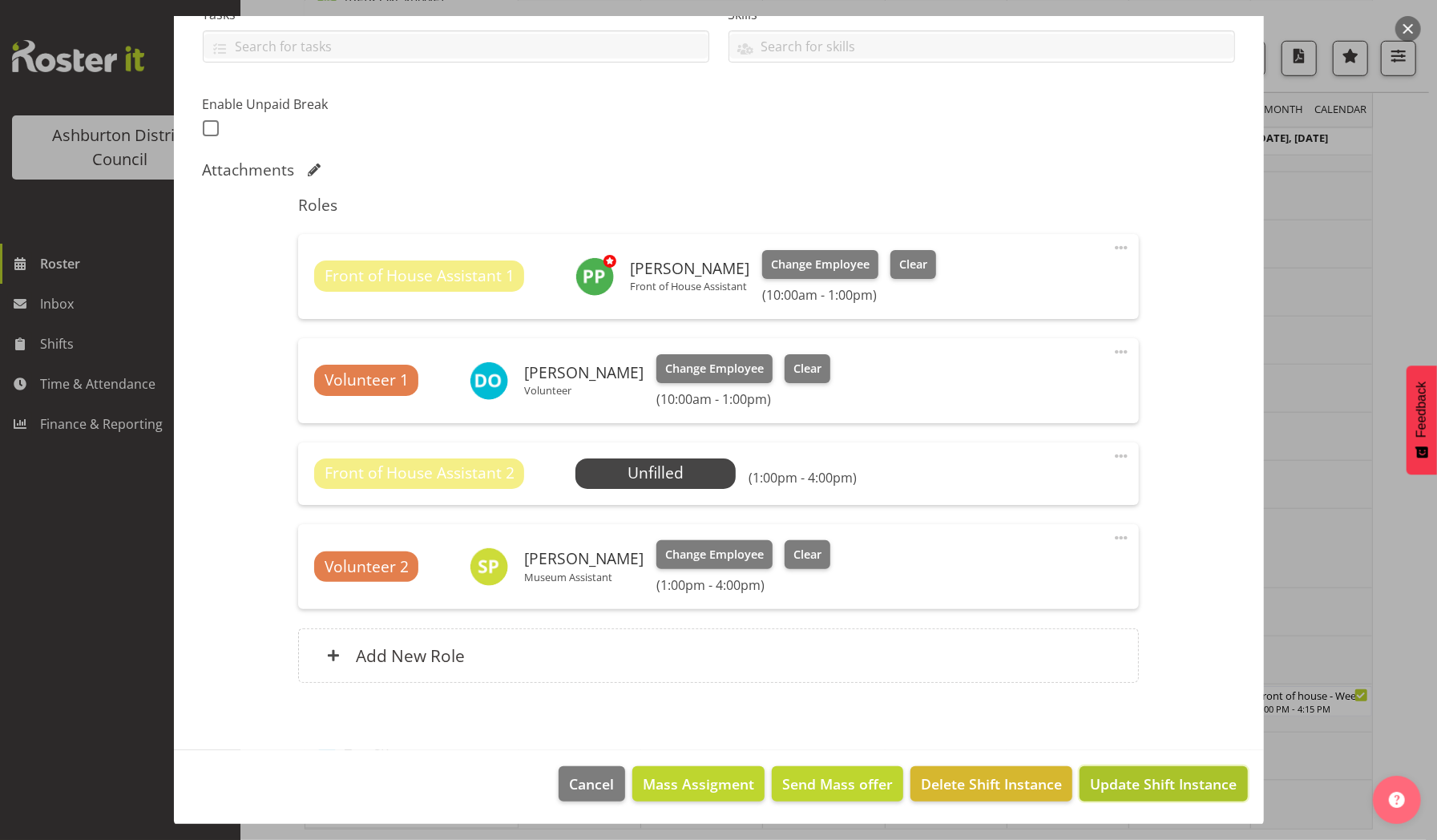
click at [1099, 777] on span "Update Shift Instance" at bounding box center [1162, 783] width 146 height 20
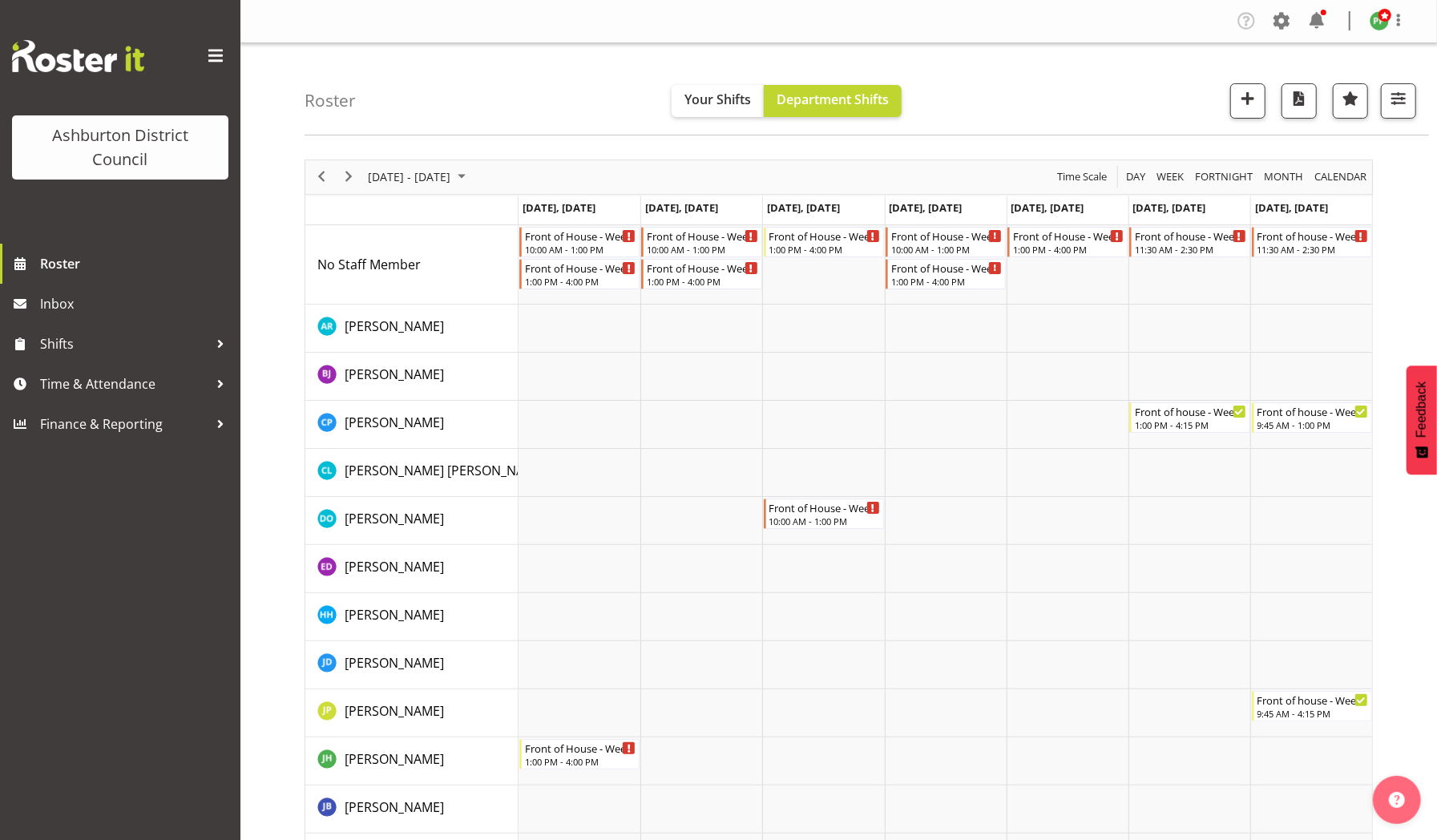
scroll to position [853, 0]
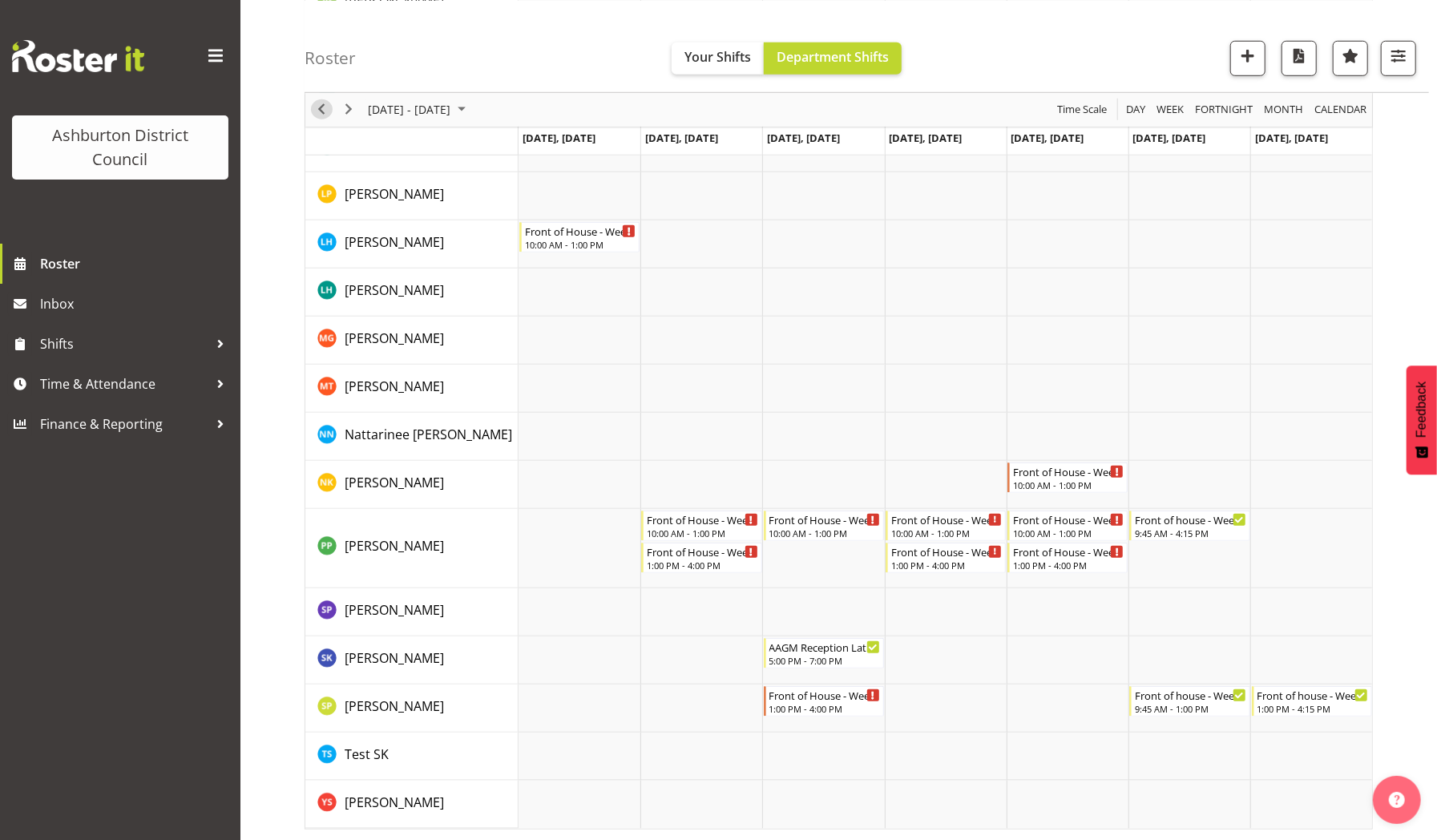
click at [317, 109] on span "Previous" at bounding box center [321, 109] width 20 height 20
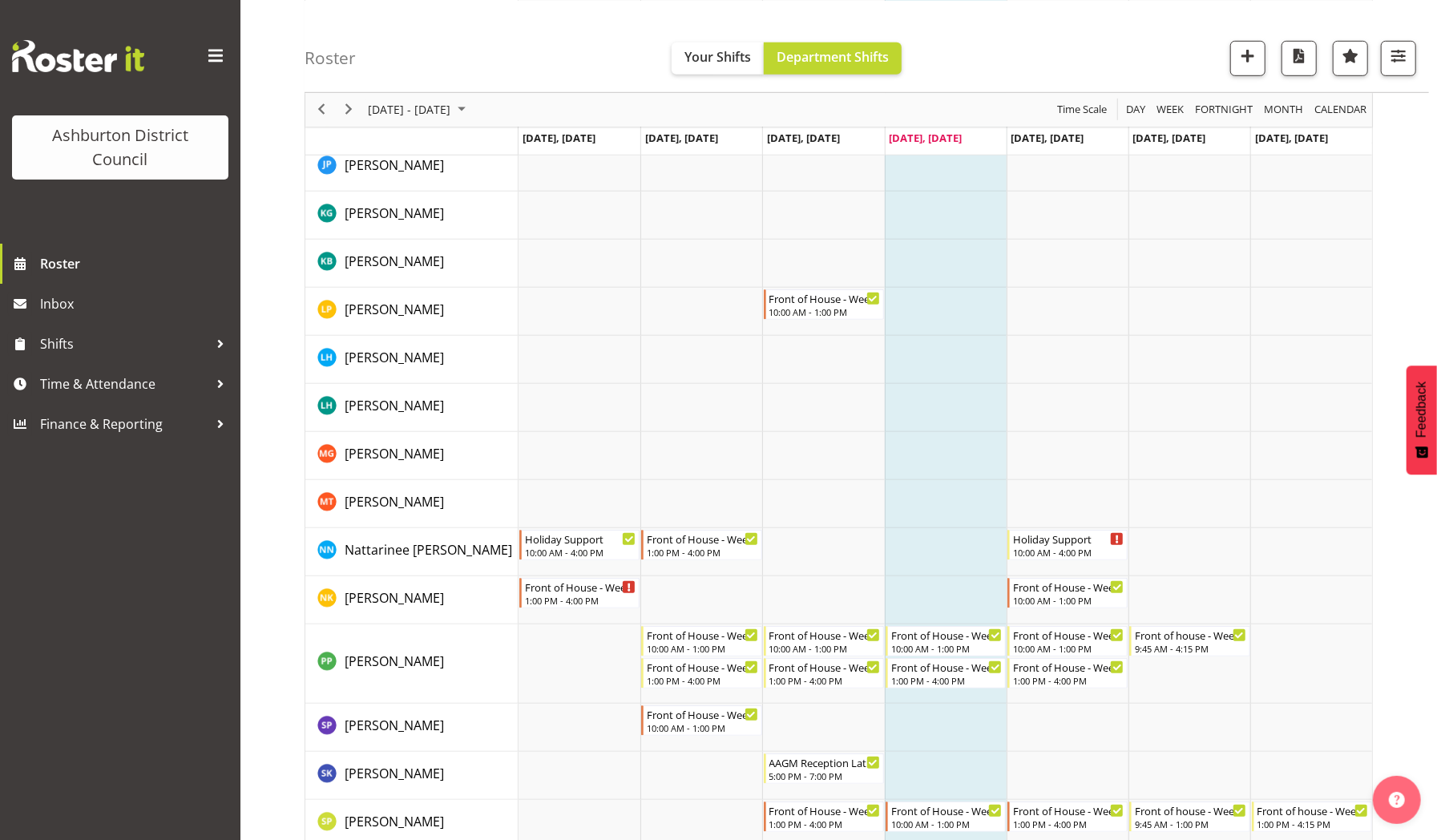
scroll to position [853, 0]
